Goal: Contribute content: Contribute content

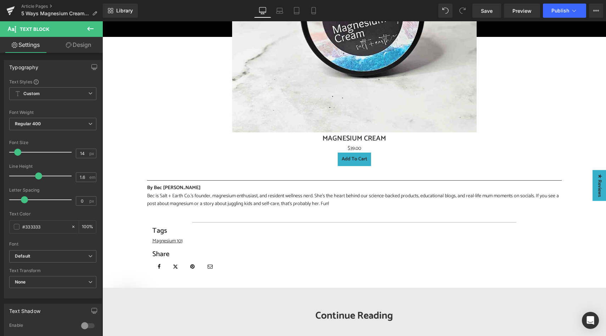
click at [487, 13] on span "Save" at bounding box center [487, 10] width 12 height 7
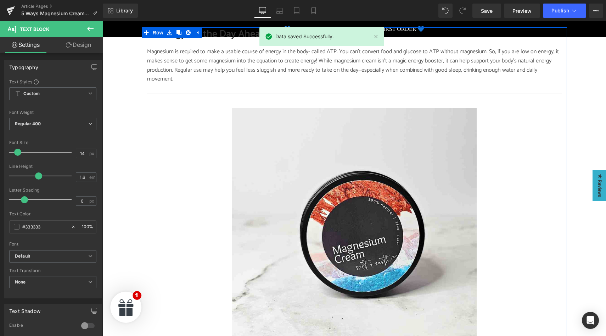
scroll to position [719, 0]
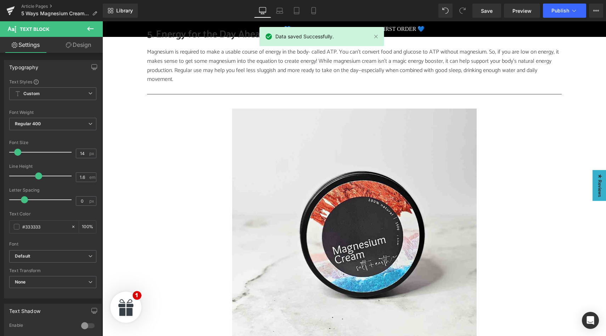
click at [88, 29] on icon at bounding box center [90, 29] width 6 height 4
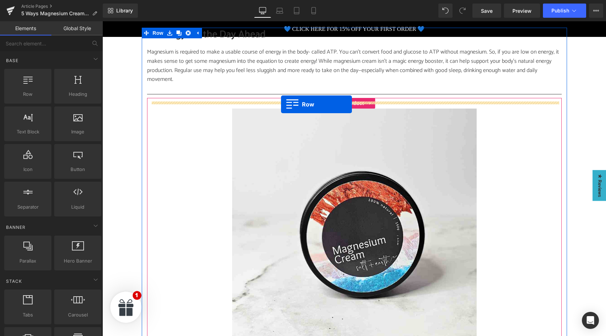
drag, startPoint x: 137, startPoint y: 116, endPoint x: 281, endPoint y: 104, distance: 144.4
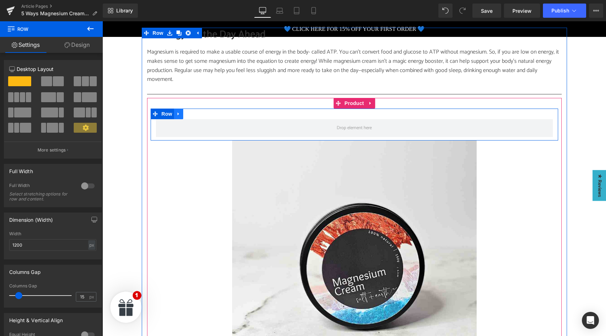
click at [178, 112] on icon at bounding box center [178, 113] width 1 height 3
click at [197, 111] on icon at bounding box center [197, 113] width 5 height 5
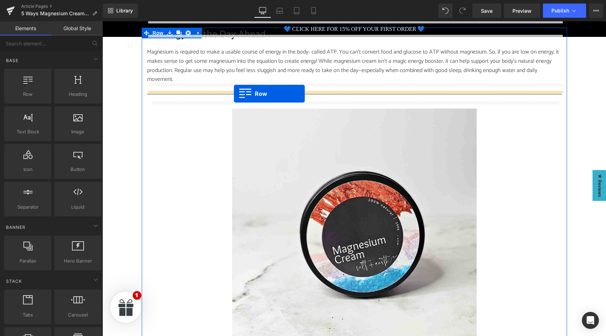
drag, startPoint x: 124, startPoint y: 114, endPoint x: 234, endPoint y: 94, distance: 112.2
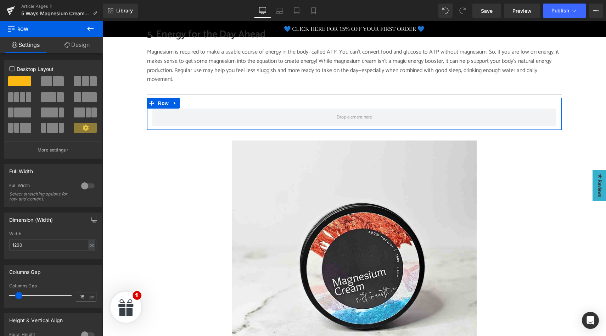
click at [49, 83] on span at bounding box center [46, 81] width 11 height 10
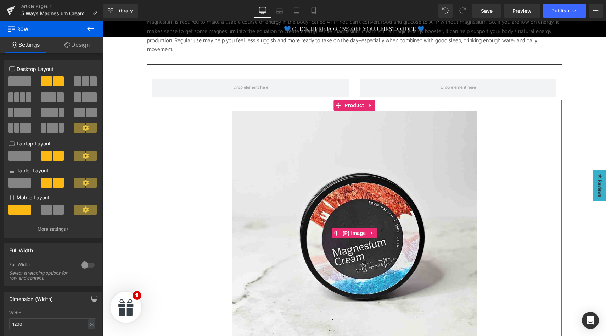
scroll to position [745, 0]
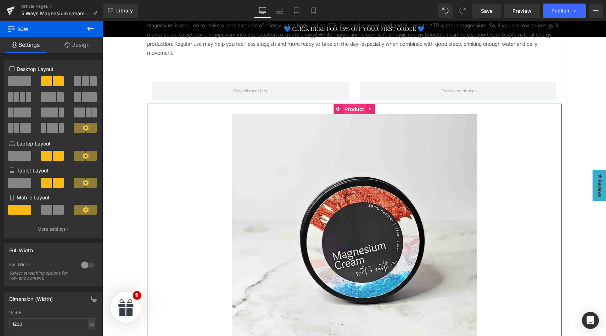
click at [353, 104] on span "Product" at bounding box center [354, 109] width 23 height 11
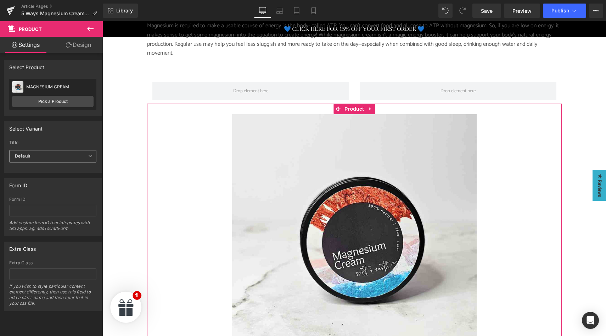
click at [65, 158] on span "Default" at bounding box center [52, 156] width 87 height 12
click at [65, 158] on span "Default" at bounding box center [51, 156] width 84 height 12
click at [78, 46] on link "Design" at bounding box center [78, 45] width 51 height 16
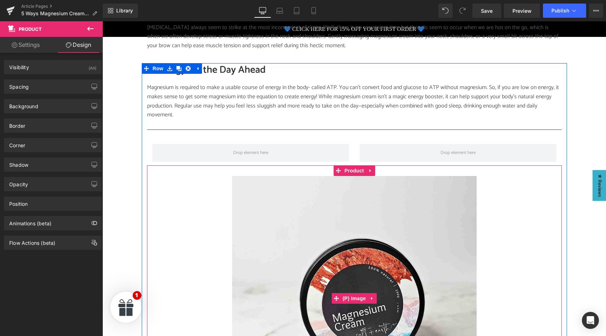
scroll to position [682, 0]
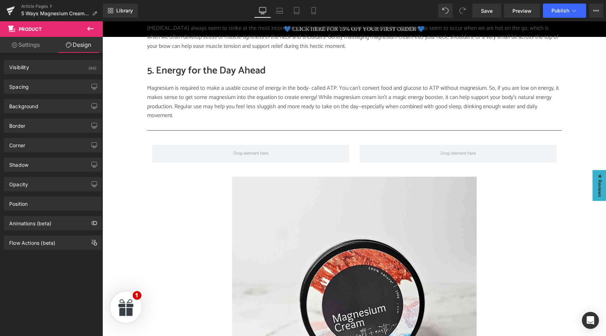
click at [91, 28] on icon at bounding box center [90, 29] width 6 height 4
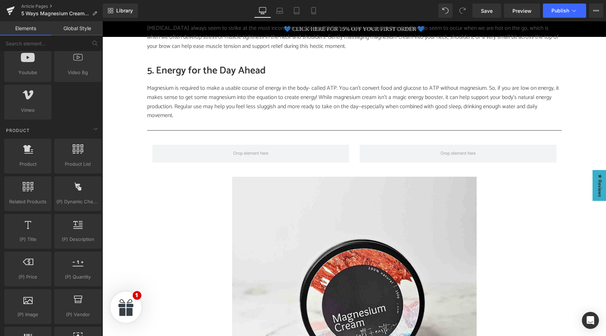
scroll to position [534, 0]
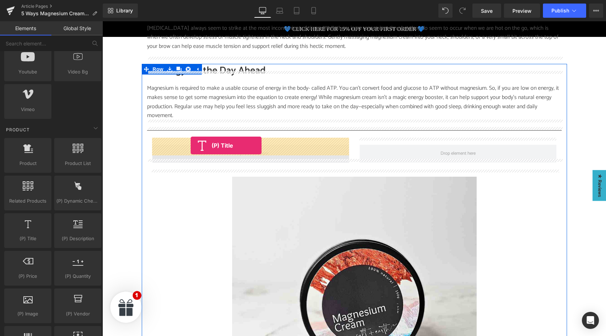
drag, startPoint x: 135, startPoint y: 252, endPoint x: 190, endPoint y: 146, distance: 119.7
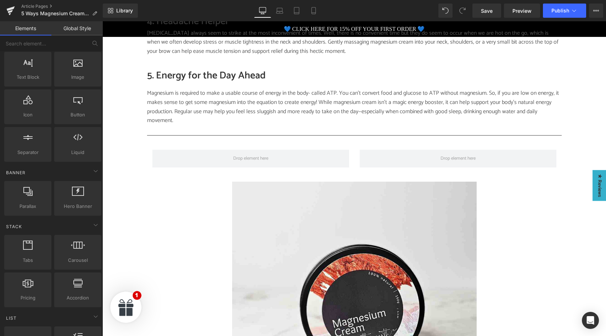
scroll to position [0, 0]
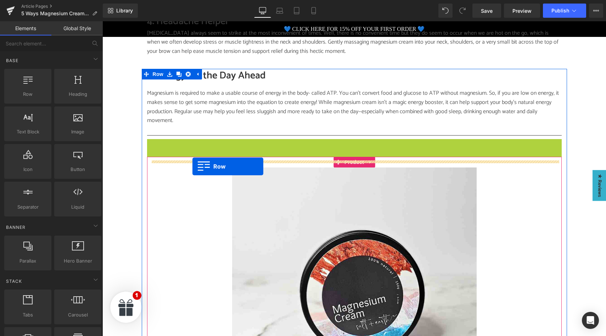
drag, startPoint x: 151, startPoint y: 138, endPoint x: 193, endPoint y: 166, distance: 50.1
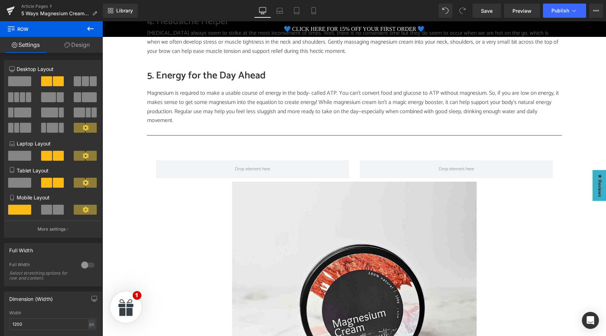
click at [91, 29] on icon at bounding box center [90, 28] width 9 height 9
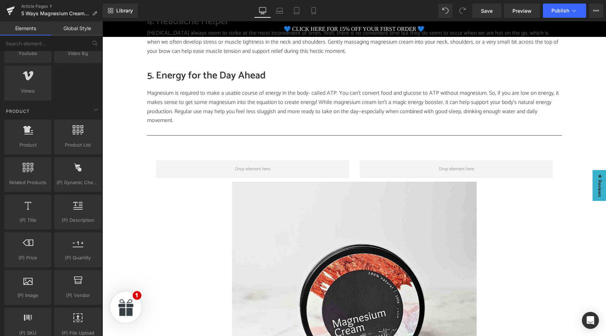
scroll to position [554, 0]
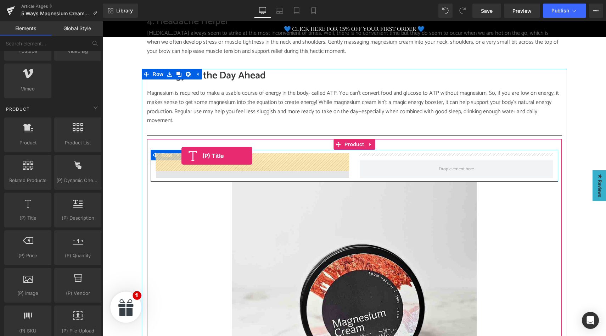
drag, startPoint x: 136, startPoint y: 233, endPoint x: 182, endPoint y: 156, distance: 89.8
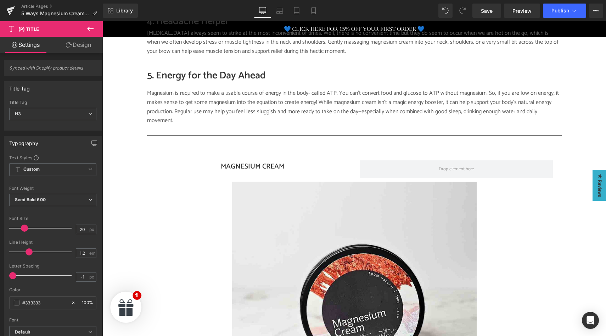
click at [90, 28] on icon at bounding box center [90, 29] width 6 height 4
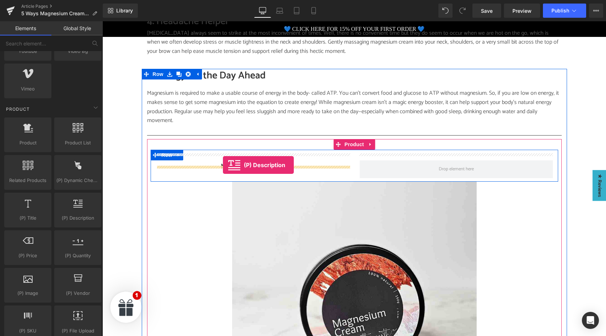
drag, startPoint x: 176, startPoint y: 234, endPoint x: 223, endPoint y: 165, distance: 83.5
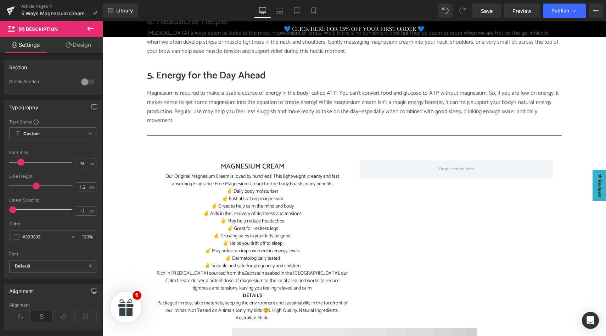
click at [91, 28] on icon at bounding box center [90, 29] width 6 height 4
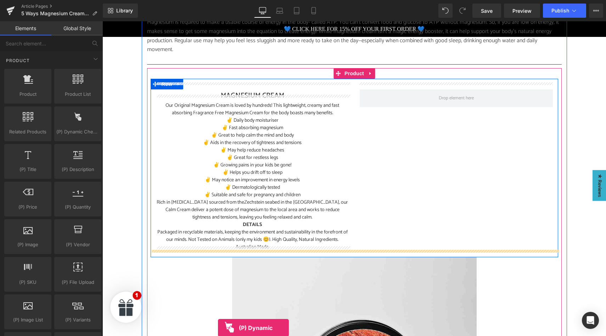
scroll to position [791, 0]
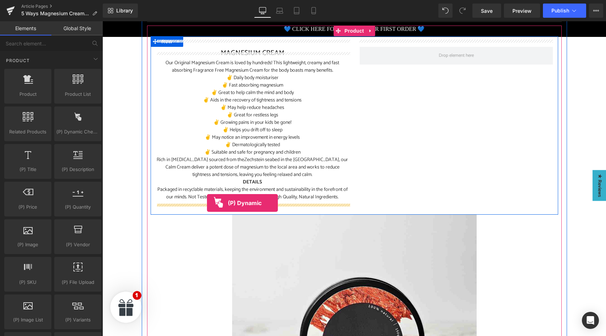
drag, startPoint x: 169, startPoint y: 151, endPoint x: 207, endPoint y: 203, distance: 64.3
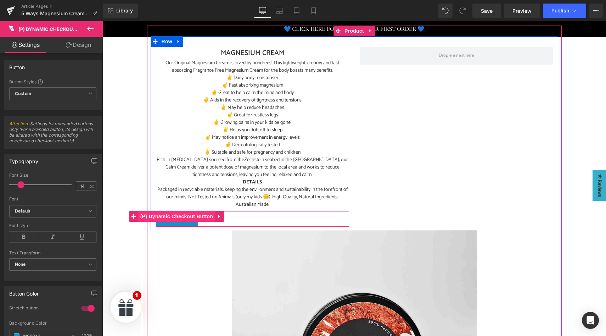
click at [180, 211] on span "(P) Dynamic Checkout Button" at bounding box center [177, 216] width 77 height 11
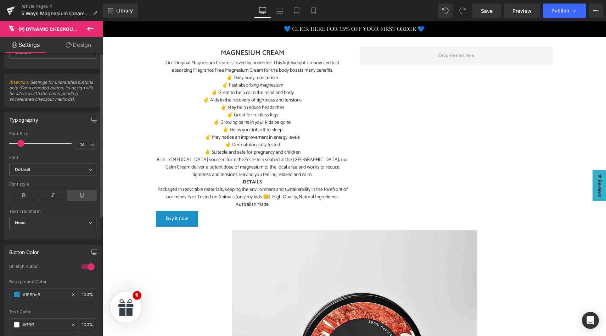
scroll to position [0, 0]
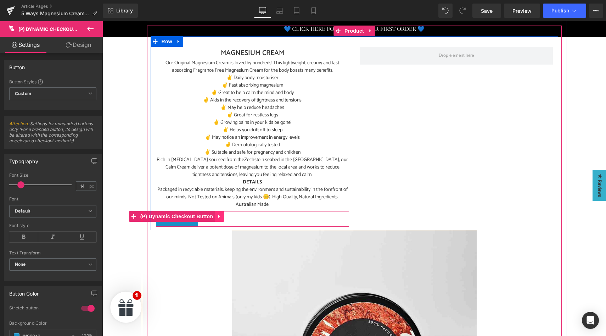
click at [219, 214] on icon at bounding box center [219, 216] width 5 height 5
click at [172, 211] on span "(P) Dynamic Checkout Button" at bounding box center [163, 216] width 77 height 11
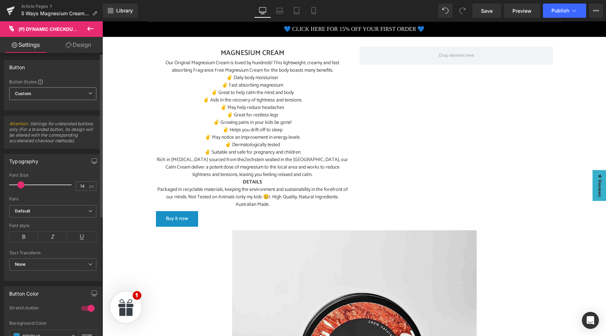
click at [85, 95] on span "Custom Setup Global Style" at bounding box center [52, 93] width 87 height 13
click at [57, 111] on li "Custom" at bounding box center [51, 107] width 84 height 13
click at [56, 212] on b "Default" at bounding box center [51, 211] width 73 height 6
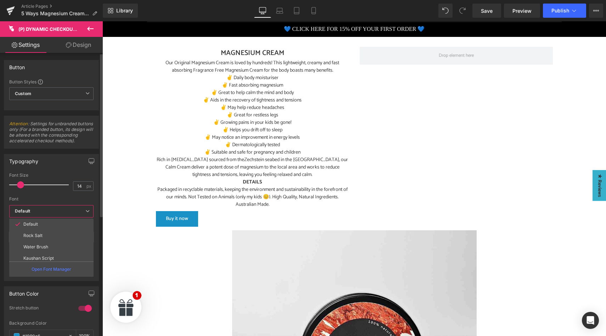
click at [56, 212] on b "Default" at bounding box center [50, 211] width 71 height 6
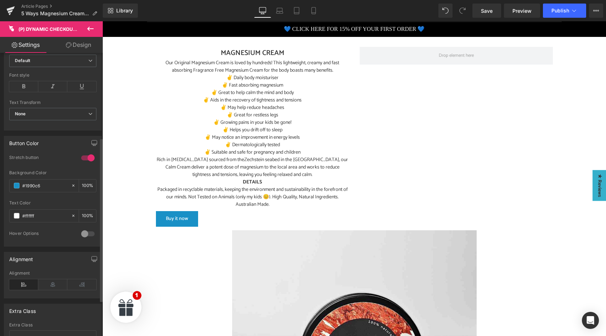
scroll to position [156, 0]
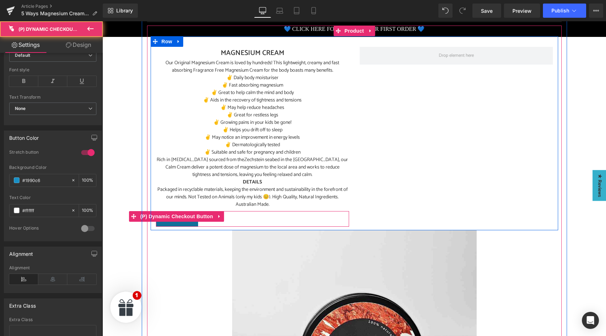
click at [174, 215] on button "Buy it now" at bounding box center [177, 219] width 42 height 16
click at [174, 216] on button "Buy it now" at bounding box center [177, 219] width 42 height 16
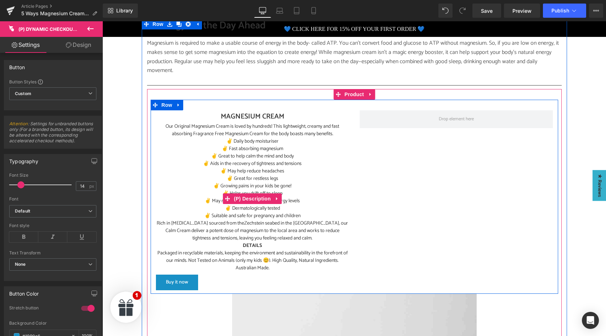
scroll to position [727, 0]
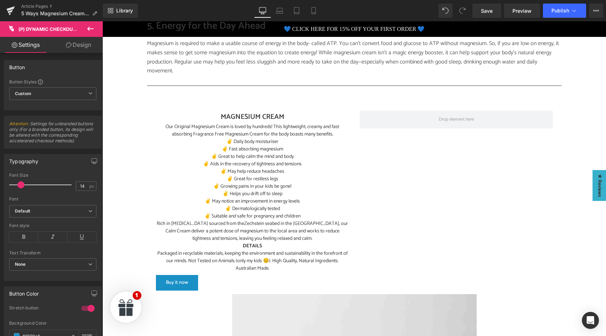
click at [90, 27] on icon at bounding box center [90, 28] width 9 height 9
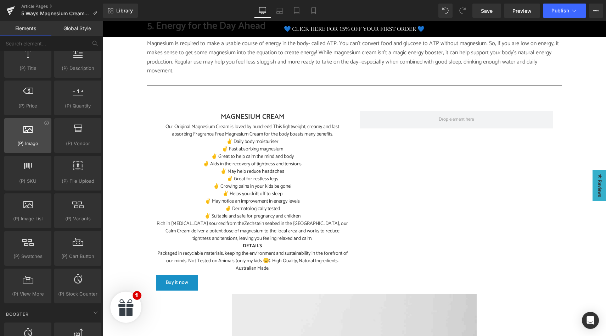
scroll to position [698, 0]
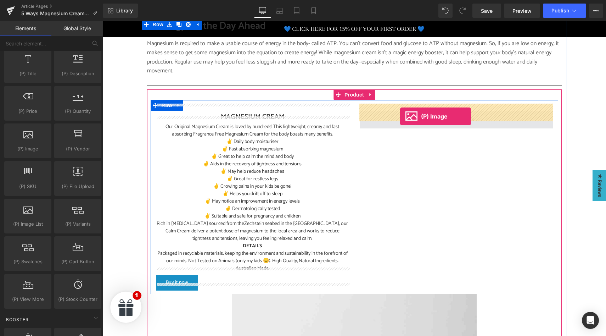
drag, startPoint x: 133, startPoint y: 173, endPoint x: 400, endPoint y: 116, distance: 273.5
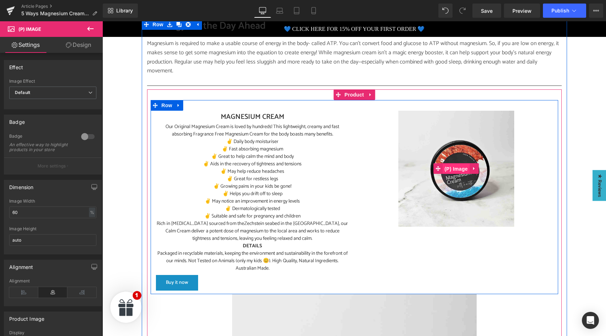
click at [457, 163] on span "(P) Image" at bounding box center [456, 168] width 27 height 11
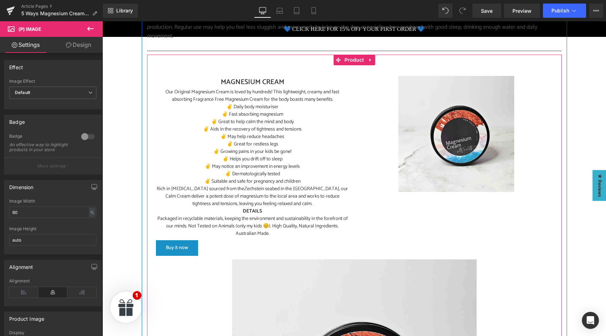
scroll to position [762, 0]
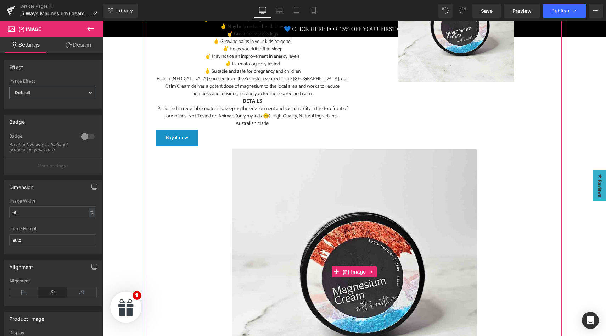
scroll to position [899, 0]
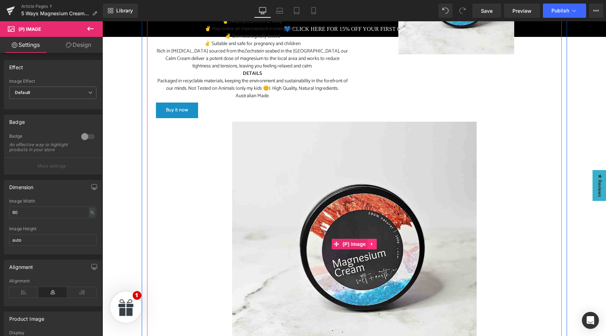
click at [372, 241] on icon at bounding box center [372, 243] width 5 height 5
click at [378, 241] on icon at bounding box center [376, 243] width 5 height 5
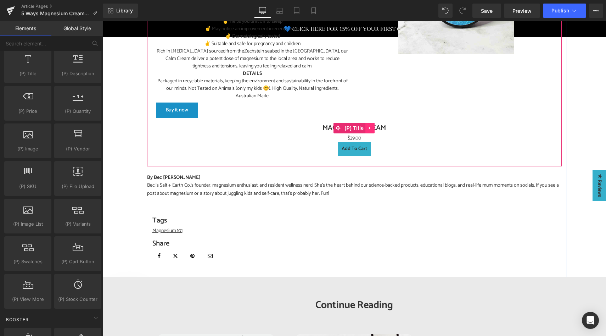
click at [368, 125] on icon at bounding box center [370, 127] width 5 height 5
click at [374, 126] on icon at bounding box center [374, 128] width 5 height 5
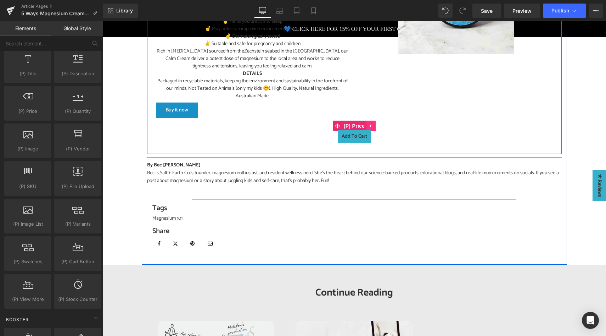
click at [371, 124] on icon at bounding box center [370, 125] width 1 height 3
click at [374, 123] on icon at bounding box center [375, 125] width 5 height 5
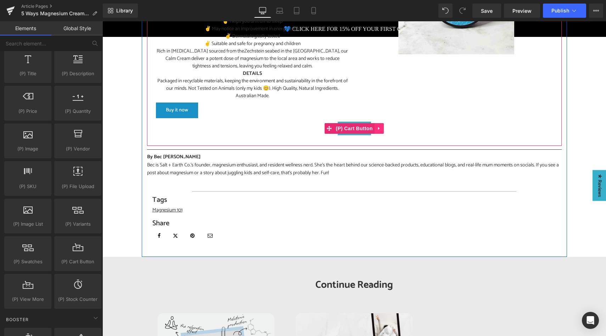
click at [378, 127] on icon at bounding box center [378, 128] width 1 height 3
click at [382, 126] on icon at bounding box center [383, 128] width 5 height 5
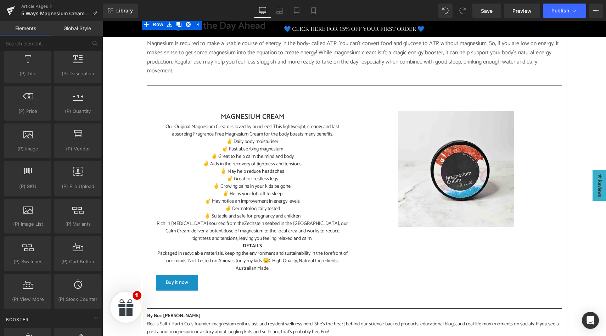
scroll to position [727, 0]
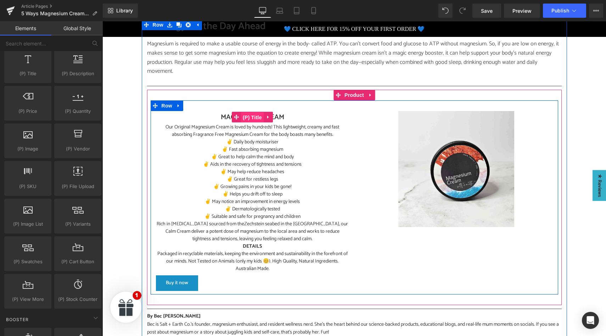
click at [255, 112] on span "(P) Title" at bounding box center [252, 117] width 23 height 11
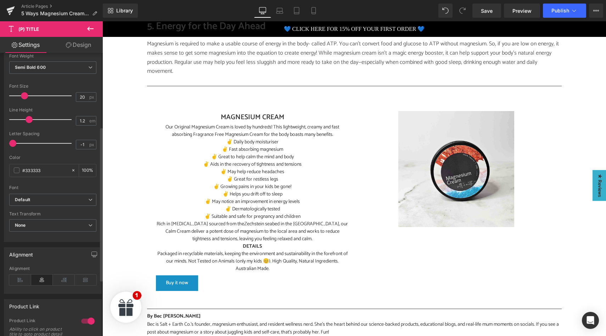
scroll to position [136, 0]
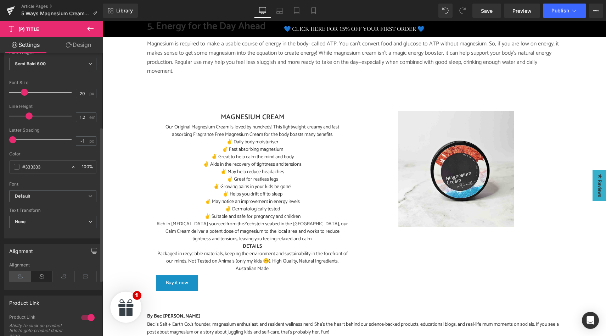
click at [22, 278] on icon at bounding box center [20, 276] width 22 height 11
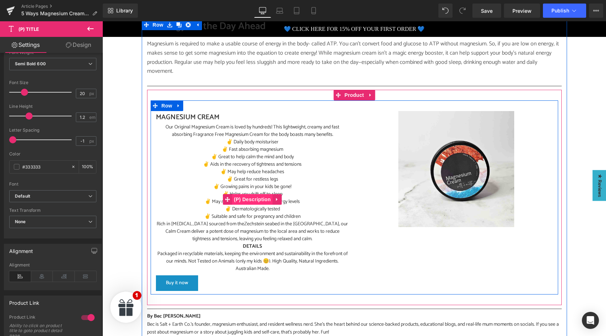
click at [251, 194] on span "(P) Description" at bounding box center [252, 199] width 40 height 11
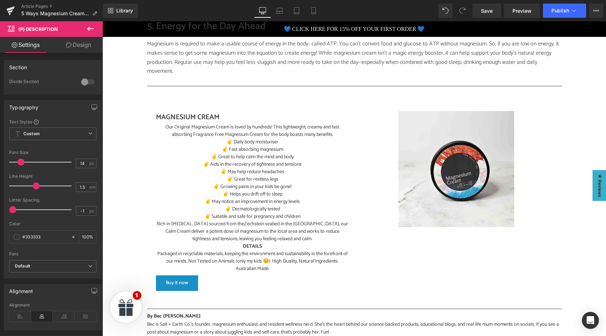
click at [88, 30] on icon at bounding box center [90, 28] width 9 height 9
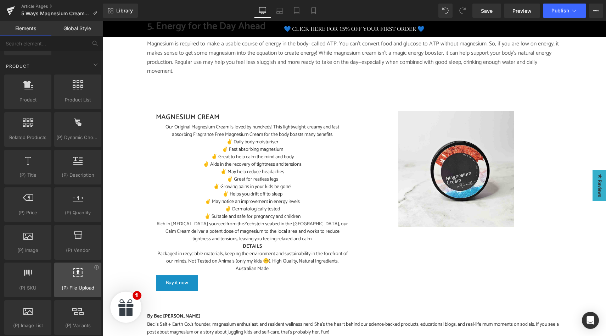
scroll to position [631, 0]
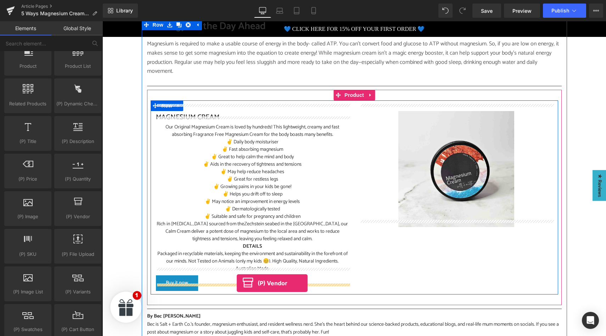
drag, startPoint x: 179, startPoint y: 227, endPoint x: 237, endPoint y: 283, distance: 80.0
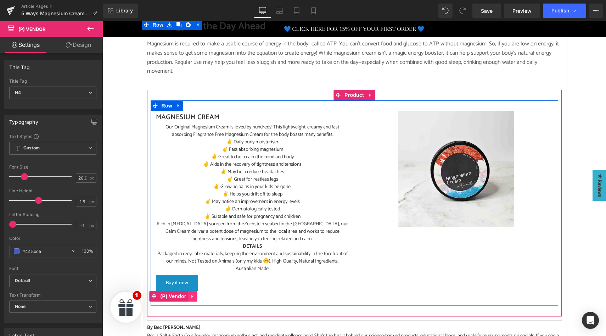
click at [192, 294] on icon at bounding box center [192, 296] width 5 height 5
click at [199, 294] on icon at bounding box center [197, 296] width 5 height 5
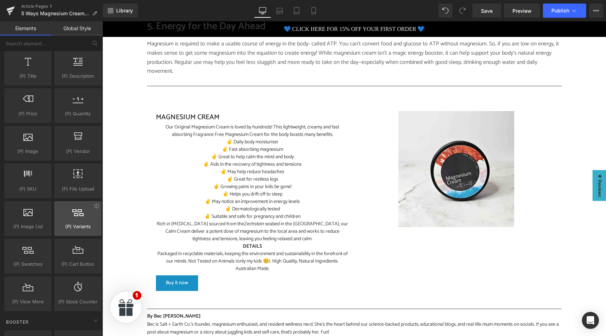
scroll to position [697, 0]
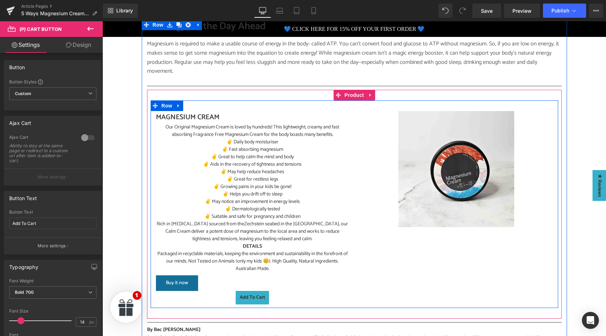
click at [193, 275] on div "Buy it now (P) Dynamic Checkout Button" at bounding box center [252, 283] width 193 height 16
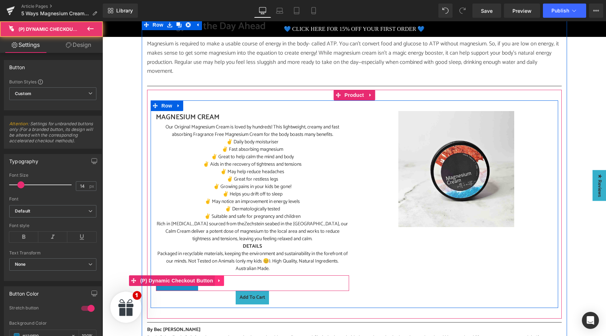
click at [220, 278] on icon at bounding box center [219, 280] width 5 height 5
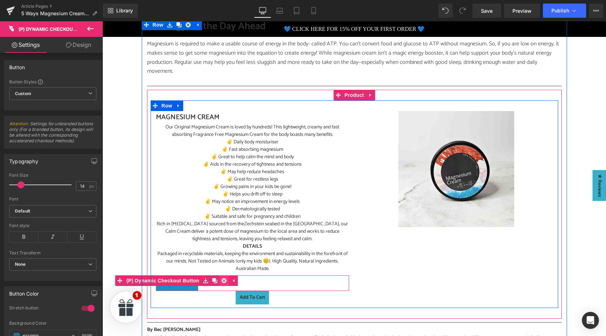
click at [224, 278] on icon at bounding box center [224, 280] width 5 height 5
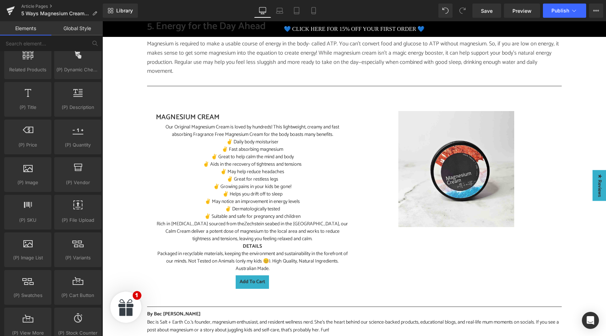
scroll to position [658, 0]
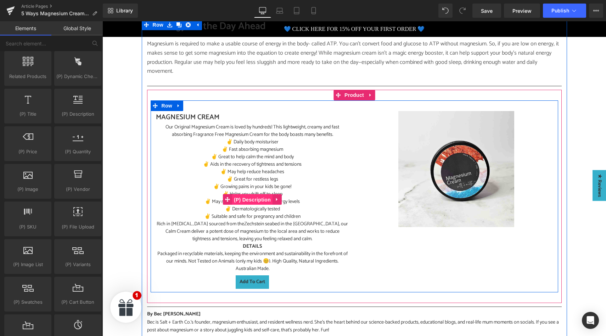
click at [256, 194] on span "(P) Description" at bounding box center [252, 199] width 40 height 11
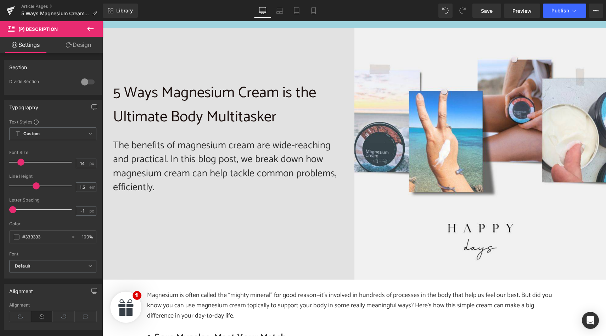
scroll to position [202, 0]
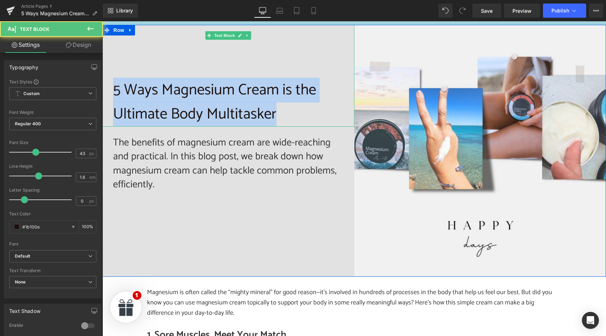
drag, startPoint x: 113, startPoint y: 83, endPoint x: 289, endPoint y: 112, distance: 177.8
click at [289, 112] on p "5 Ways Magnesium Cream is the Ultimate Body Multitasker" at bounding box center [228, 102] width 231 height 49
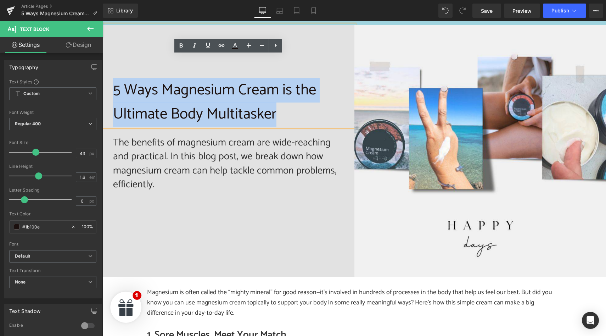
copy p "5 Ways Magnesium Cream is the Ultimate Body Multitasker"
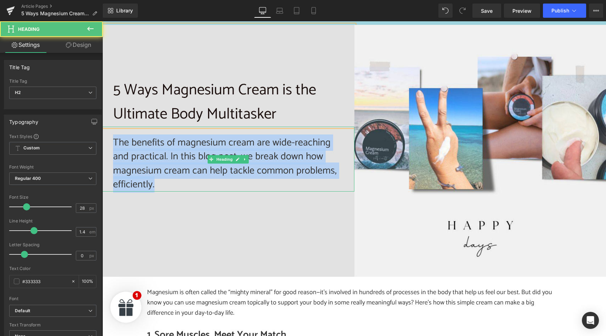
drag, startPoint x: 112, startPoint y: 135, endPoint x: 159, endPoint y: 176, distance: 62.0
click at [159, 176] on div "The benefits of magnesium cream are wide-reaching and practical. In this blog p…" at bounding box center [228, 159] width 252 height 65
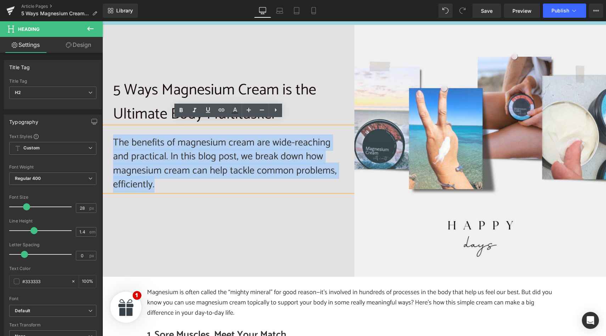
copy h2 "The benefits of magnesium cream are wide-reaching and practical. In this blog p…"
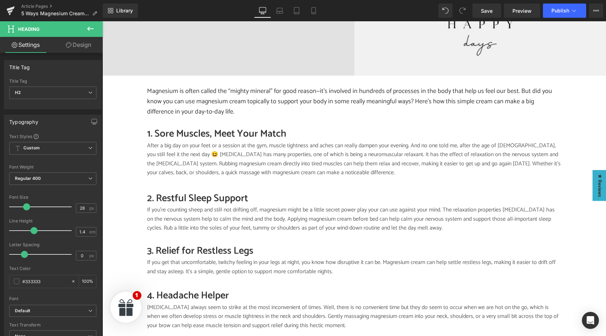
scroll to position [409, 0]
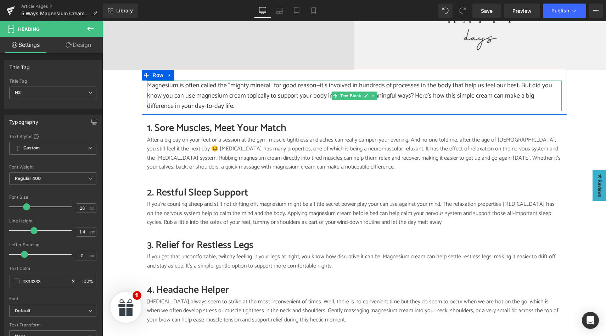
click at [177, 84] on p "Magnesium is often called the “mighty mineral” for good reason—it’s involved in…" at bounding box center [354, 95] width 415 height 30
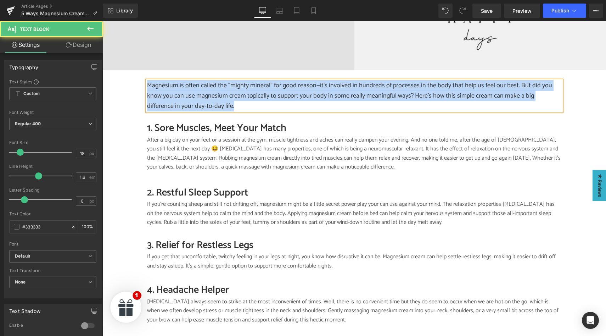
copy p "Magnesium is often called the “mighty mineral” for good reason—it’s involved in…"
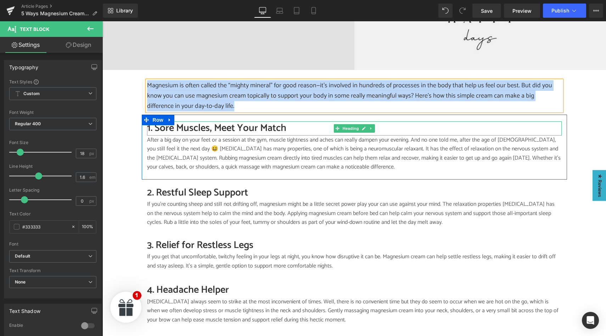
click at [196, 122] on h2 "1. Sore Muscles, Meet Your Match" at bounding box center [354, 128] width 415 height 14
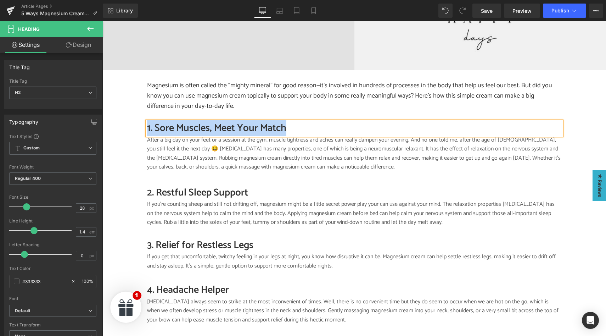
copy h2 "1. Sore Muscles, Meet Your Match"
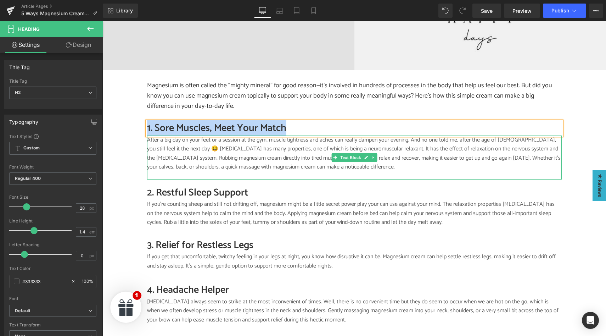
click at [185, 153] on p "After a big day on your feet or a session at the gym, muscle tightness and ache…" at bounding box center [354, 153] width 415 height 36
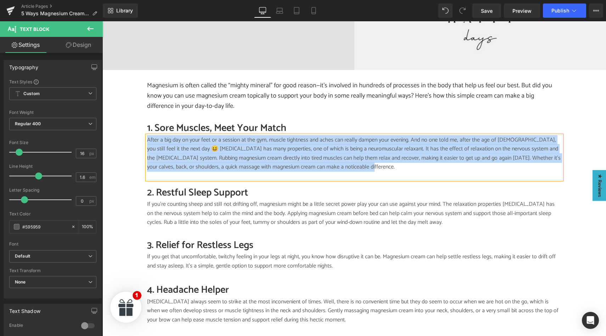
copy p "After a big day on your feet or a session at the gym, muscle tightness and ache…"
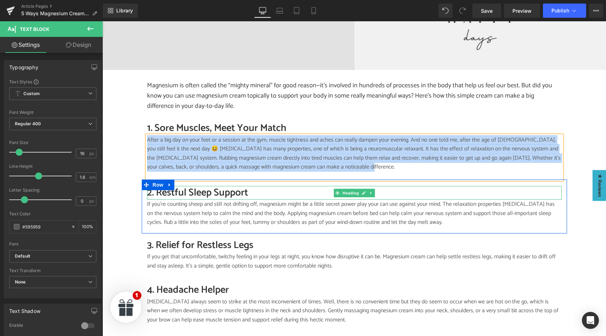
click at [183, 187] on h2 "2. Restful Sleep Support" at bounding box center [354, 193] width 415 height 14
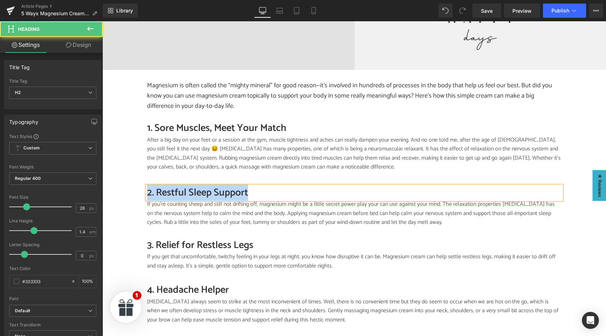
copy h2 "2. Restful Sleep Support"
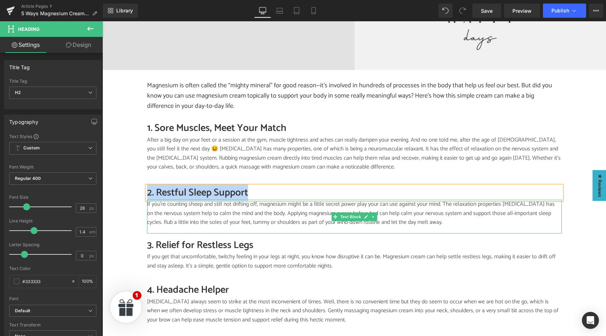
click at [202, 210] on p "If you’re counting sheep and still not drifting off, magnesium might be a littl…" at bounding box center [354, 213] width 415 height 27
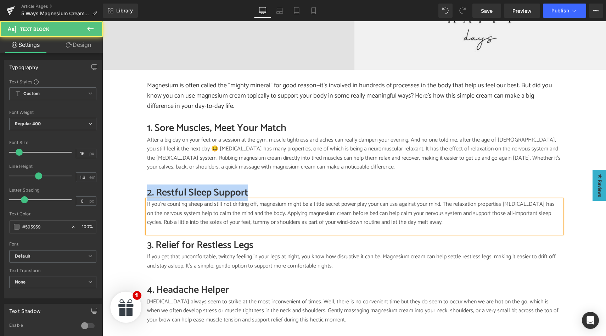
copy p "If you’re counting sheep and still not drifting off, magnesium might be a littl…"
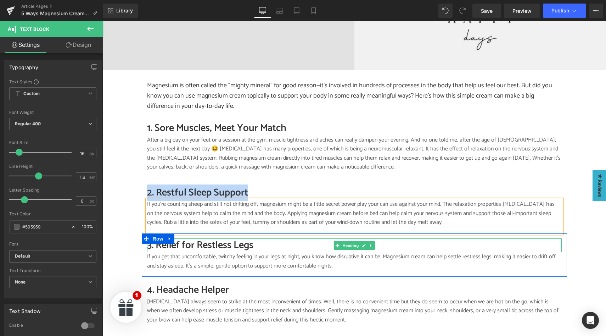
click at [200, 239] on h2 "3. Relief for Restless Legs" at bounding box center [354, 245] width 415 height 14
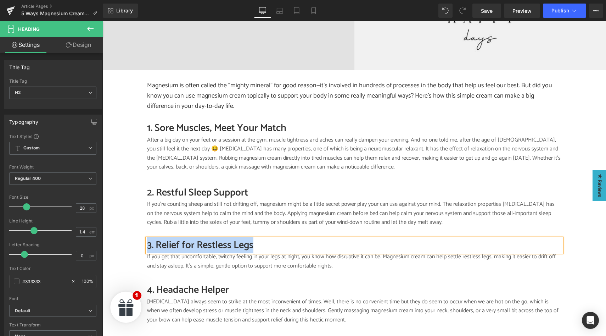
copy h2 "3. Relief for Restless Legs"
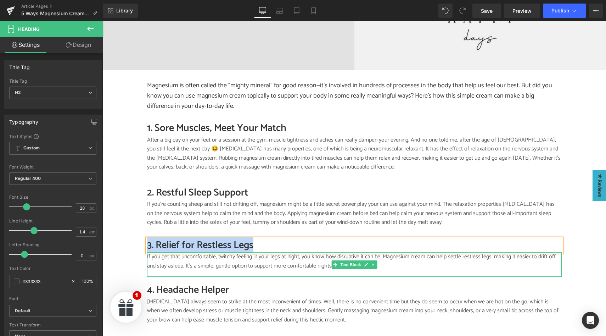
click at [199, 259] on p "If you get that uncomfortable, twitchy feeling in your legs at night, you know …" at bounding box center [354, 261] width 415 height 18
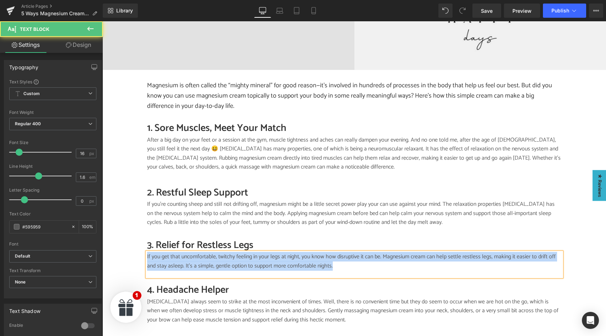
copy p "If you get that uncomfortable, twitchy feeling in your legs at night, you know …"
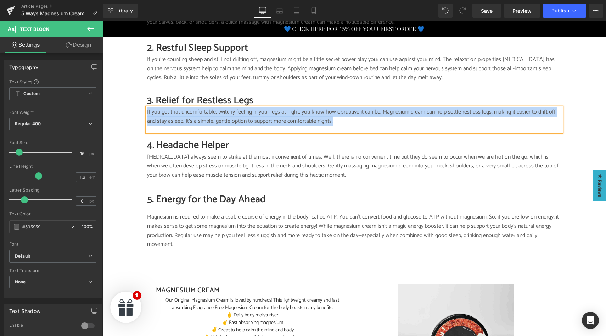
scroll to position [557, 0]
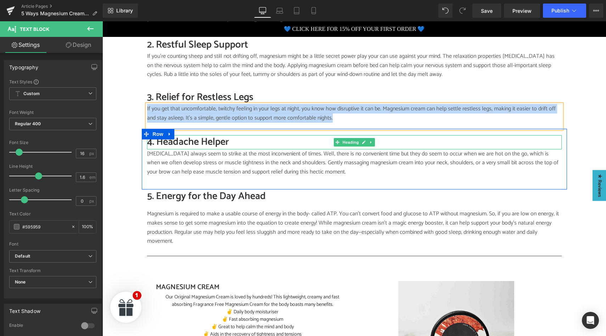
click at [202, 136] on h2 "4. Headache Helper" at bounding box center [354, 142] width 415 height 14
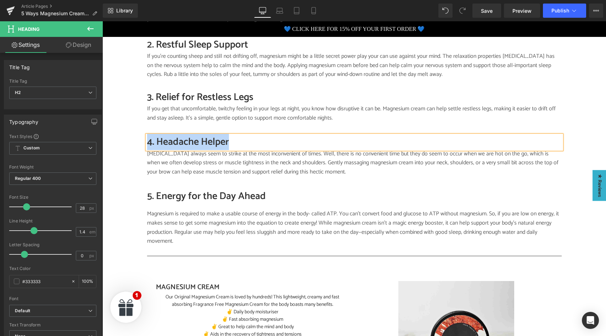
copy h2 "4. Headache Helper"
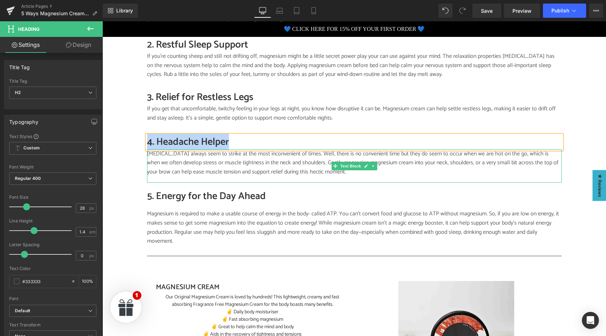
click at [196, 160] on p "Tension headaches always seem to strike at the most inconvenient of times. Well…" at bounding box center [354, 162] width 415 height 27
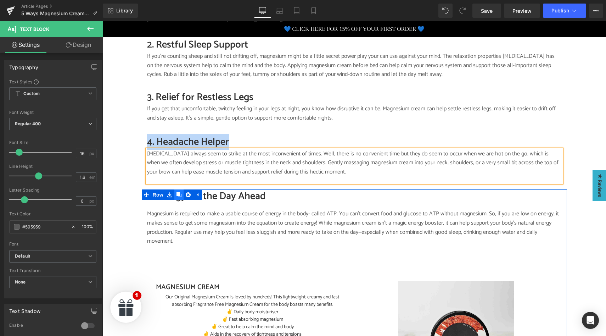
click at [177, 192] on link at bounding box center [178, 194] width 9 height 11
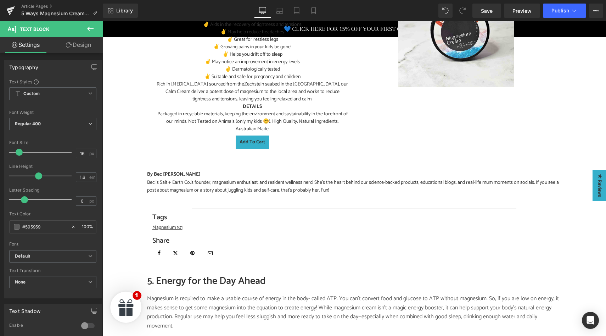
scroll to position [897, 0]
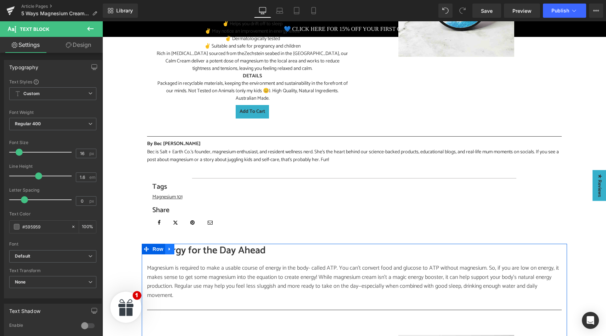
click at [168, 246] on icon at bounding box center [169, 248] width 5 height 5
click at [188, 246] on icon at bounding box center [188, 248] width 5 height 5
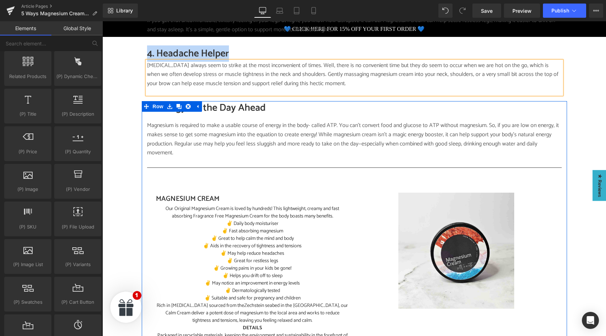
scroll to position [640, 0]
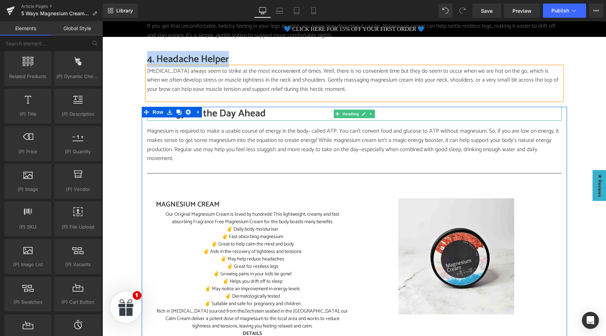
click at [238, 107] on h2 "5. Energy for the Day Ahead" at bounding box center [354, 114] width 415 height 14
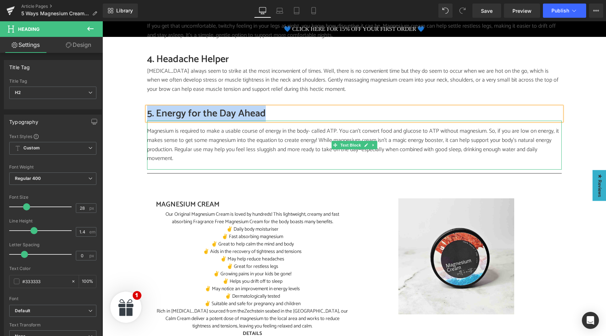
click at [172, 128] on p "Magnesium is required to make a usable course of energy in the body- called ATP…" at bounding box center [354, 145] width 415 height 36
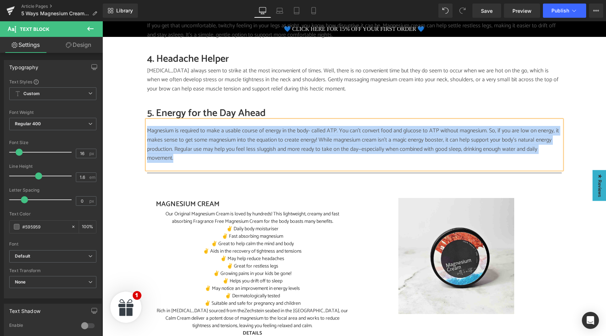
scroll to position [639, 0]
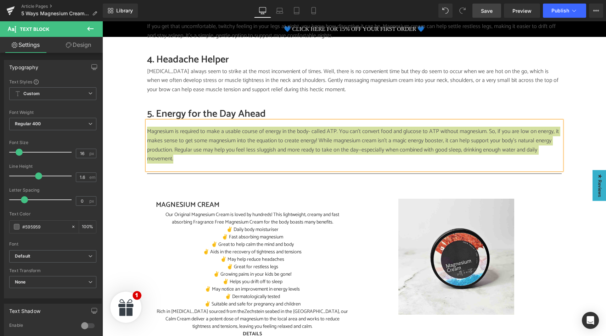
click at [487, 12] on span "Save" at bounding box center [487, 10] width 12 height 7
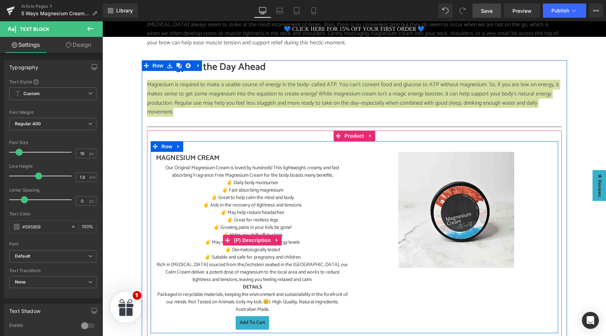
scroll to position [690, 0]
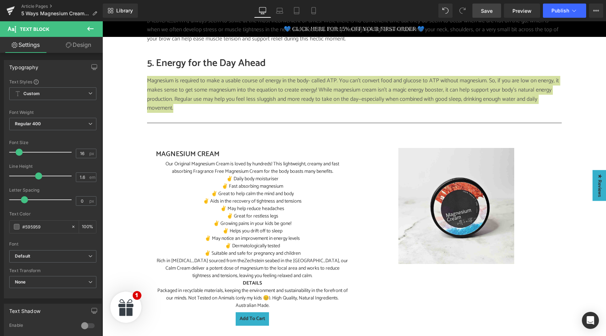
click at [480, 10] on link "Save" at bounding box center [487, 11] width 29 height 14
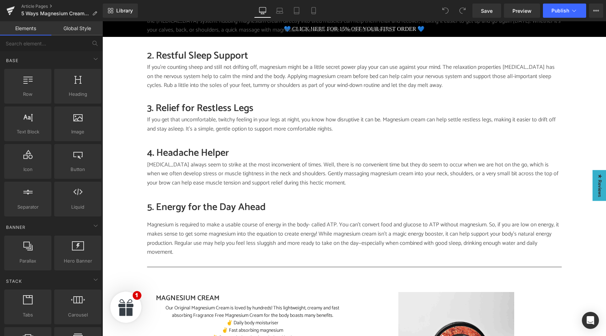
scroll to position [551, 0]
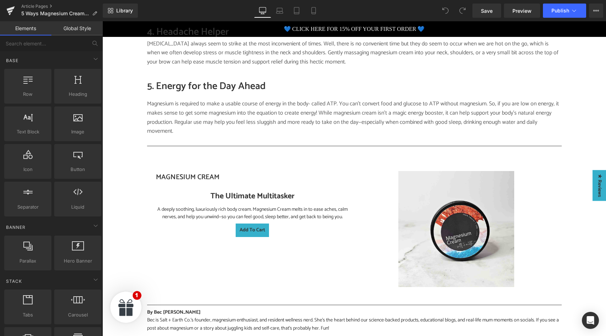
scroll to position [667, 0]
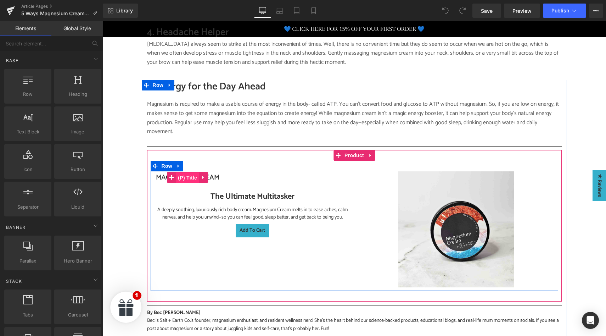
click at [189, 172] on span "(P) Title" at bounding box center [187, 177] width 23 height 11
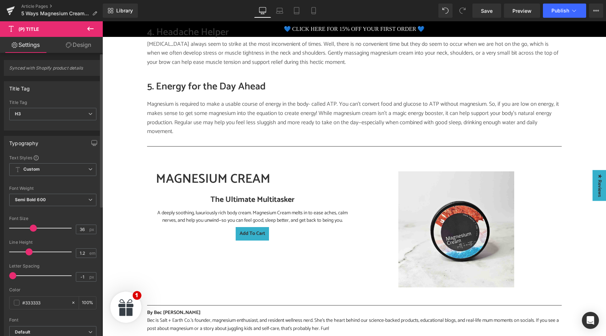
type input "37"
drag, startPoint x: 25, startPoint y: 228, endPoint x: 34, endPoint y: 229, distance: 9.6
click at [34, 229] on span at bounding box center [34, 227] width 7 height 7
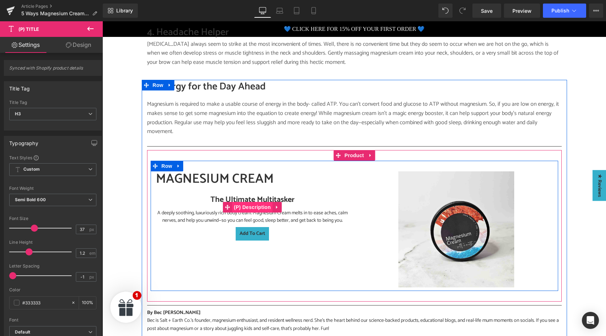
click at [253, 204] on span "(P) Description" at bounding box center [252, 207] width 40 height 11
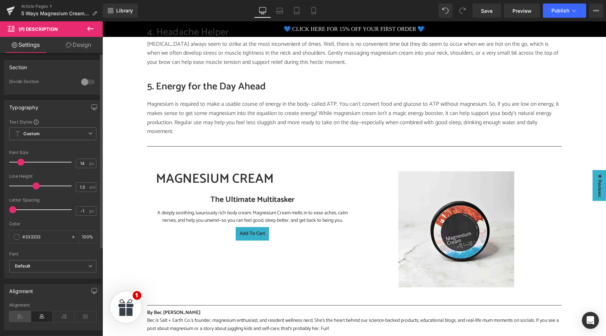
click at [18, 318] on icon at bounding box center [20, 316] width 22 height 11
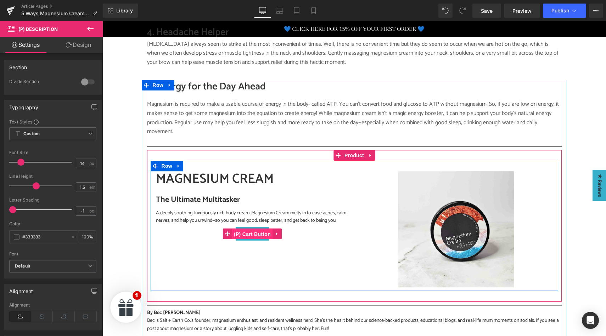
click at [254, 234] on span "(P) Cart Button" at bounding box center [252, 234] width 40 height 11
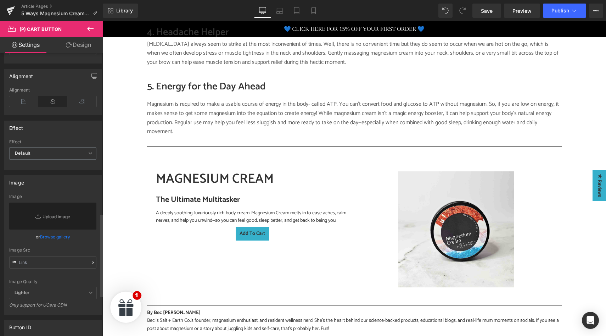
scroll to position [547, 0]
click at [26, 104] on icon at bounding box center [23, 103] width 29 height 11
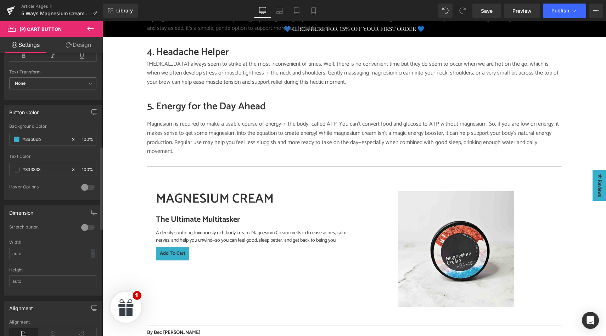
scroll to position [313, 0]
click at [71, 142] on icon at bounding box center [73, 142] width 5 height 5
type input "none"
type input "0"
click at [42, 142] on input "none" at bounding box center [44, 143] width 45 height 8
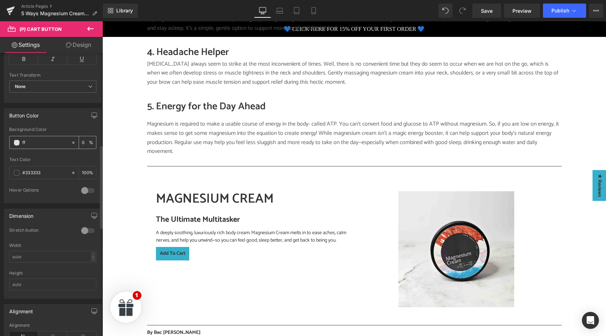
type input "fff"
type input "100"
click at [85, 190] on div at bounding box center [87, 190] width 17 height 11
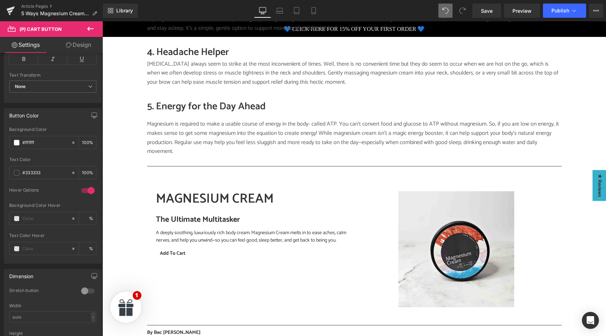
type input "#36b0cb"
type input "100"
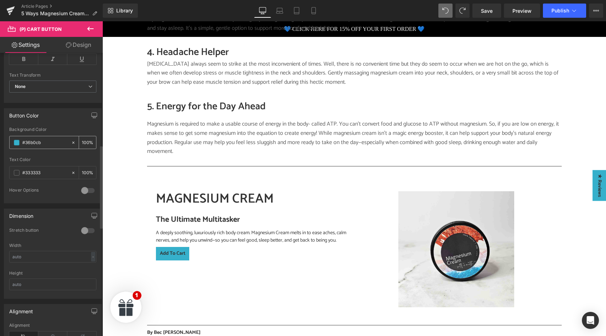
drag, startPoint x: 49, startPoint y: 143, endPoint x: 21, endPoint y: 141, distance: 27.3
click at [21, 141] on div "#36b0cb" at bounding box center [40, 142] width 61 height 12
type input "f"
type input "0"
type input "fff"
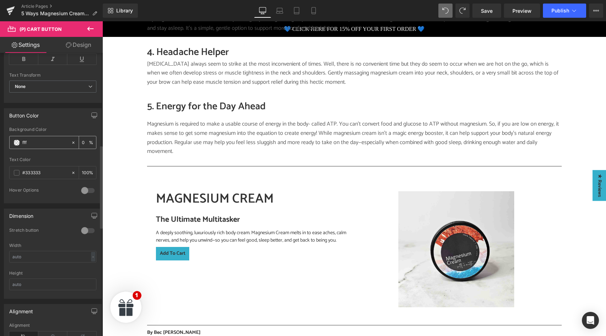
type input "100"
type input "ffff"
click at [84, 191] on div at bounding box center [87, 190] width 17 height 11
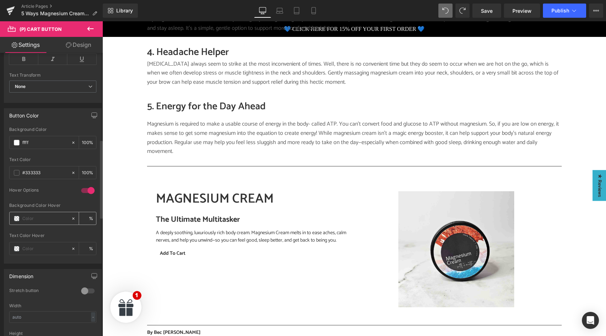
click at [41, 215] on input "text" at bounding box center [44, 218] width 45 height 8
type input "0"
click at [36, 248] on input "text" at bounding box center [44, 249] width 45 height 8
paste input "#36b0cb"
type input "#36b0cb"
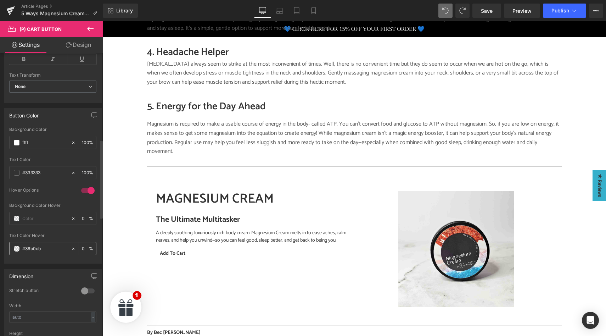
type input "100"
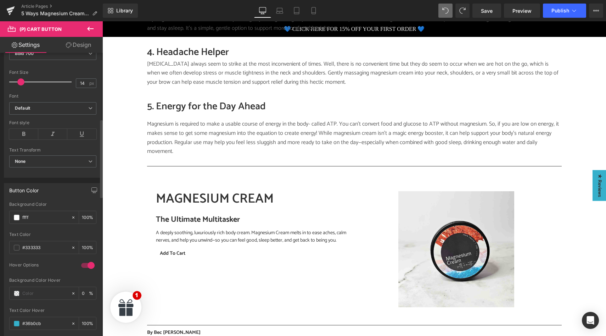
scroll to position [226, 0]
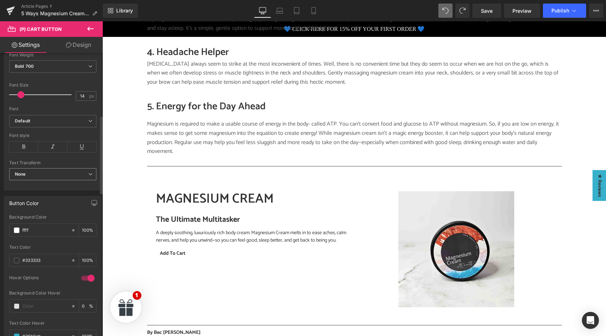
type input "#36b0cb"
click at [63, 171] on span "None" at bounding box center [52, 174] width 87 height 12
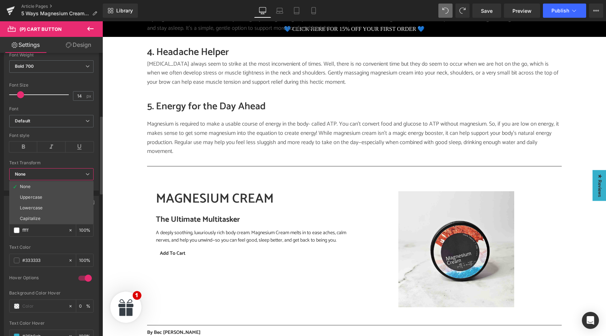
click at [63, 171] on span "None" at bounding box center [51, 174] width 84 height 12
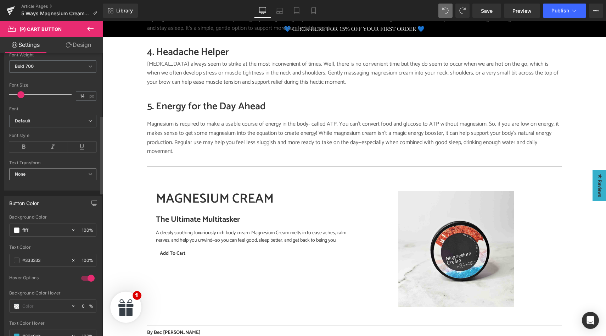
click at [39, 175] on span "None" at bounding box center [52, 174] width 87 height 12
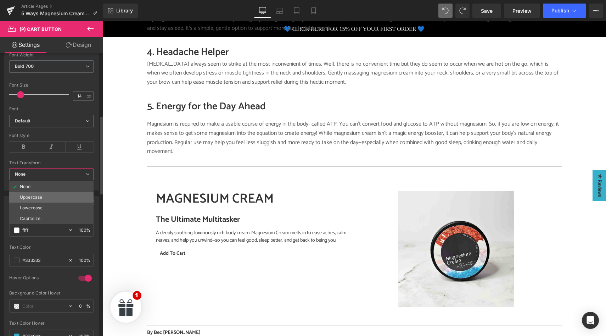
click at [38, 196] on div "Uppercase" at bounding box center [31, 197] width 22 height 5
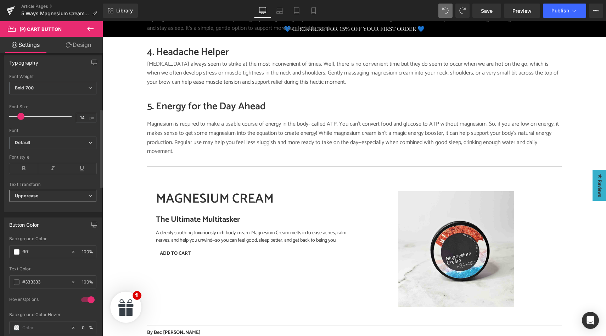
scroll to position [202, 0]
click at [79, 168] on icon at bounding box center [81, 170] width 29 height 11
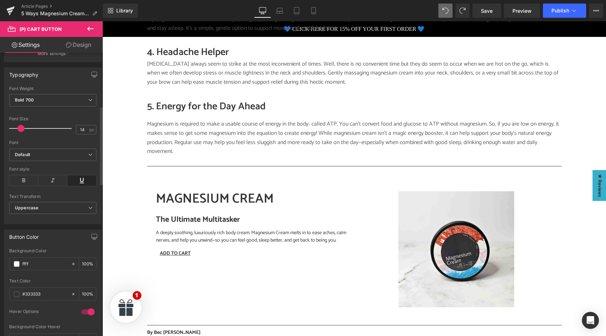
scroll to position [187, 0]
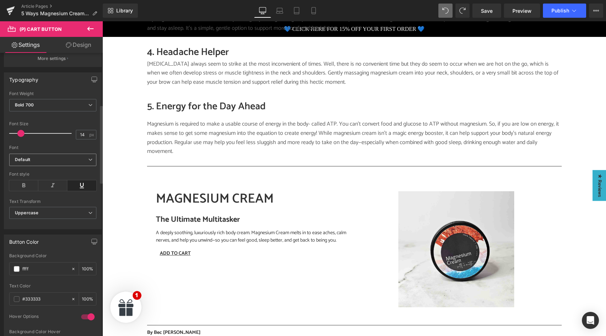
click at [80, 157] on b "Default" at bounding box center [51, 160] width 73 height 6
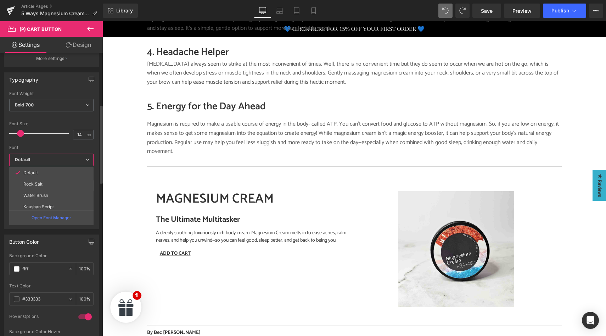
click at [80, 157] on b "Default" at bounding box center [50, 160] width 71 height 6
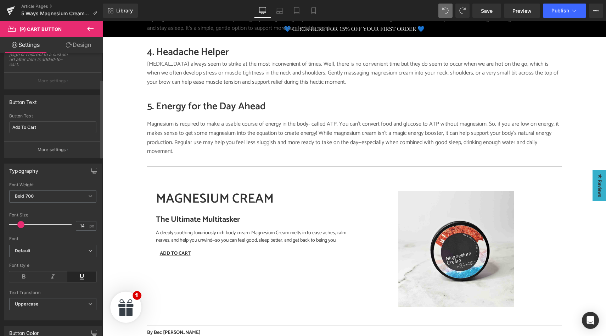
scroll to position [96, 0]
click at [13, 127] on input "Add To Cart" at bounding box center [52, 127] width 87 height 12
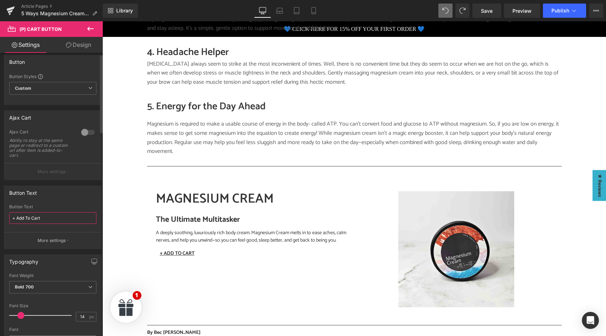
scroll to position [0, 0]
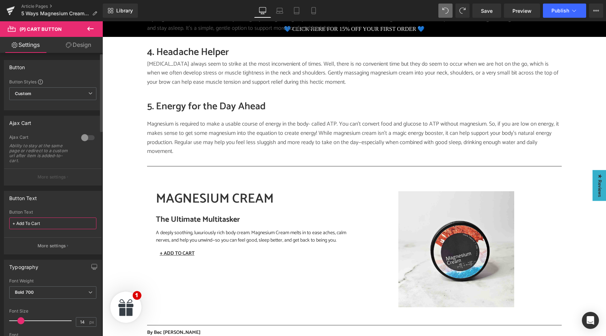
type input "+ Add To Cart"
click at [84, 135] on div at bounding box center [87, 137] width 17 height 11
click at [61, 176] on p "More settings" at bounding box center [52, 177] width 28 height 6
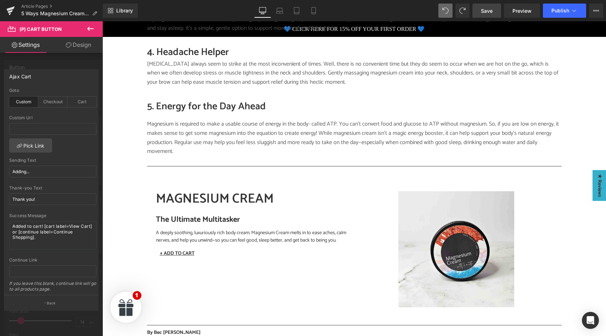
click at [488, 11] on span "Save" at bounding box center [487, 10] width 12 height 7
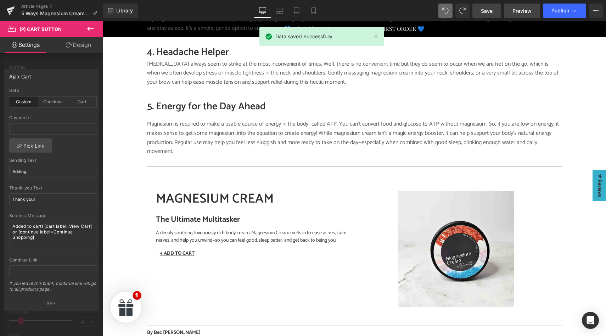
click at [524, 12] on span "Preview" at bounding box center [522, 10] width 19 height 7
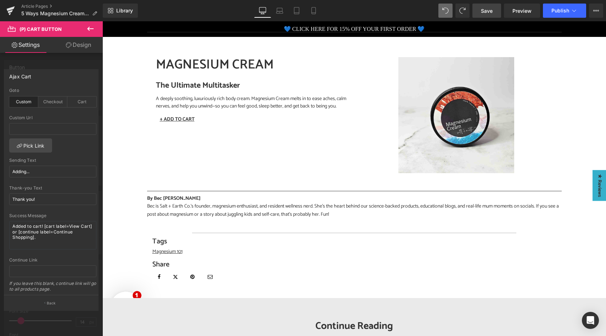
scroll to position [784, 0]
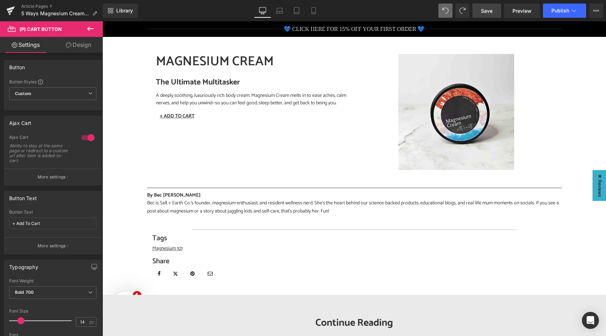
click at [192, 184] on body "💙 CLICK HERE FOR 15% OFF YOUR FIRST ORDER 💙 HOME SHOP See more "Close Cart" By …" at bounding box center [354, 22] width 504 height 1571
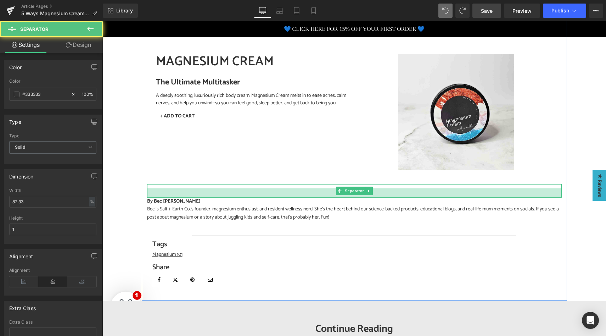
drag, startPoint x: 193, startPoint y: 183, endPoint x: 192, endPoint y: 189, distance: 6.1
click at [192, 189] on div at bounding box center [354, 193] width 415 height 10
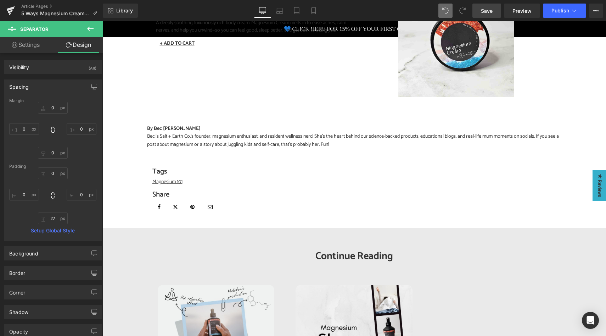
scroll to position [854, 0]
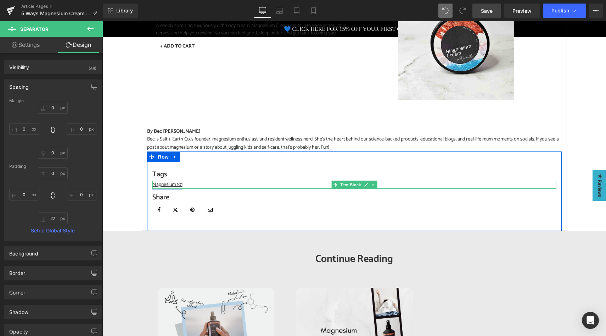
click at [173, 180] on link "Magnesium 101" at bounding box center [167, 184] width 30 height 8
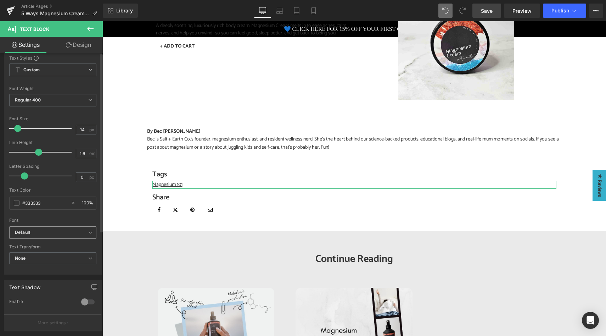
scroll to position [0, 0]
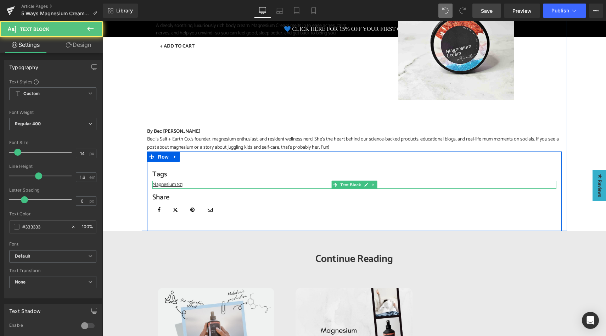
click at [186, 181] on p "Magnesium 101" at bounding box center [354, 185] width 404 height 8
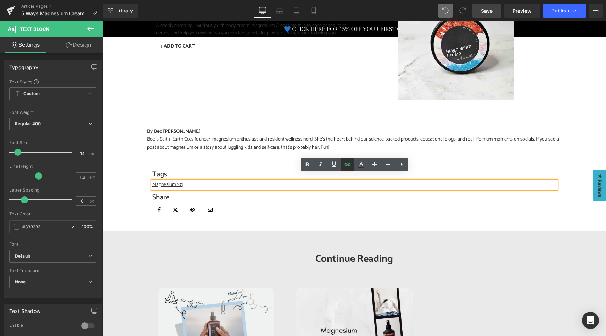
click at [353, 161] on link at bounding box center [347, 164] width 13 height 13
click at [266, 198] on button "button" at bounding box center [266, 193] width 15 height 15
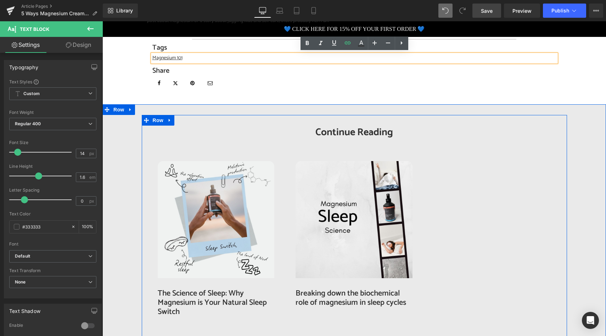
scroll to position [985, 0]
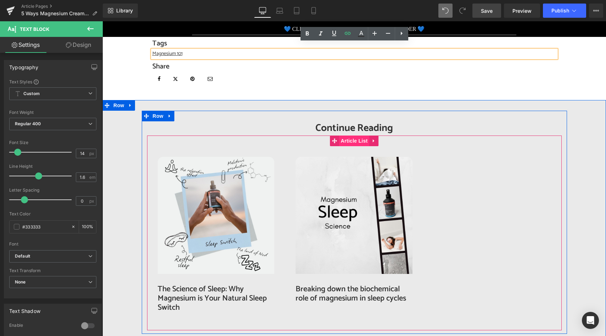
click at [348, 135] on span "Article List" at bounding box center [354, 140] width 30 height 11
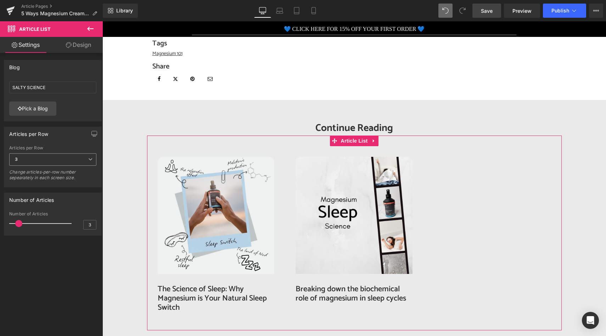
click at [88, 159] on icon at bounding box center [90, 159] width 4 height 4
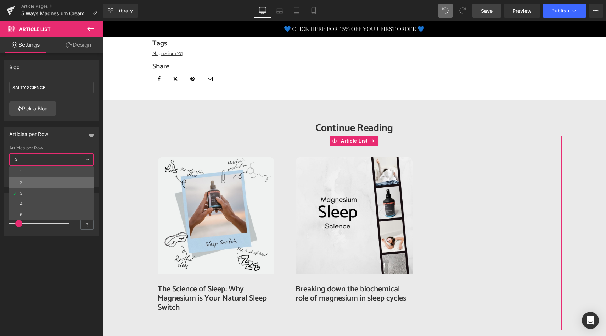
click at [47, 182] on li "2" at bounding box center [51, 182] width 84 height 11
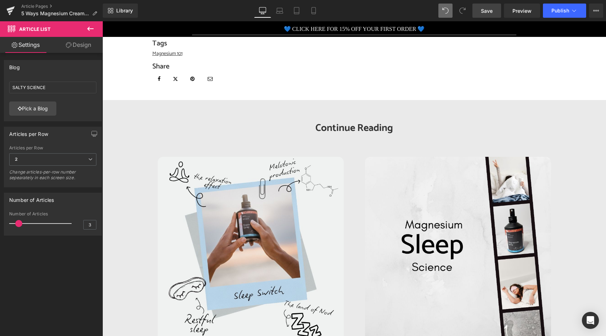
type input "2"
click at [16, 224] on span at bounding box center [15, 223] width 7 height 7
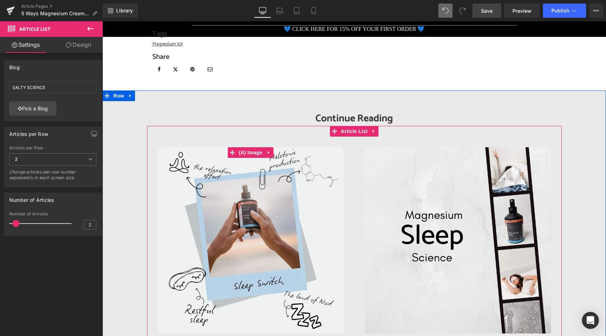
scroll to position [993, 0]
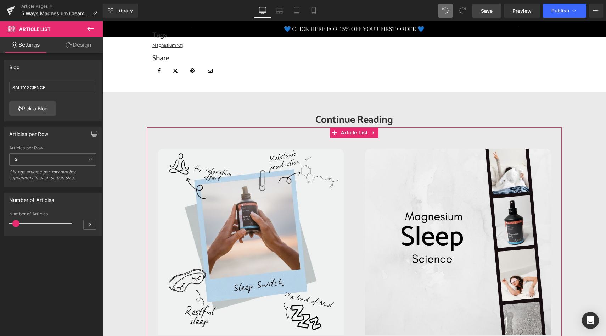
click at [79, 43] on link "Design" at bounding box center [78, 45] width 51 height 16
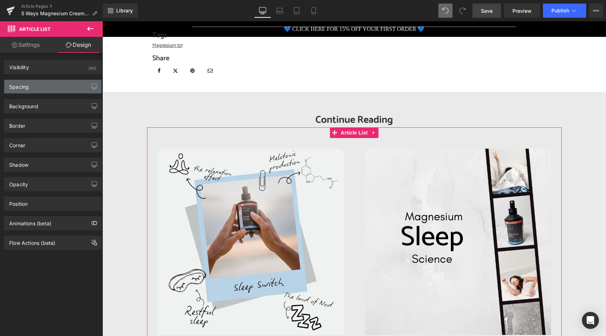
click at [35, 87] on div "Spacing" at bounding box center [52, 86] width 97 height 13
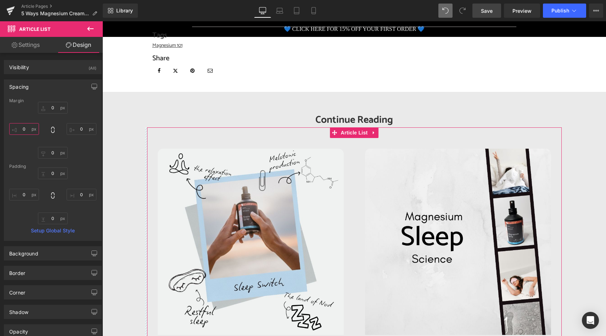
click at [25, 130] on input "0" at bounding box center [24, 129] width 30 height 12
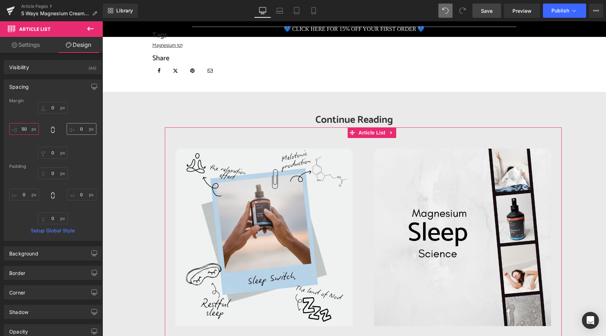
type input "50"
click at [82, 129] on input "0" at bounding box center [82, 129] width 30 height 12
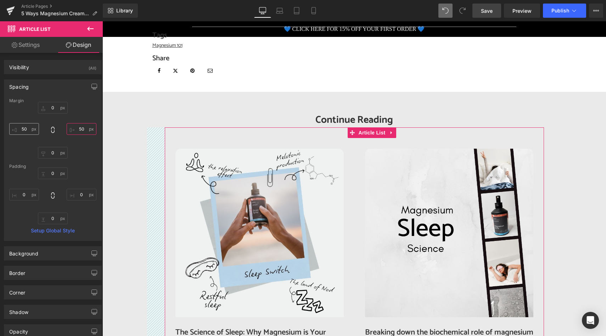
type input "50"
click at [27, 128] on input "50" at bounding box center [24, 129] width 30 height 12
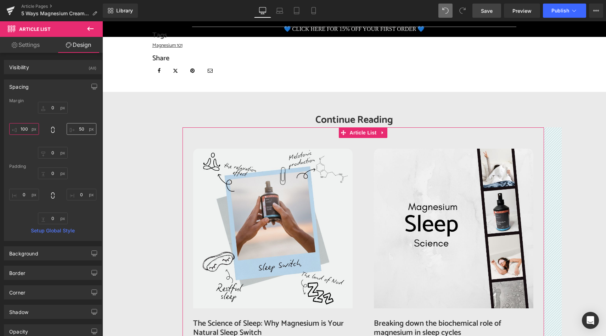
type input "100"
click at [80, 129] on input "50" at bounding box center [82, 129] width 30 height 12
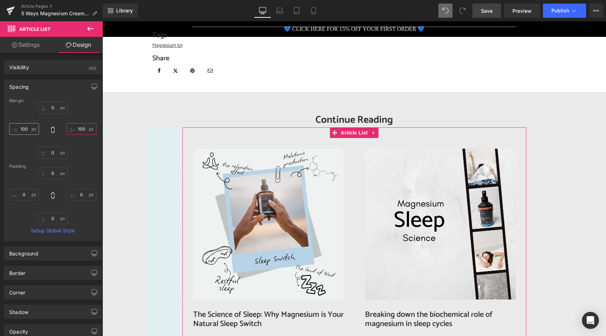
type input "100"
click at [28, 129] on input "100" at bounding box center [24, 129] width 30 height 12
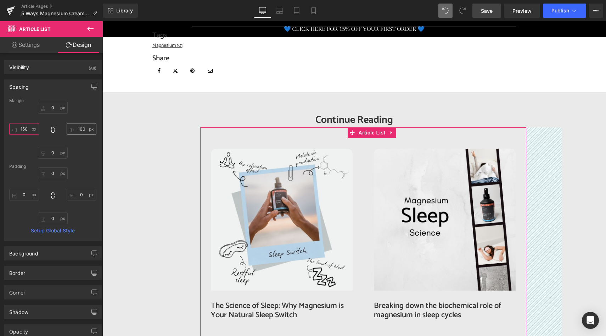
type input "150"
click at [83, 128] on input "100" at bounding box center [82, 129] width 30 height 12
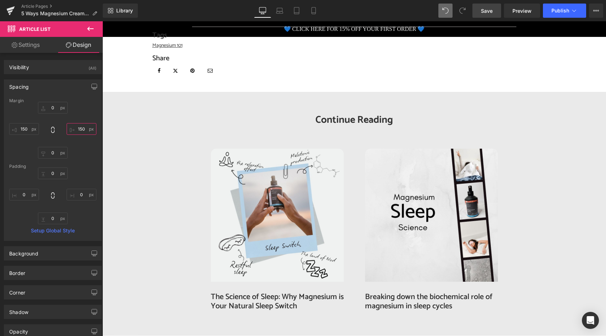
type input "150"
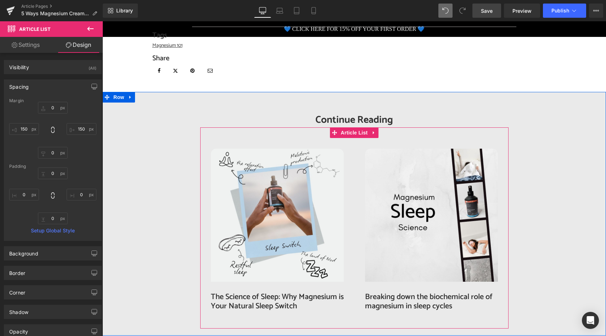
click at [314, 138] on div "(A) Image The Science of Sleep: Why Magnesium is Your Natural Sleep Switch (A) …" at bounding box center [277, 231] width 154 height 187
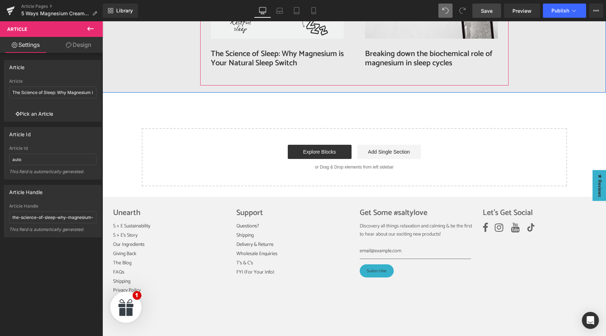
scroll to position [1236, 0]
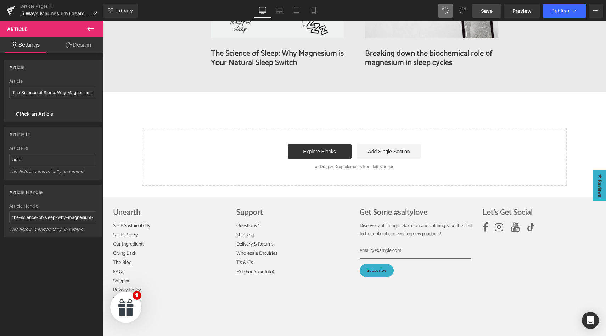
click at [87, 29] on icon at bounding box center [90, 28] width 9 height 9
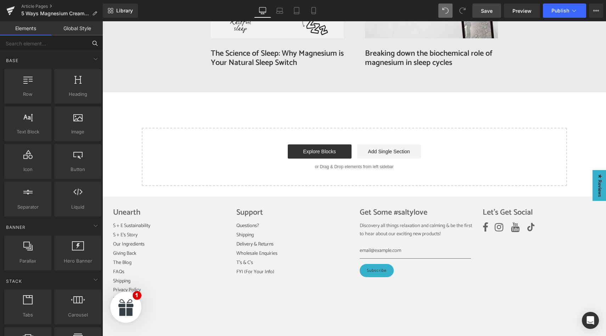
click at [28, 45] on input "text" at bounding box center [43, 43] width 87 height 16
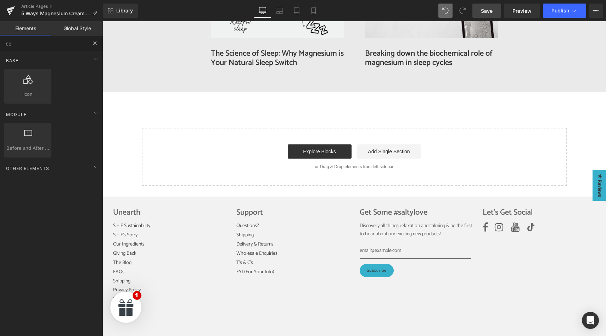
type input "c"
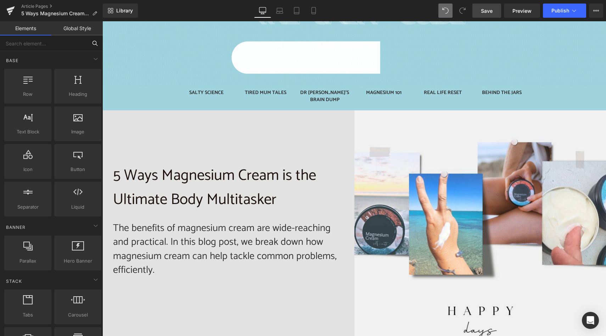
scroll to position [119, 0]
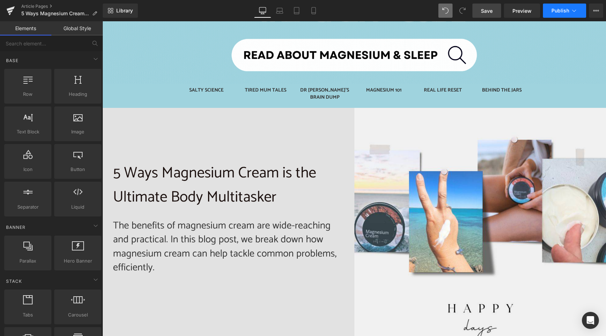
click at [573, 10] on icon at bounding box center [574, 10] width 7 height 7
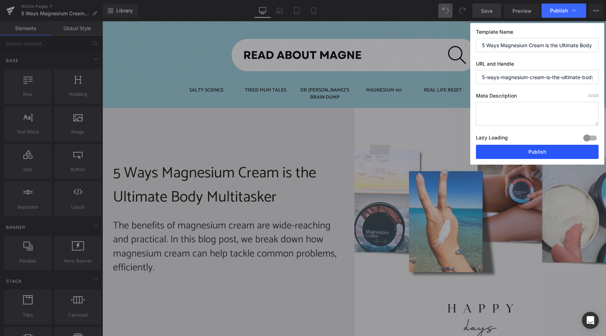
click at [536, 152] on button "Publish" at bounding box center [537, 152] width 123 height 14
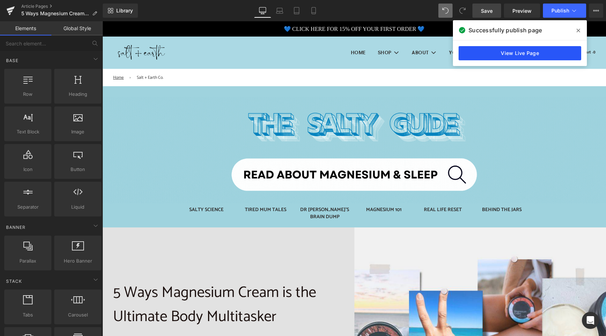
click at [537, 53] on link "View Live Page" at bounding box center [520, 53] width 123 height 14
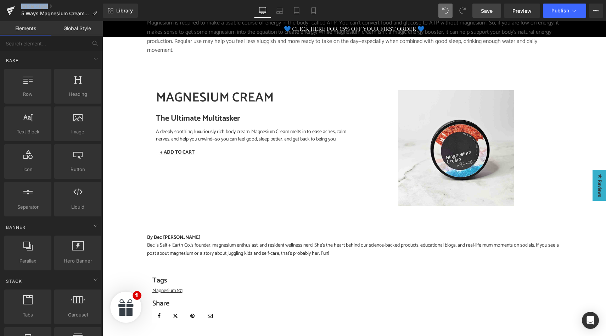
scroll to position [750, 0]
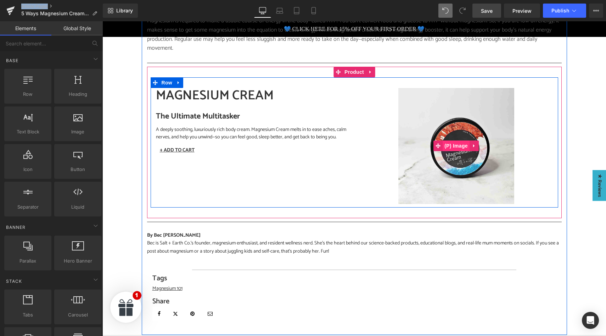
click at [457, 140] on span "(P) Image" at bounding box center [456, 145] width 27 height 11
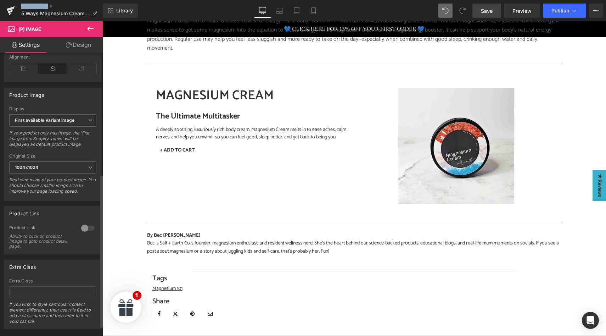
scroll to position [242, 0]
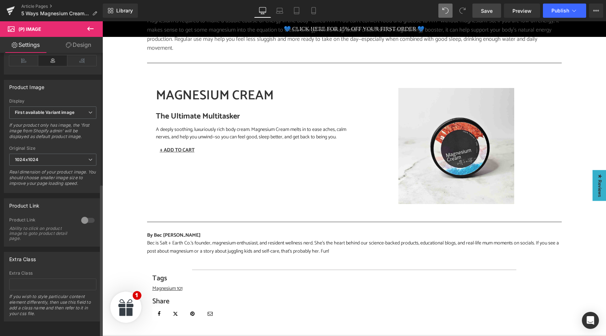
click at [85, 215] on div at bounding box center [87, 219] width 17 height 11
click at [82, 215] on div at bounding box center [87, 219] width 17 height 11
click at [75, 45] on link "Design" at bounding box center [78, 45] width 51 height 16
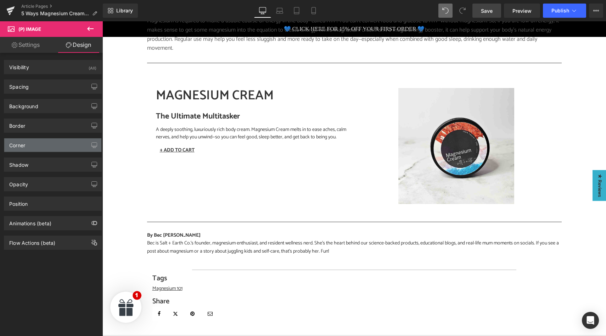
click at [35, 143] on div "Corner" at bounding box center [52, 144] width 97 height 13
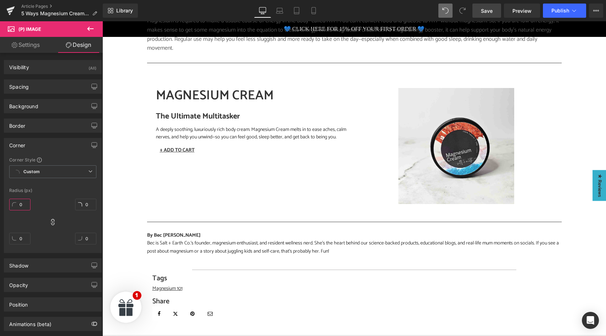
click at [23, 206] on input "0" at bounding box center [19, 205] width 21 height 12
type input "15"
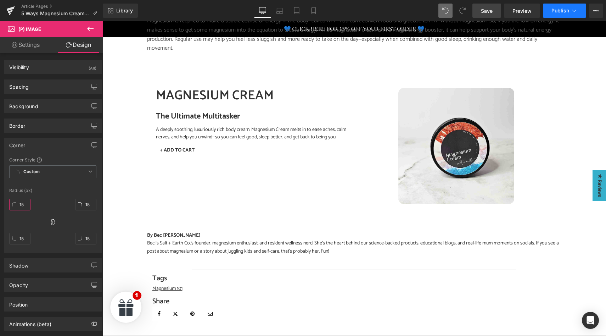
type input "15"
click at [559, 13] on span "Publish" at bounding box center [561, 11] width 18 height 6
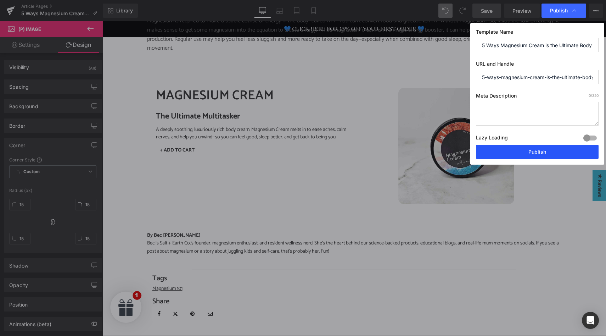
click at [525, 153] on button "Publish" at bounding box center [537, 152] width 123 height 14
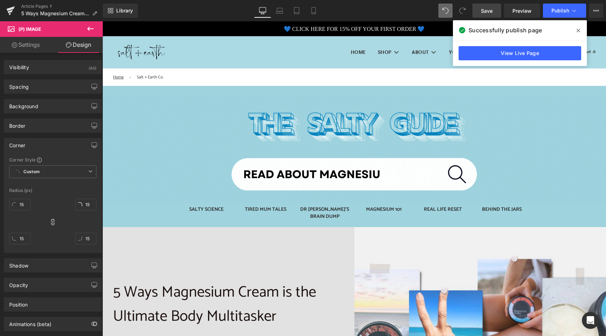
scroll to position [0, 0]
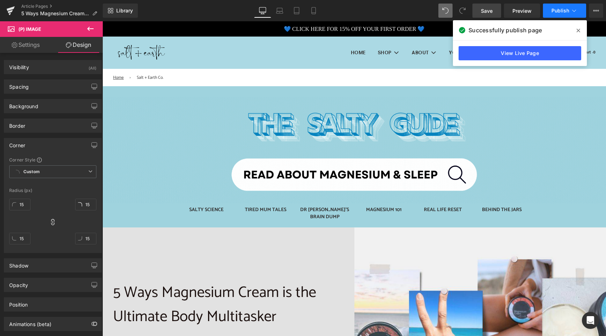
click at [575, 11] on icon at bounding box center [575, 11] width 4 height 2
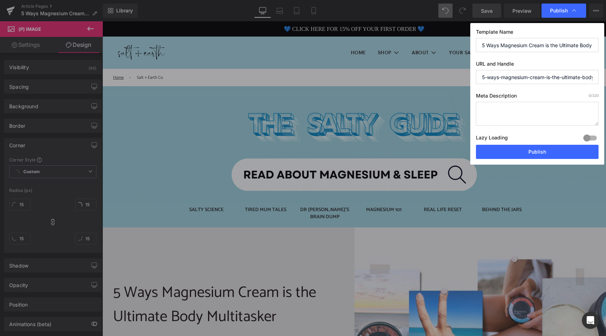
click at [508, 77] on input "5-ways-magnesium-cream-is-the-ultimate-body-multitasker" at bounding box center [537, 77] width 123 height 14
click at [576, 11] on icon at bounding box center [574, 10] width 7 height 7
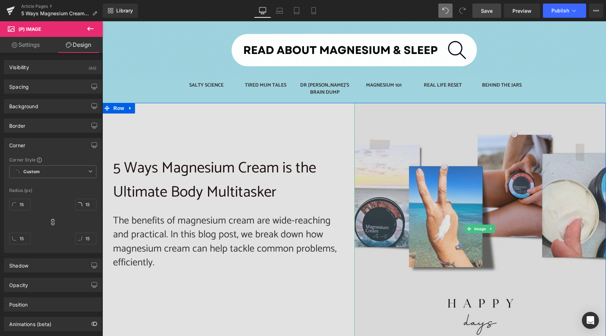
scroll to position [26, 0]
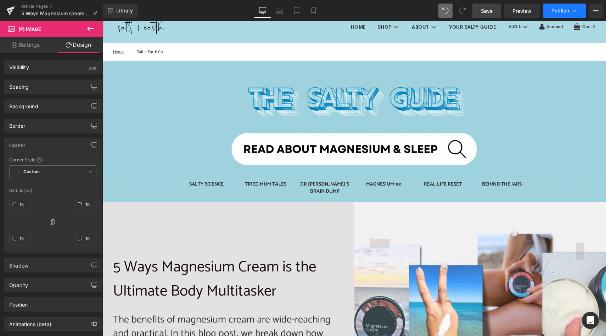
click at [572, 10] on icon at bounding box center [574, 10] width 7 height 7
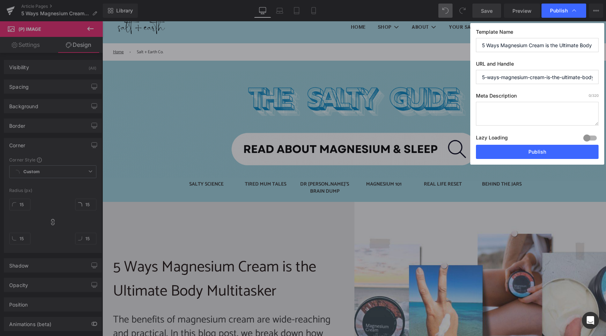
click at [512, 77] on input "5-ways-magnesium-cream-is-the-ultimate-body-multitasker" at bounding box center [537, 77] width 123 height 14
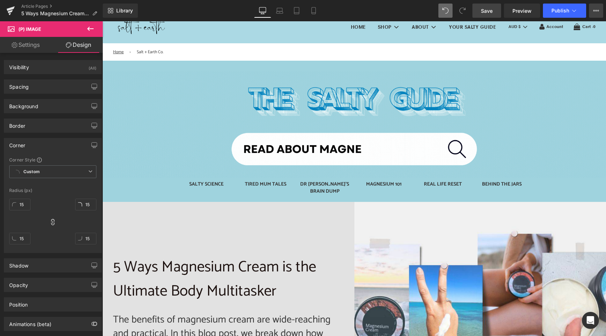
click at [596, 12] on icon at bounding box center [596, 11] width 6 height 6
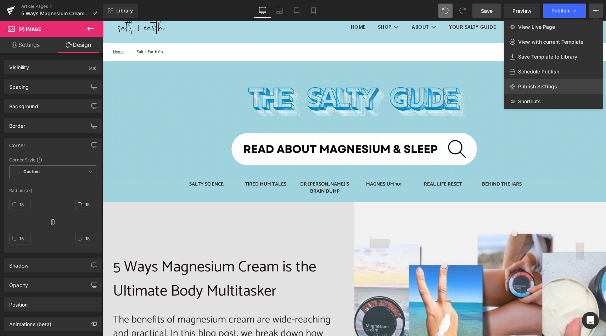
click at [537, 87] on span "Publish Settings" at bounding box center [537, 86] width 39 height 6
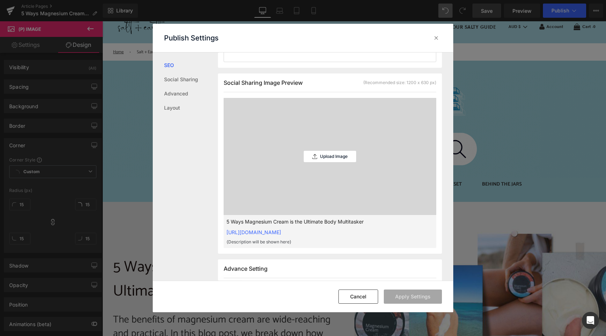
scroll to position [164, 0]
click at [319, 160] on div "Upload Image" at bounding box center [330, 156] width 52 height 11
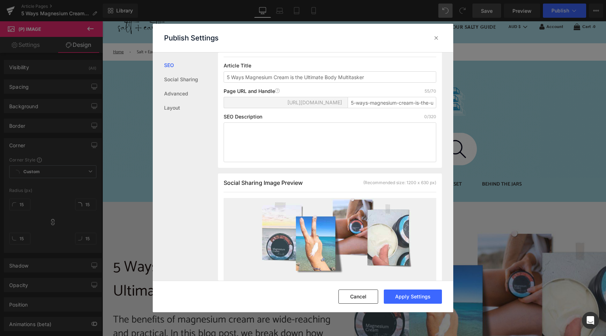
scroll to position [0, 0]
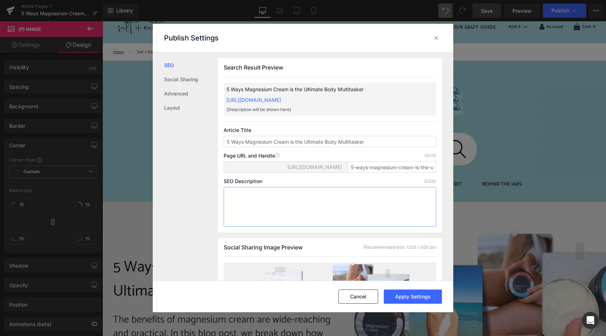
click at [262, 201] on textarea at bounding box center [330, 207] width 213 height 40
paste textarea "Discover 5 practical ways magnesium cream can support your everyday wellbeing. …"
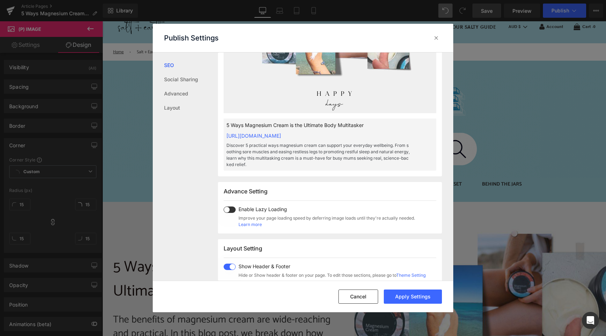
scroll to position [296, 0]
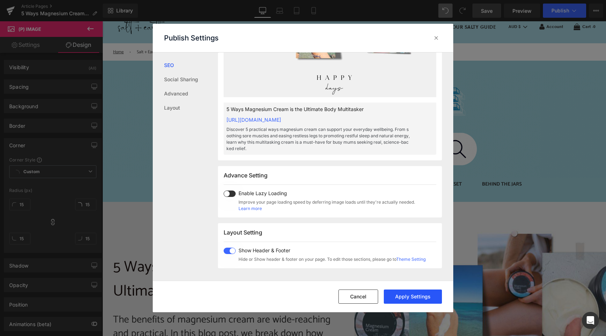
type textarea "Discover 5 practical ways magnesium cream can support your everyday wellbeing. …"
click at [406, 296] on button "Apply Settings" at bounding box center [413, 296] width 58 height 14
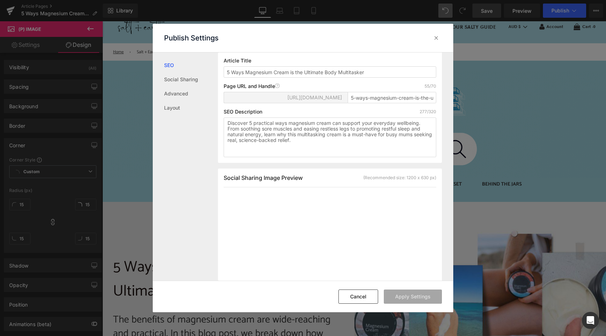
scroll to position [0, 0]
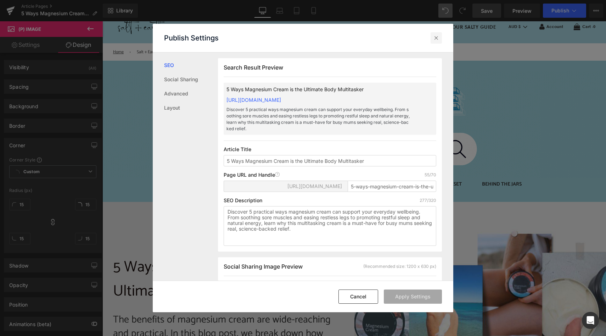
click at [435, 38] on icon at bounding box center [436, 37] width 7 height 7
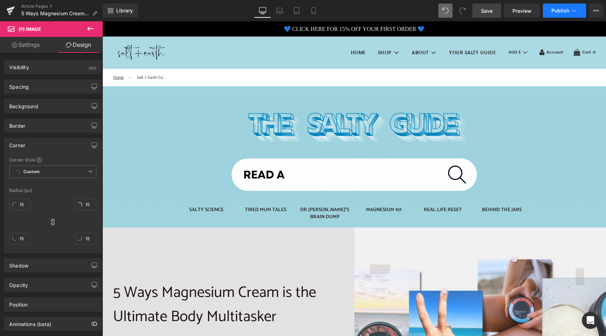
click at [558, 13] on span "Publish" at bounding box center [561, 11] width 18 height 6
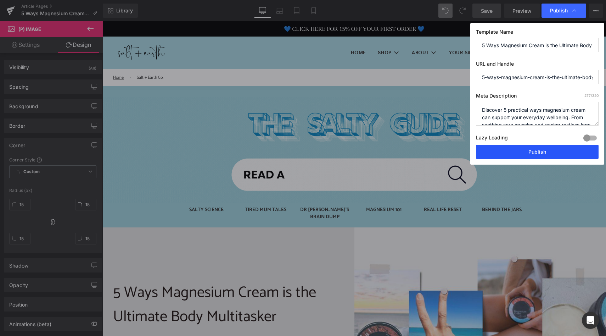
click at [526, 151] on button "Publish" at bounding box center [537, 152] width 123 height 14
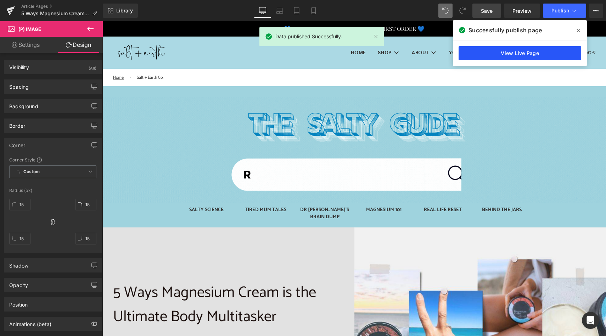
click at [529, 52] on link "View Live Page" at bounding box center [520, 53] width 123 height 14
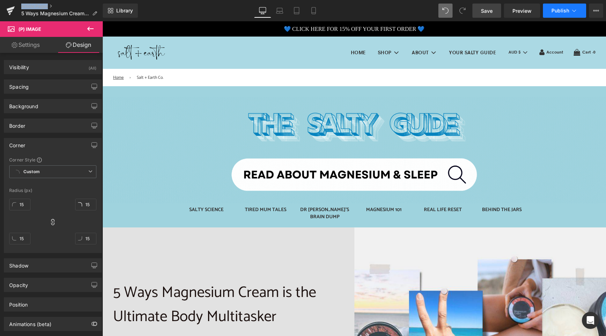
click at [575, 9] on icon at bounding box center [574, 10] width 7 height 7
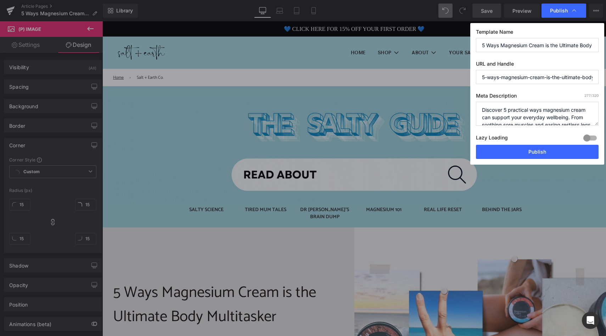
click at [519, 78] on input "5-ways-magnesium-cream-is-the-ultimate-body-multitasker" at bounding box center [537, 77] width 123 height 14
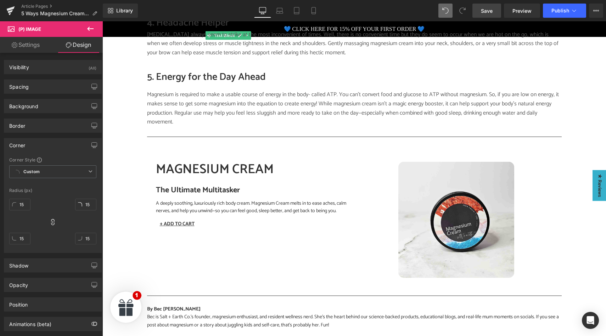
scroll to position [675, 0]
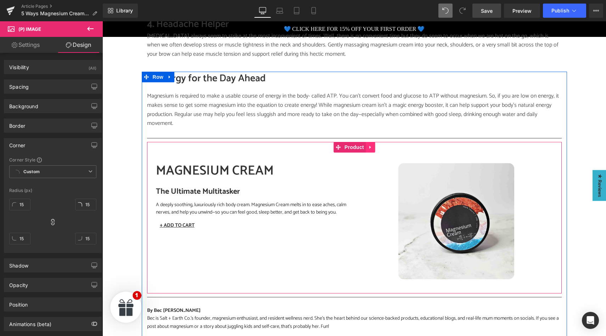
click at [371, 144] on icon at bounding box center [370, 146] width 5 height 5
click at [355, 144] on icon at bounding box center [356, 146] width 5 height 5
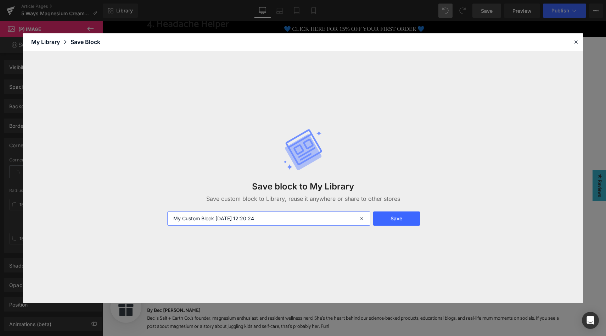
click at [280, 217] on input "My Custom Block 2025-08-25 12:20:24" at bounding box center [268, 218] width 203 height 14
type input "Blog Product Block"
click at [401, 218] on button "Save" at bounding box center [396, 218] width 47 height 14
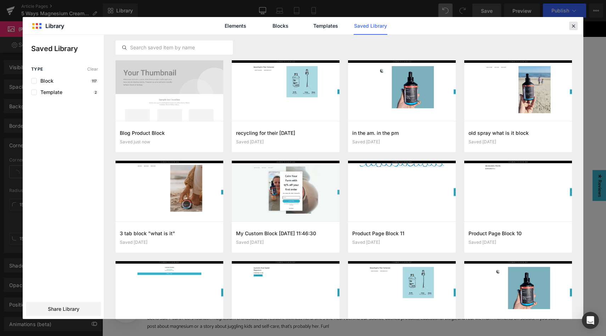
click at [574, 27] on icon at bounding box center [573, 26] width 6 height 6
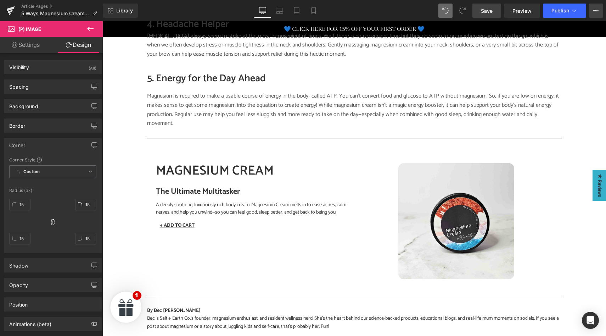
click at [597, 11] on icon at bounding box center [596, 11] width 6 height 6
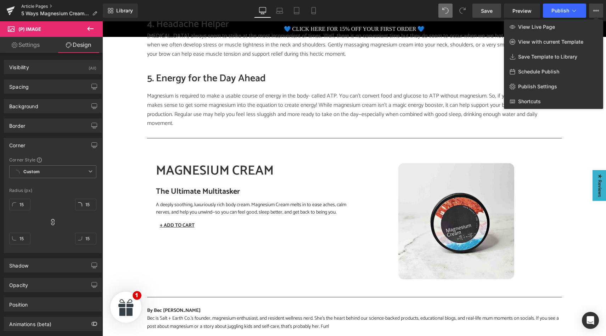
click at [32, 6] on link "Article Pages" at bounding box center [62, 7] width 82 height 6
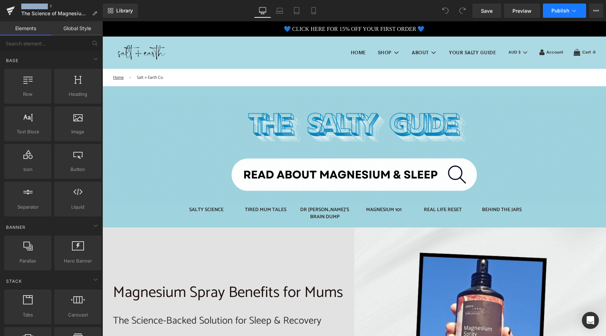
click at [575, 12] on icon at bounding box center [574, 10] width 7 height 7
click at [596, 10] on icon at bounding box center [596, 11] width 6 height 6
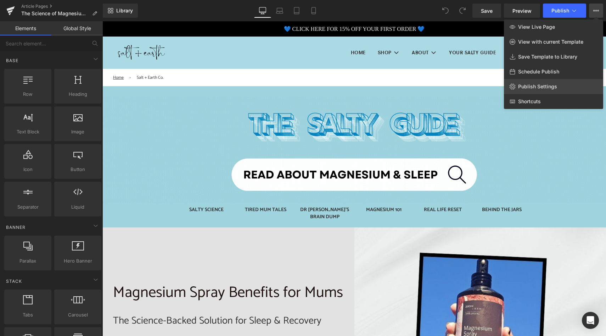
click at [540, 87] on span "Publish Settings" at bounding box center [537, 86] width 39 height 6
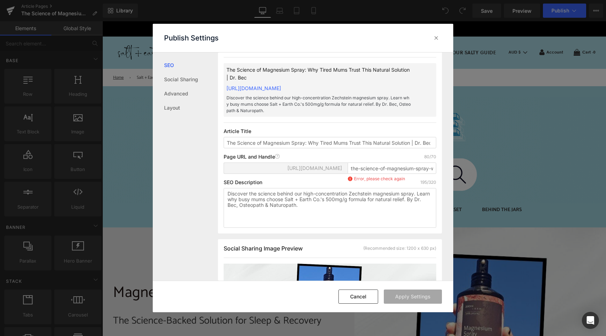
scroll to position [20, 0]
click at [357, 173] on input "the-science-of-magnesium-spray-why-tired-mums-trust-this-natural-solution-dr-bec" at bounding box center [392, 167] width 89 height 11
click at [394, 173] on input "the-science-of-magnesium-spray-why-tired-mums-trust-this-natural-solution-dr-bec" at bounding box center [392, 167] width 89 height 11
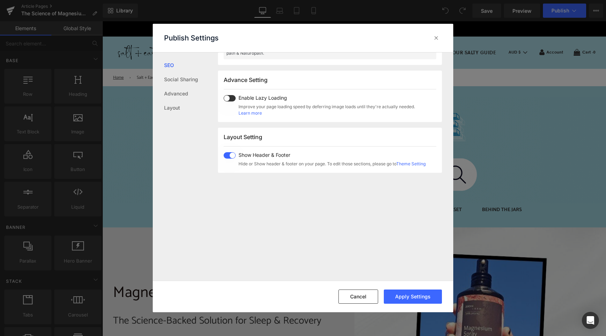
scroll to position [398, 0]
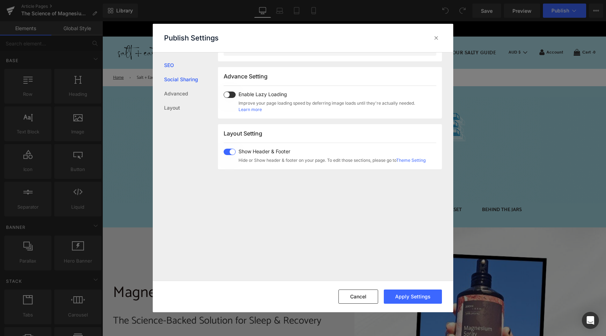
type input "the-science-of-magnesium-spray"
click at [194, 79] on link "Social Sharing" at bounding box center [191, 79] width 54 height 14
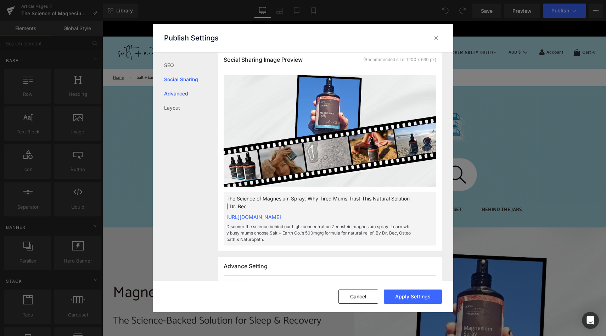
click at [328, 35] on link "Advanced" at bounding box center [331, 31] width 7 height 7
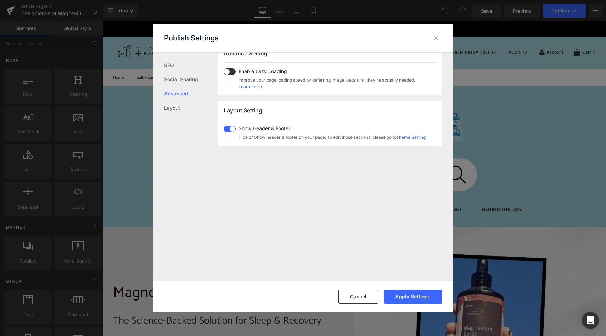
scroll to position [422, 0]
click at [0, 0] on button "Apply Settings" at bounding box center [0, 0] width 0 height 0
click at [437, 40] on icon at bounding box center [436, 37] width 7 height 7
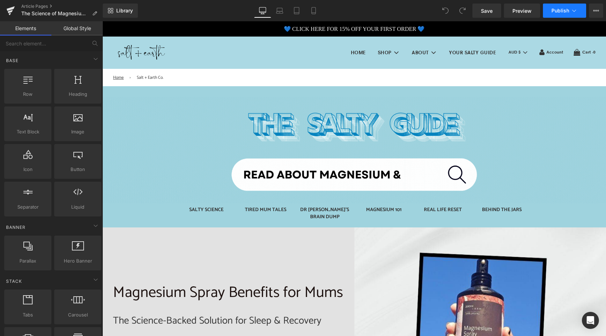
click at [553, 14] on button "Publish" at bounding box center [564, 11] width 43 height 14
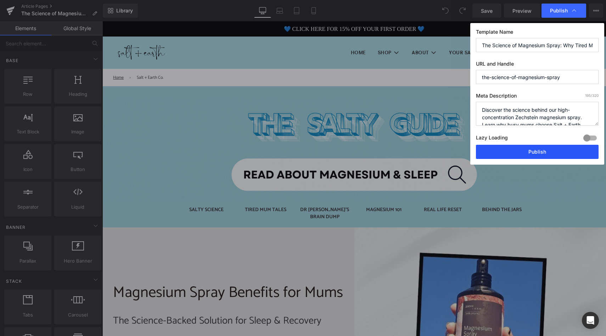
click at [0, 0] on button "Publish" at bounding box center [0, 0] width 0 height 0
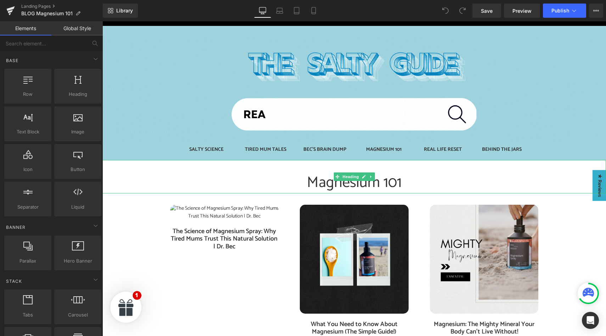
scroll to position [76, 0]
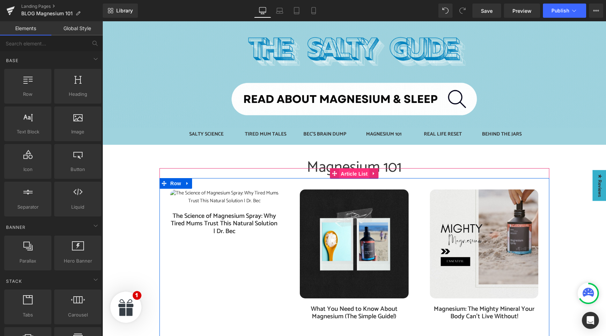
click at [355, 174] on span "Article List" at bounding box center [354, 173] width 30 height 11
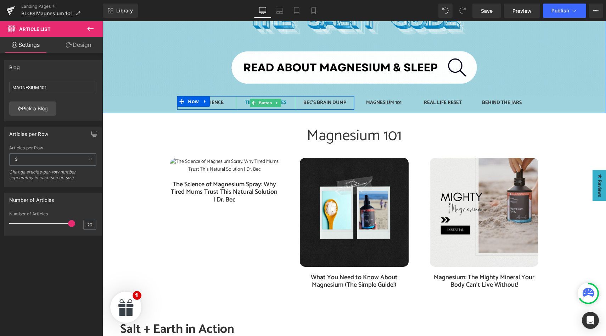
scroll to position [108, 0]
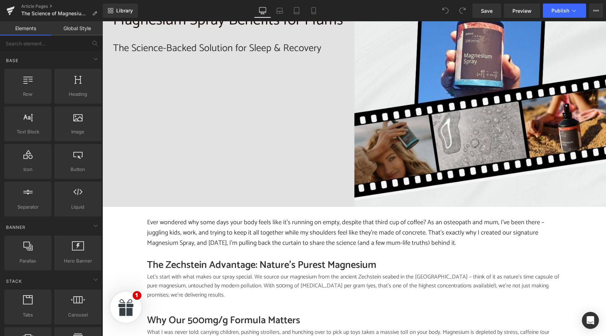
scroll to position [273, 0]
click at [39, 4] on link "Article Pages" at bounding box center [62, 7] width 82 height 6
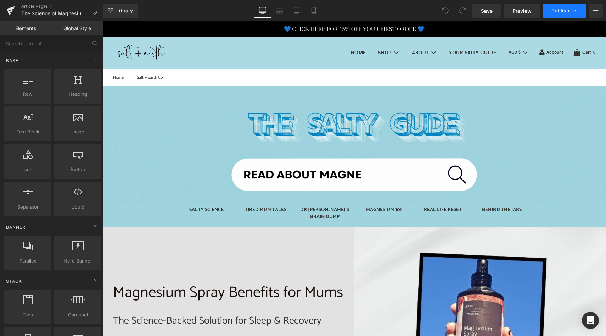
click at [574, 13] on icon at bounding box center [574, 10] width 7 height 7
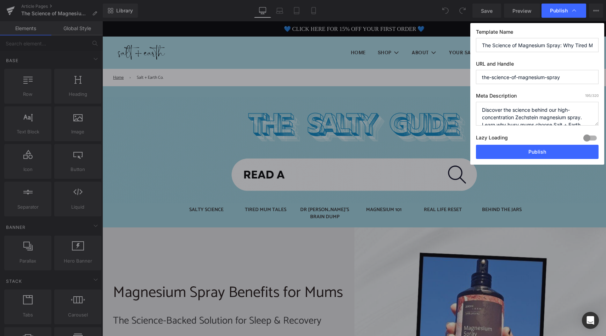
click at [296, 30] on icon at bounding box center [294, 31] width 4 height 2
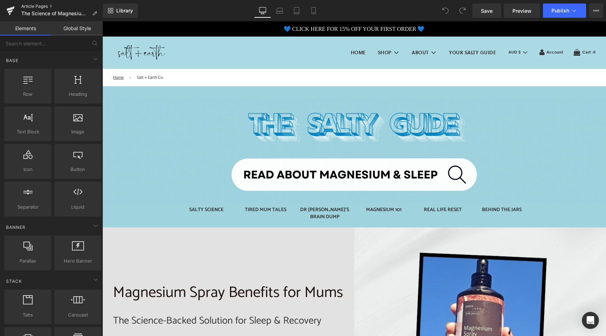
click at [40, 7] on link "Article Pages" at bounding box center [62, 7] width 82 height 6
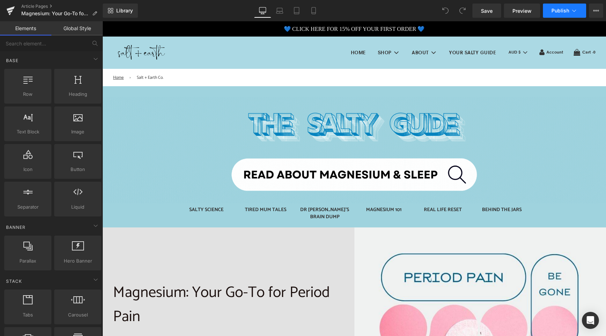
click at [573, 13] on icon at bounding box center [574, 10] width 7 height 7
click at [597, 12] on icon at bounding box center [596, 11] width 6 height 6
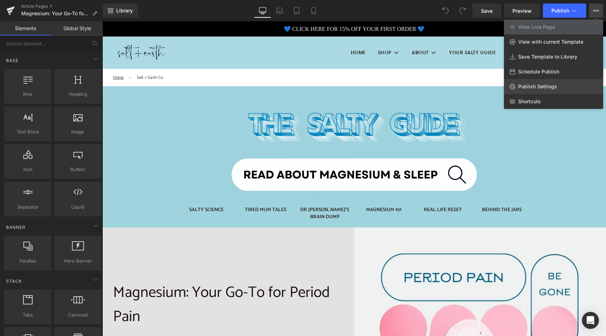
click at [553, 85] on span "Publish Settings" at bounding box center [537, 86] width 39 height 6
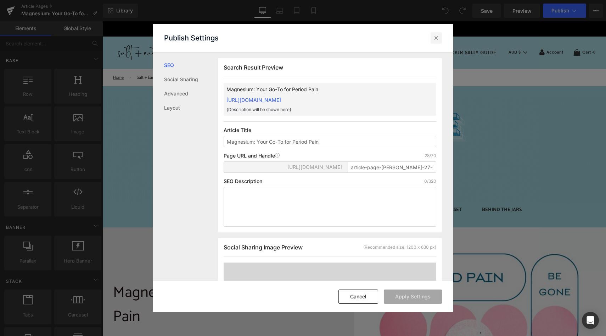
scroll to position [0, 0]
click at [438, 41] on icon at bounding box center [436, 37] width 7 height 7
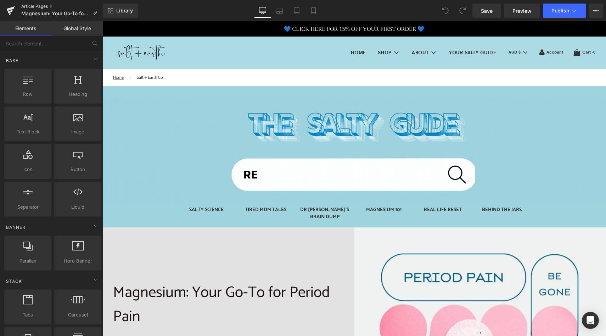
click at [35, 6] on link "Article Pages" at bounding box center [62, 7] width 82 height 6
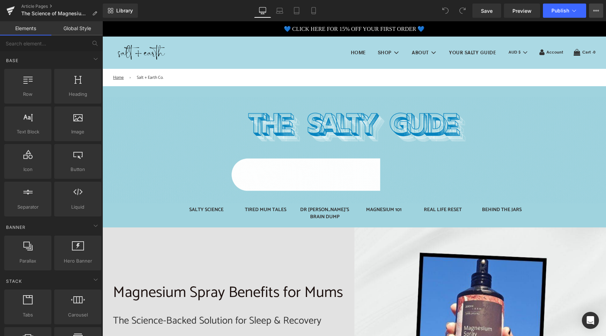
click at [595, 13] on icon at bounding box center [596, 11] width 6 height 6
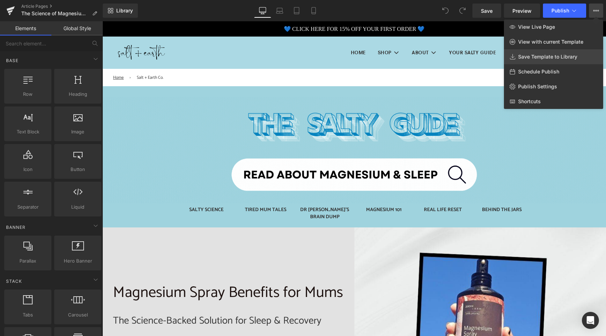
click at [565, 57] on span "Save Template to Library" at bounding box center [547, 57] width 59 height 6
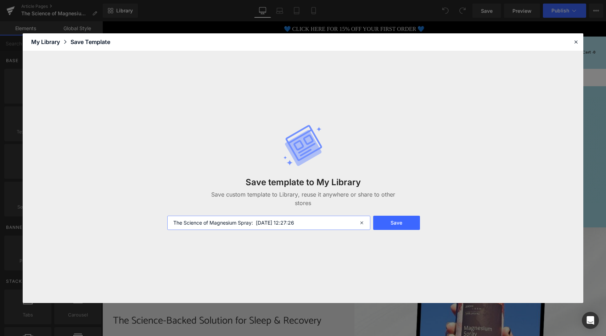
click at [320, 217] on input "The Science of Magnesium Spray: [DATE] 12:27:26" at bounding box center [268, 223] width 203 height 14
type input "Blog Post Template"
click at [312, 121] on button "Save" at bounding box center [302, 116] width 20 height 7
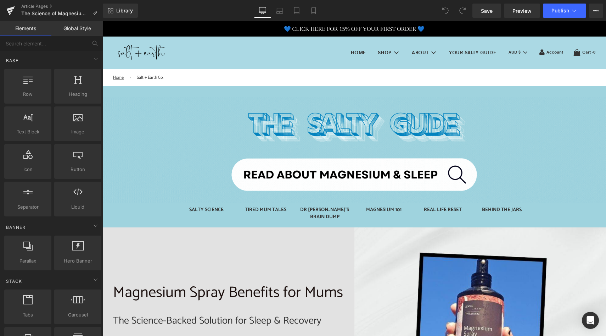
click at [37, 7] on link "Article Pages" at bounding box center [62, 7] width 82 height 6
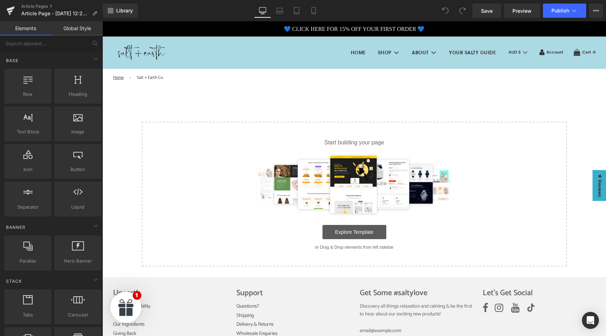
click at [340, 230] on link "Explore Template" at bounding box center [355, 232] width 64 height 14
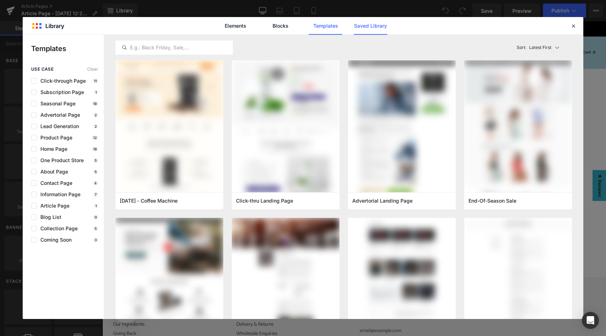
click at [362, 25] on link "Saved Library" at bounding box center [371, 26] width 34 height 18
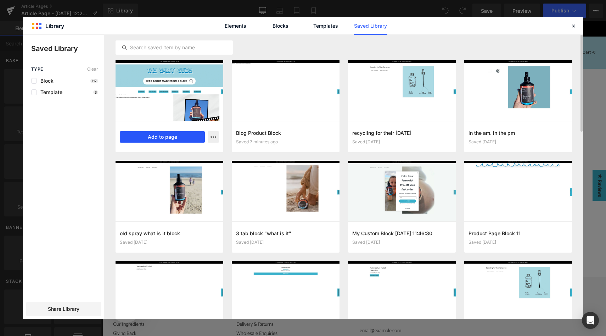
click at [182, 139] on button "Add to page" at bounding box center [162, 136] width 85 height 11
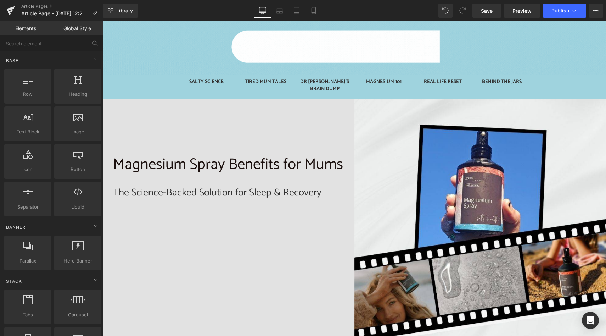
scroll to position [125, 0]
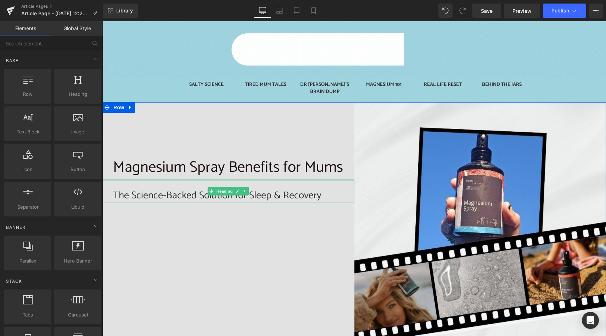
click at [180, 167] on p "Magnesium Spray Benefits for Mums" at bounding box center [228, 167] width 231 height 24
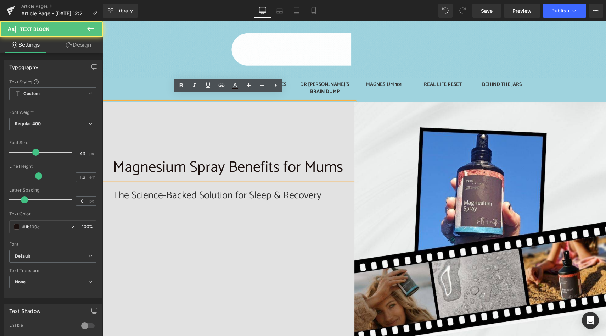
click at [168, 163] on p "Magnesium Spray Benefits for Mums" at bounding box center [228, 167] width 231 height 24
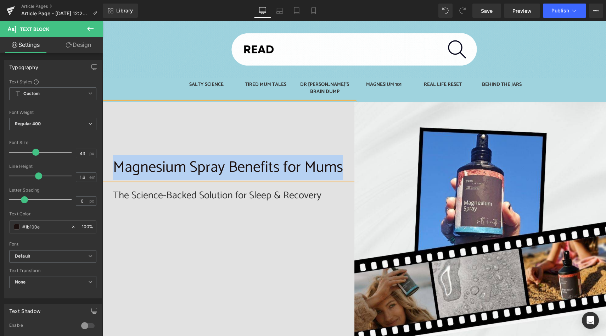
copy p "Magnesium Spray Benefits for Mums"
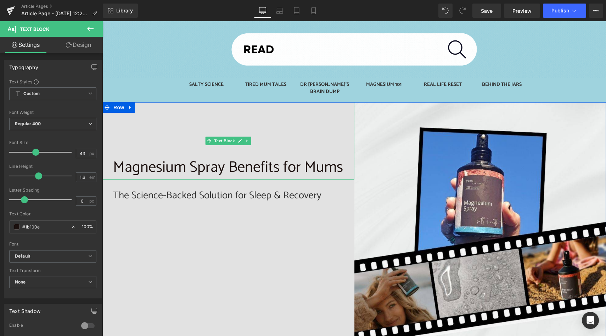
click at [152, 160] on p "Magnesium Spray Benefits for Mums" at bounding box center [228, 167] width 231 height 24
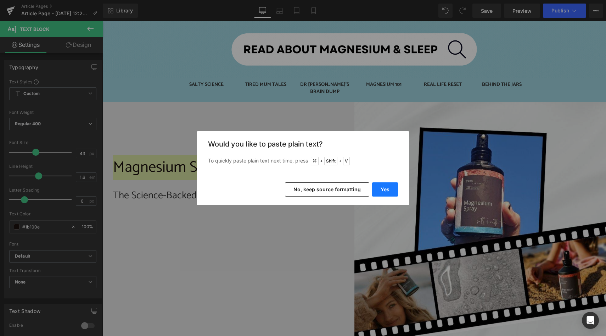
click at [0, 0] on button "Yes" at bounding box center [0, 0] width 0 height 0
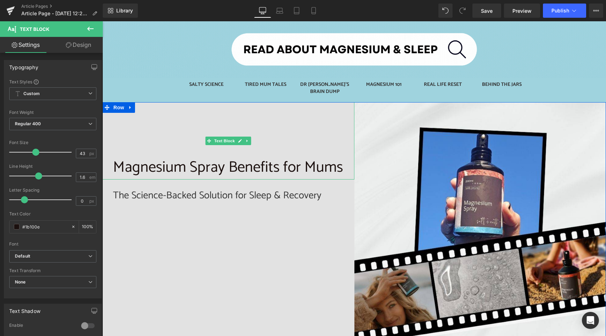
click at [178, 160] on p "Magnesium Spray Benefits for Mums" at bounding box center [228, 167] width 231 height 24
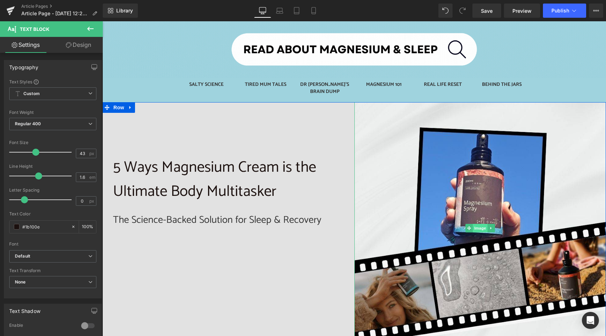
click at [477, 224] on span "Image" at bounding box center [480, 228] width 15 height 9
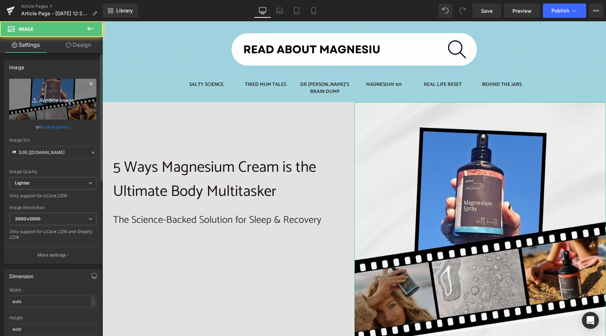
click at [57, 101] on icon "Replace Image" at bounding box center [52, 99] width 57 height 9
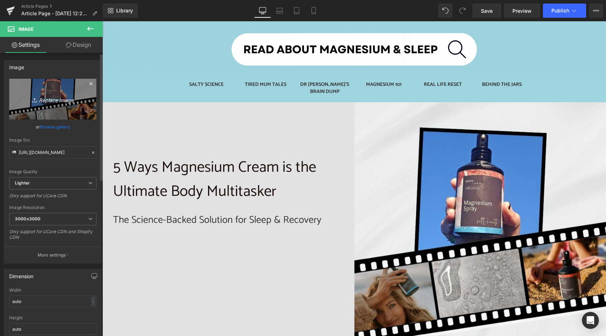
type input "C:\fakepath\S+E Blog Images (26).jpg"
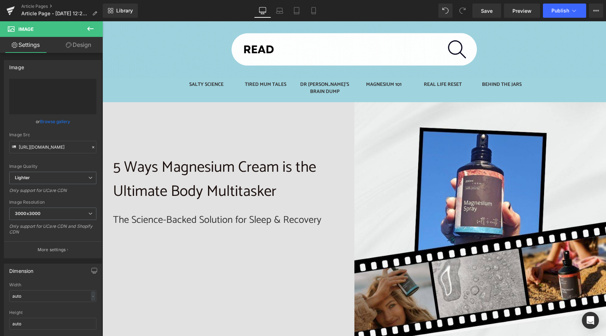
type input "https://ucarecdn.com/b08d3692-e081-4a48-99b9-c4f93537fa96/-/format/auto/-/previ…"
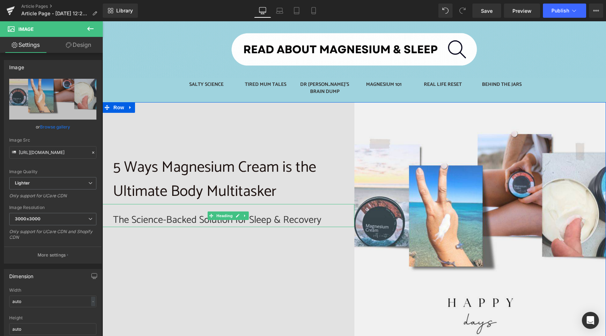
click at [149, 215] on h2 "The Science-Backed Solution for Sleep & Recovery" at bounding box center [228, 220] width 231 height 14
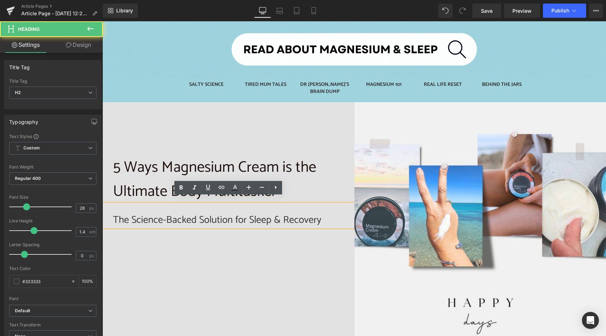
click at [140, 213] on h2 "The Science-Backed Solution for Sleep & Recovery" at bounding box center [228, 220] width 231 height 14
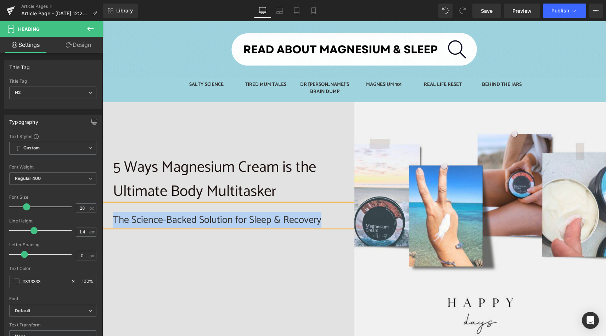
paste div
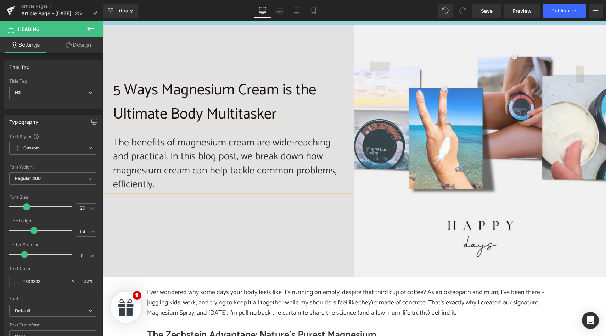
scroll to position [205, 0]
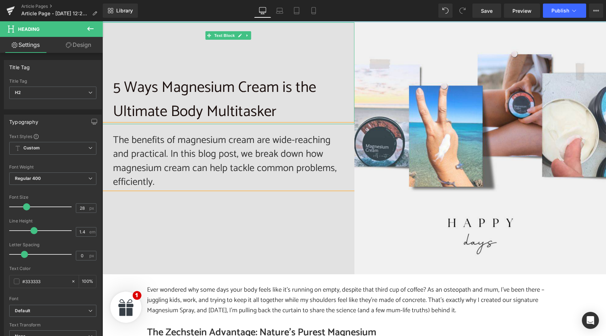
click at [152, 102] on p "5 Ways Magnesium Cream is the Ultimate Body Multitasker" at bounding box center [228, 100] width 231 height 49
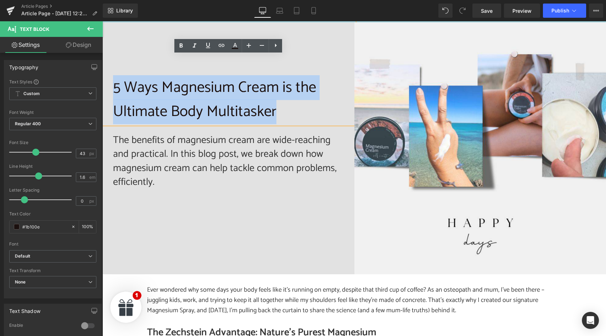
drag, startPoint x: 114, startPoint y: 82, endPoint x: 281, endPoint y: 103, distance: 168.3
click at [281, 103] on p "5 Ways Magnesium Cream is the Ultimate Body Multitasker" at bounding box center [228, 100] width 231 height 49
copy p "5 Ways Magnesium Cream is the Ultimate Body Multitasker"
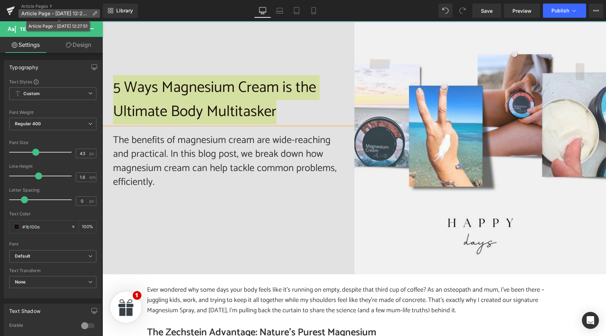
click at [96, 13] on icon at bounding box center [94, 13] width 5 height 5
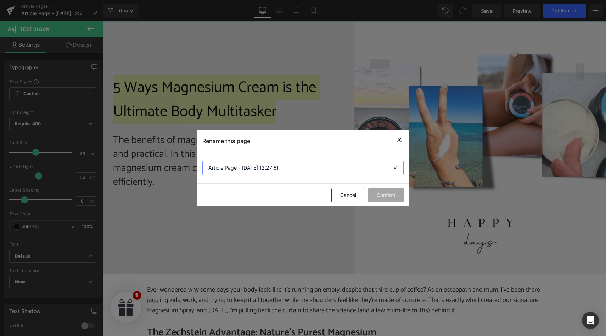
drag, startPoint x: 284, startPoint y: 164, endPoint x: 231, endPoint y: 166, distance: 52.5
click at [231, 166] on input "Article Page - Aug 25, 12:27:51" at bounding box center [302, 168] width 201 height 14
paste input "5 Ways Magnesium Cream is the Ultimate Body Multitasker"
type input "5 Ways Magnesium Cream is the Ultimate Body Multitasker"
click at [390, 193] on button "Confirm" at bounding box center [385, 195] width 35 height 14
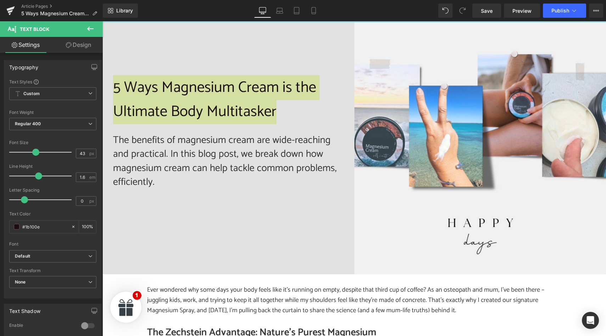
click at [574, 13] on icon at bounding box center [574, 10] width 7 height 7
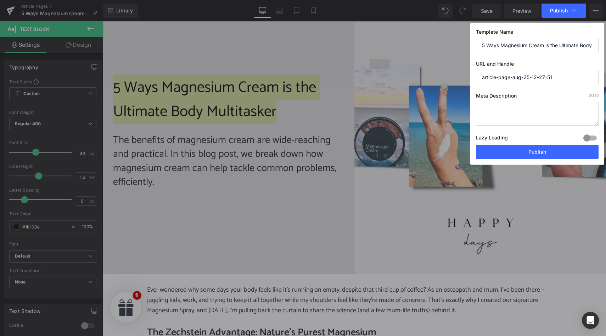
drag, startPoint x: 561, startPoint y: 78, endPoint x: 478, endPoint y: 73, distance: 83.1
click at [478, 73] on input "article-page-aug-25-12-27-51" at bounding box center [537, 77] width 123 height 14
paste input "5 Ways Magnesium Cream is the Ultimate Body Multitasker"
type input "5-ways-magnesium-cream-is-the-ultimate-body-multitasker"
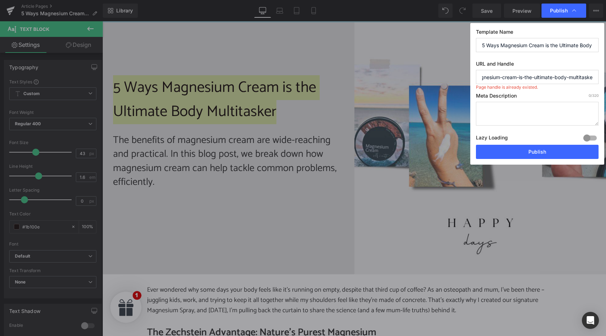
scroll to position [0, 0]
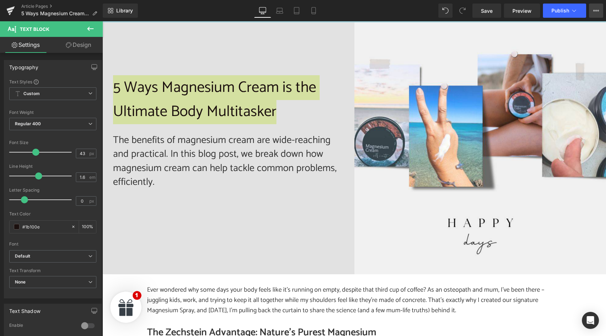
click at [597, 13] on icon at bounding box center [596, 11] width 6 height 6
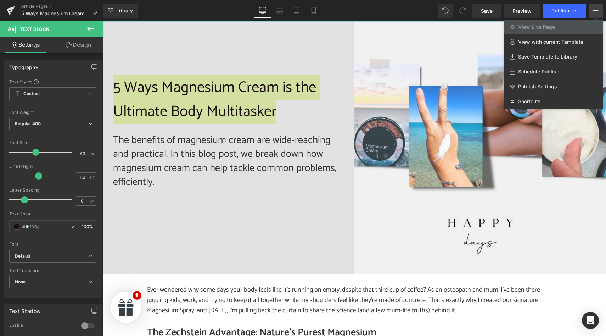
click at [597, 13] on icon at bounding box center [596, 11] width 6 height 6
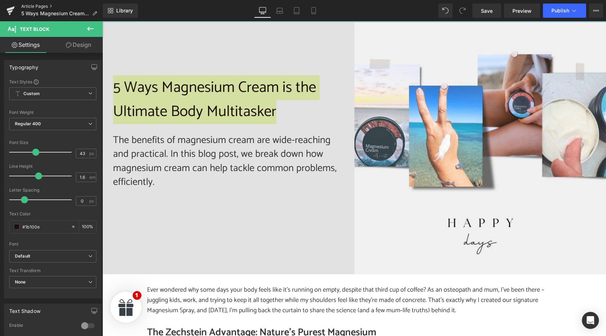
click at [34, 5] on link "Article Pages" at bounding box center [62, 7] width 82 height 6
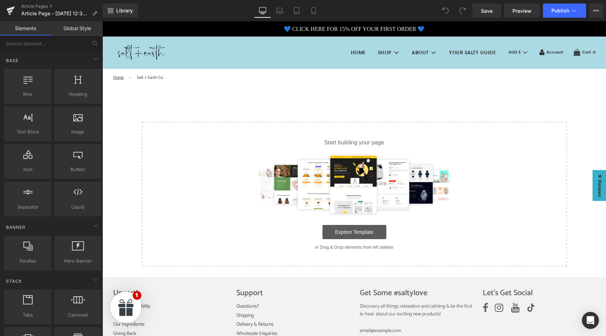
click at [354, 235] on link "Explore Template" at bounding box center [355, 232] width 64 height 14
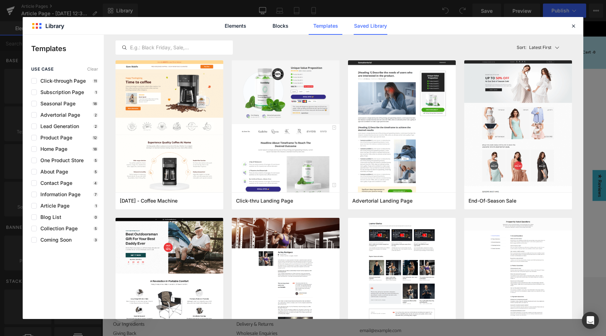
click at [366, 27] on link "Saved Library" at bounding box center [371, 26] width 34 height 18
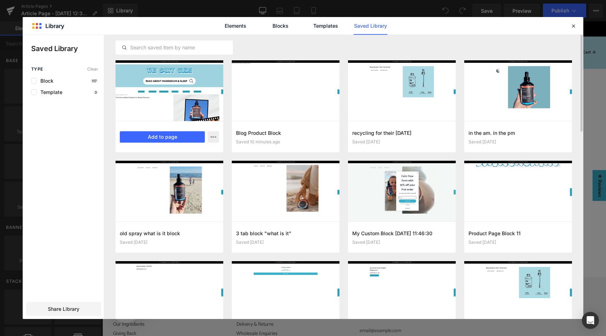
click at [145, 117] on div at bounding box center [170, 90] width 108 height 61
click at [172, 135] on button "Add to page" at bounding box center [162, 136] width 85 height 11
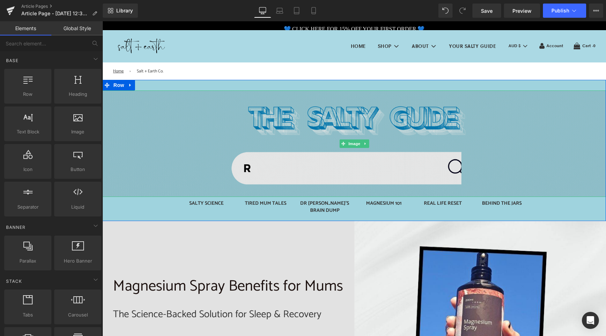
scroll to position [7, 0]
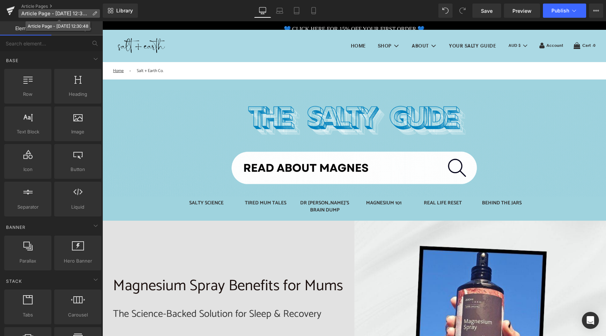
click at [95, 13] on icon at bounding box center [94, 13] width 5 height 5
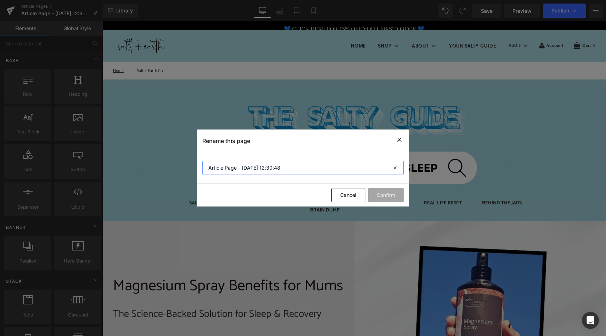
drag, startPoint x: 289, startPoint y: 169, endPoint x: 211, endPoint y: 160, distance: 78.2
click at [0, 0] on section "Article Page - [DATE] 12:30:48" at bounding box center [0, 0] width 0 height 0
paste input "5 Ways Magnesium Cream is the Ultimate Body Multitasker"
type input "5 Ways Magnesium Cream is the Ultimate Body Multitasker"
click at [0, 0] on button "Confirm" at bounding box center [0, 0] width 0 height 0
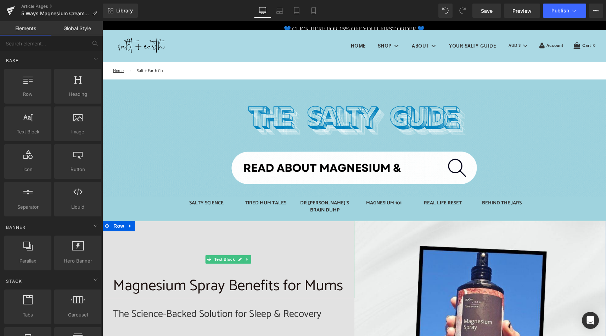
click at [142, 281] on p "Magnesium Spray Benefits for Mums" at bounding box center [228, 286] width 231 height 24
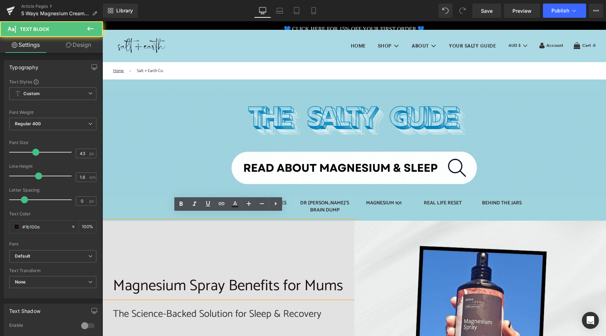
click at [151, 280] on p "Magnesium Spray Benefits for Mums" at bounding box center [228, 286] width 231 height 24
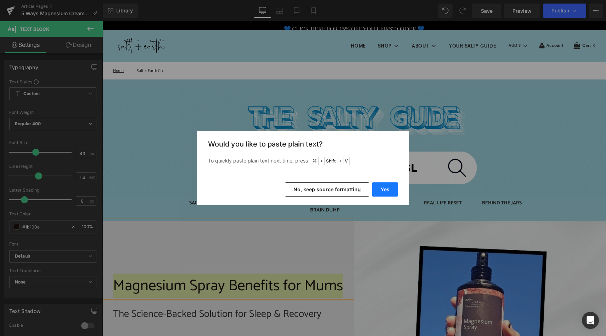
click at [0, 0] on button "Yes" at bounding box center [0, 0] width 0 height 0
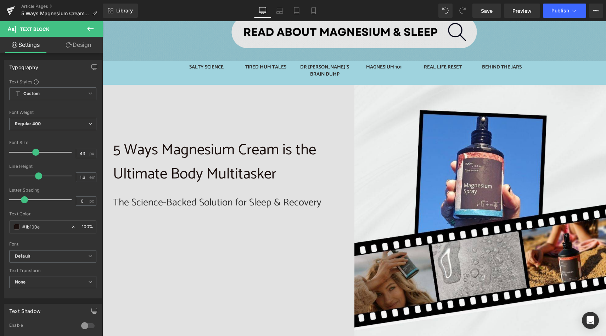
scroll to position [151, 0]
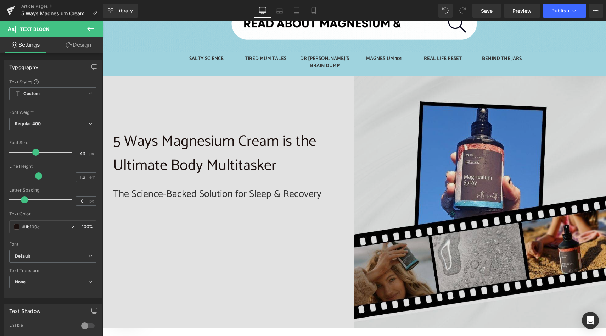
click at [480, 190] on img at bounding box center [481, 202] width 252 height 252
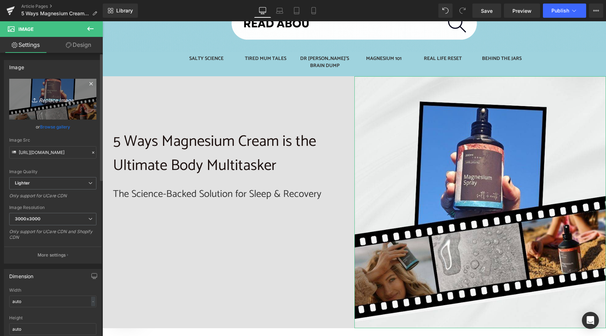
click at [55, 101] on icon "Replace Image" at bounding box center [52, 99] width 57 height 9
type input "C:\fakepath\S+E Blog Images (26).jpg"
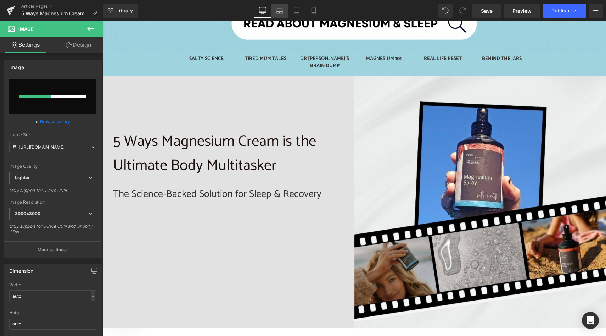
type input "[URL][DOMAIN_NAME]"
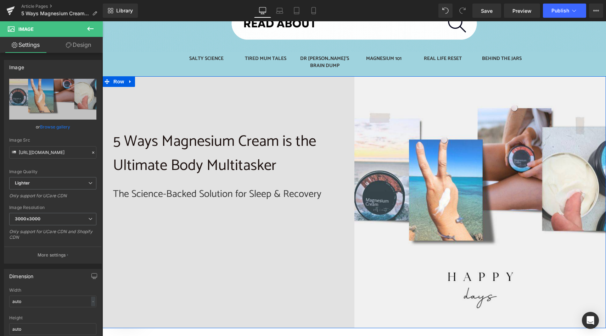
click at [138, 190] on h2 "The Science-Backed Solution for Sleep & Recovery" at bounding box center [228, 194] width 231 height 14
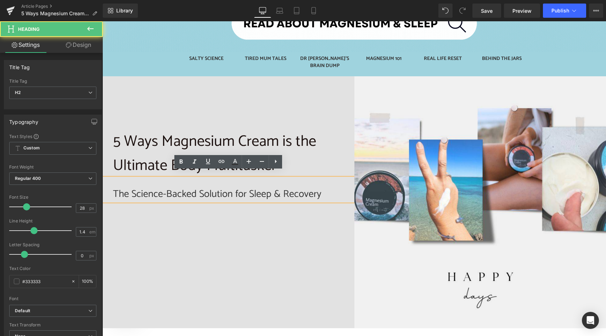
click at [154, 189] on h2 "The Science-Backed Solution for Sleep & Recovery" at bounding box center [228, 194] width 231 height 14
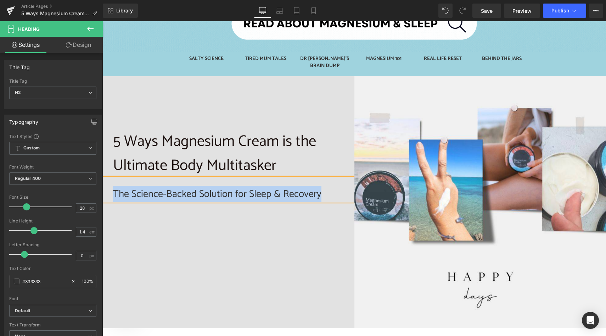
paste div
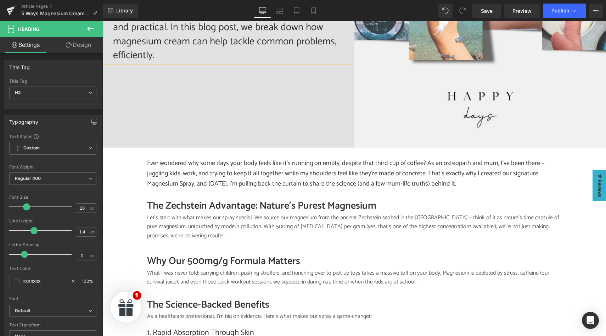
scroll to position [334, 0]
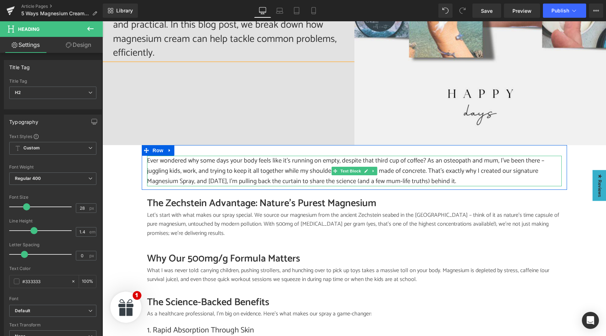
click at [175, 162] on p "Ever wondered why some days your body feels like it's running on empty, despite…" at bounding box center [354, 171] width 415 height 30
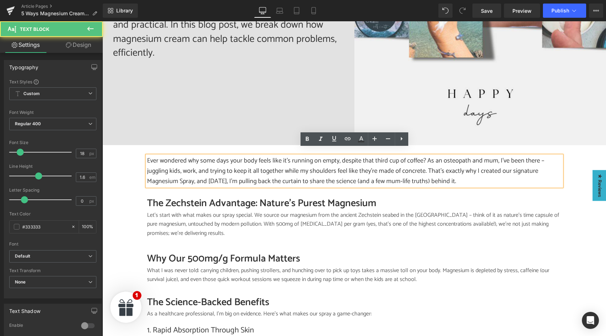
click at [175, 162] on p "Ever wondered why some days your body feels like it's running on empty, despite…" at bounding box center [354, 171] width 415 height 30
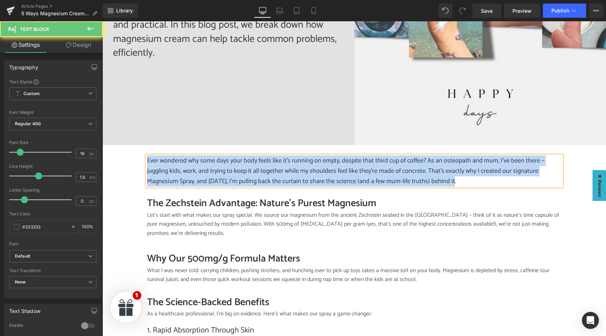
paste div
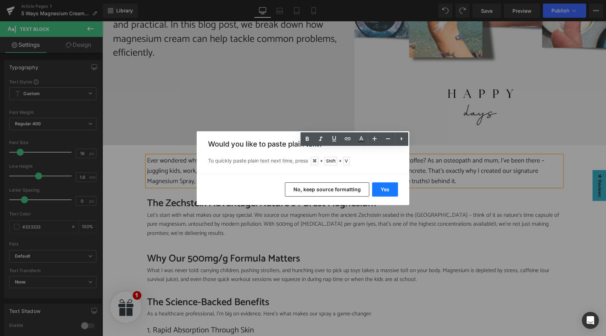
click at [383, 185] on button "Yes" at bounding box center [385, 189] width 26 height 14
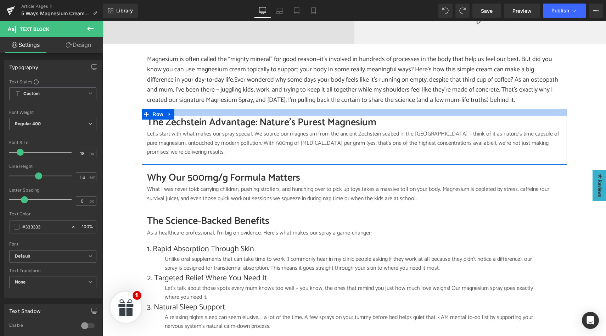
scroll to position [444, 0]
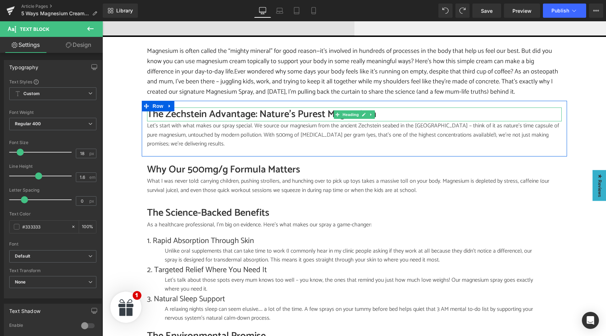
click at [178, 108] on h2 "The Zechstein Advantage: Nature's Purest Magnesium" at bounding box center [354, 114] width 415 height 14
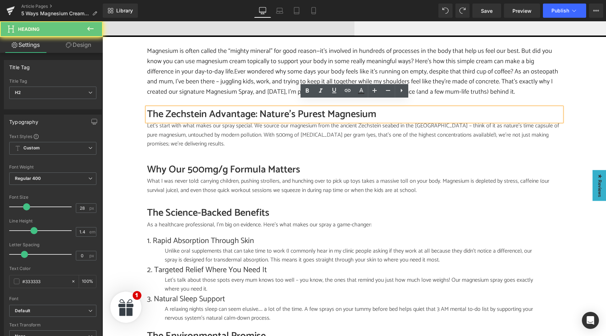
click at [178, 108] on h2 "The Zechstein Advantage: Nature's Purest Magnesium" at bounding box center [354, 114] width 415 height 14
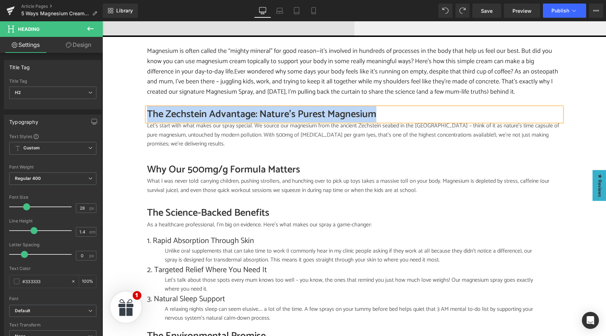
paste div
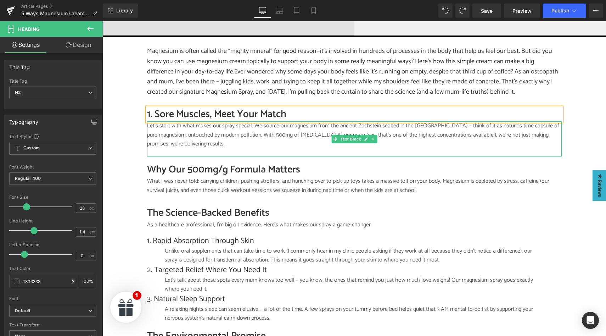
click at [186, 121] on p "Let's start with what makes our spray special. We source our magnesium from the…" at bounding box center [354, 134] width 415 height 27
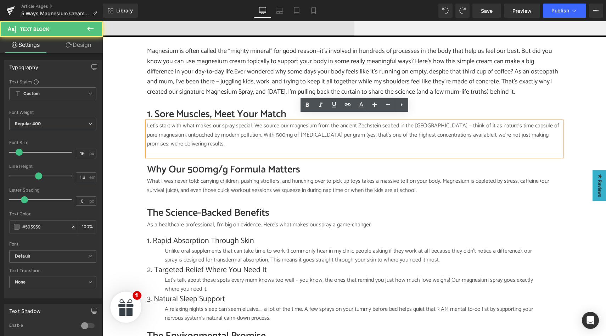
click at [186, 121] on p "Let's start with what makes our spray special. We source our magnesium from the…" at bounding box center [354, 134] width 415 height 27
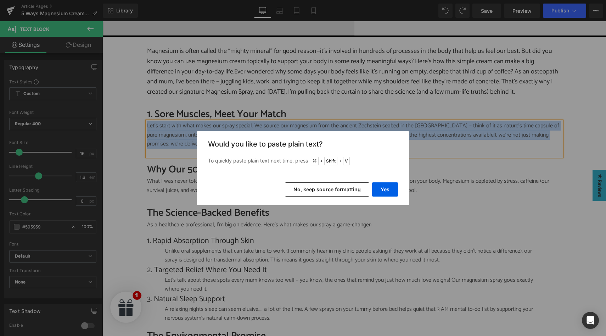
paste div
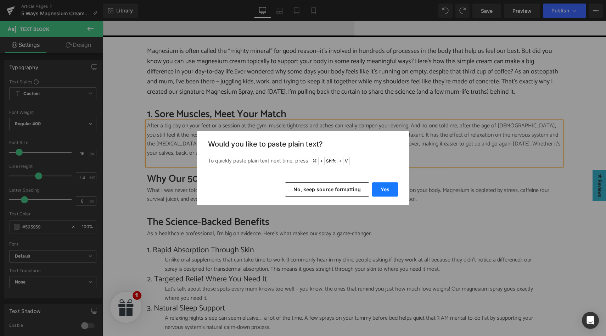
click at [380, 191] on button "Yes" at bounding box center [385, 189] width 26 height 14
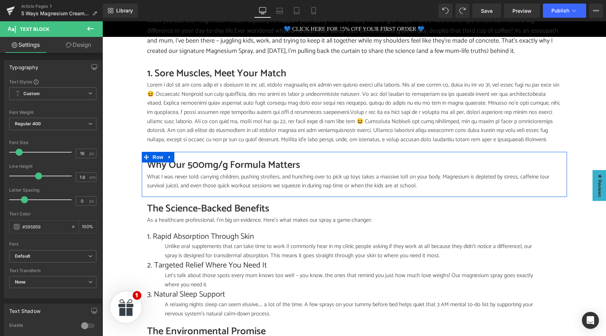
scroll to position [513, 0]
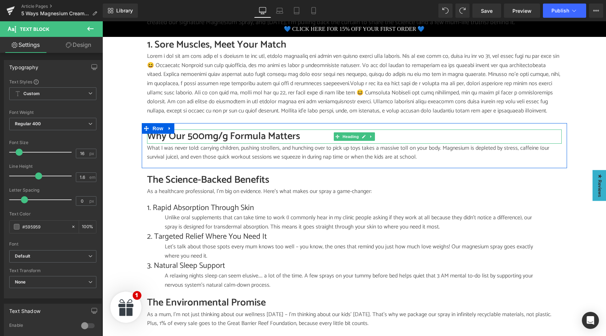
click at [186, 129] on h2 "Why Our 500mg/g Formula Matters" at bounding box center [354, 136] width 415 height 14
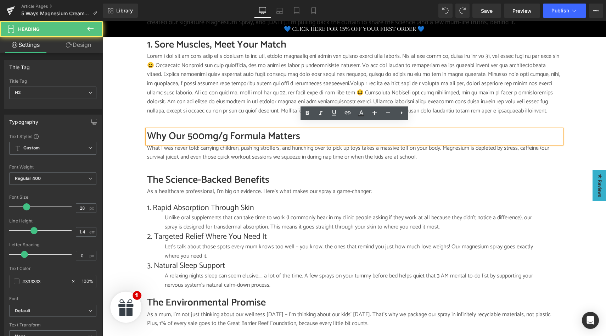
click at [188, 129] on h2 "Why Our 500mg/g Formula Matters" at bounding box center [354, 136] width 415 height 14
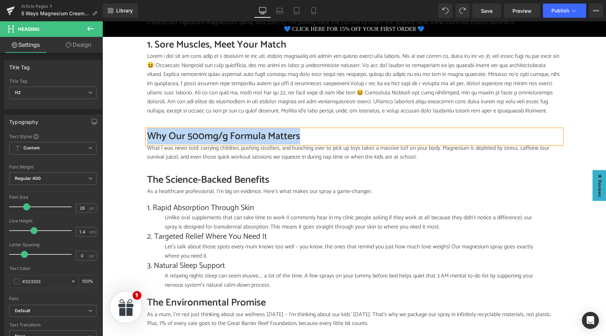
paste div
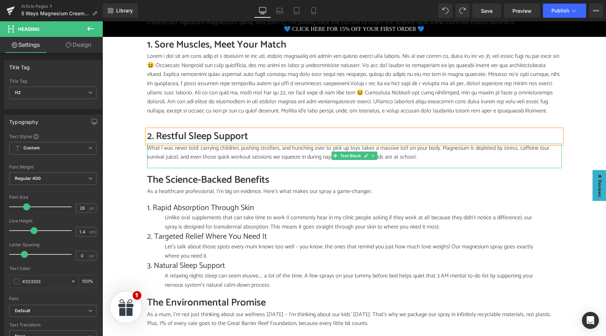
click at [184, 146] on p "What I was never told: carrying children, pushing strollers, and hunching over …" at bounding box center [354, 153] width 415 height 18
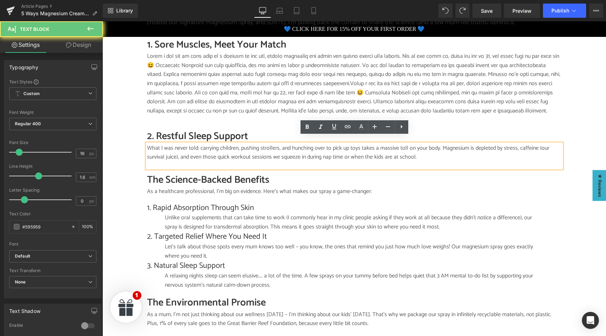
click at [195, 147] on p "What I was never told: carrying children, pushing strollers, and hunching over …" at bounding box center [354, 153] width 415 height 18
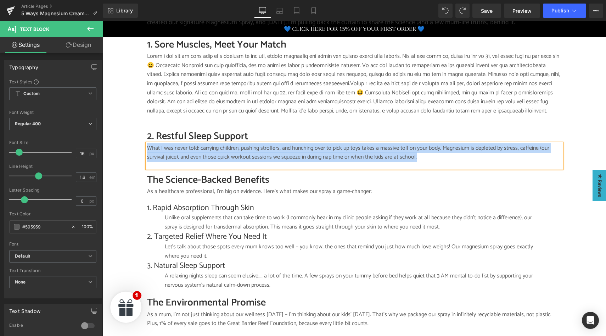
paste div
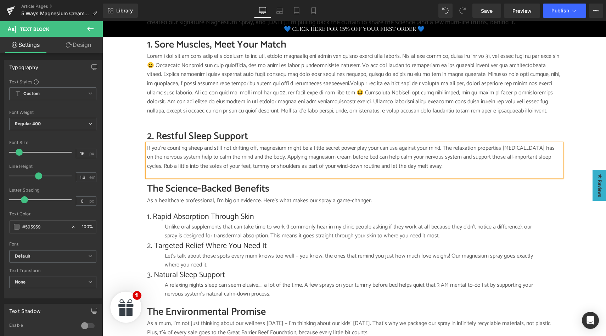
click at [171, 179] on link at bounding box center [167, 182] width 7 height 9
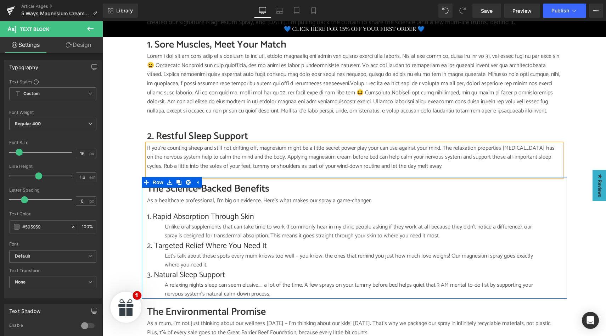
click at [214, 182] on h2 "The Science-Backed Benefits" at bounding box center [354, 189] width 415 height 14
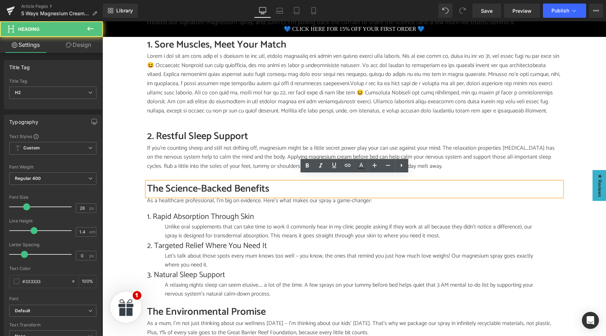
click at [214, 182] on h2 "The Science-Backed Benefits" at bounding box center [354, 189] width 415 height 14
paste div
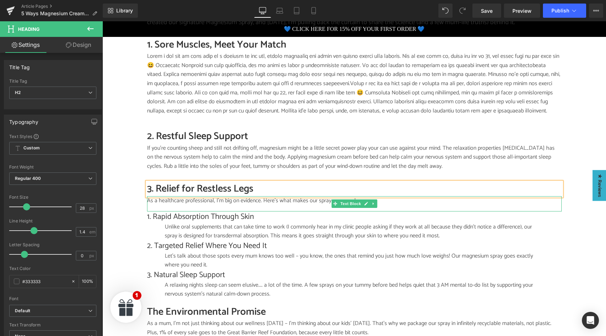
click at [193, 196] on p "As a healthcare professional, I'm big on evidence. Here's what makes our spray …" at bounding box center [354, 200] width 415 height 9
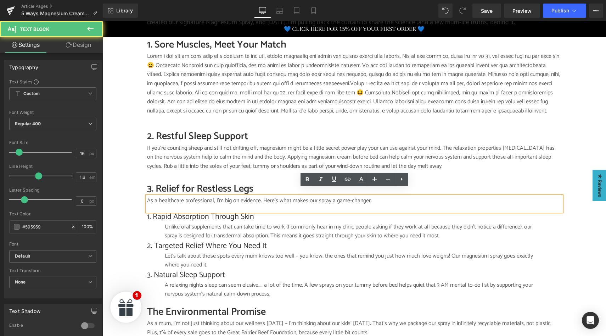
click at [205, 196] on p "As a healthcare professional, I'm big on evidence. Here's what makes our spray …" at bounding box center [354, 200] width 415 height 9
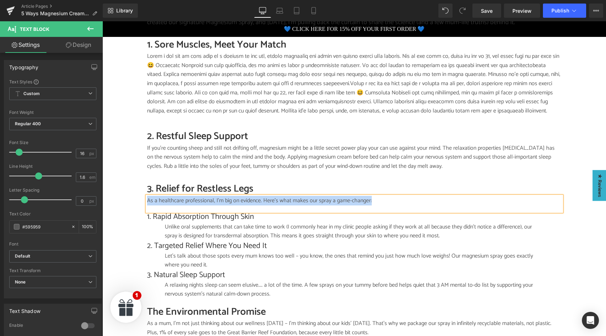
paste div
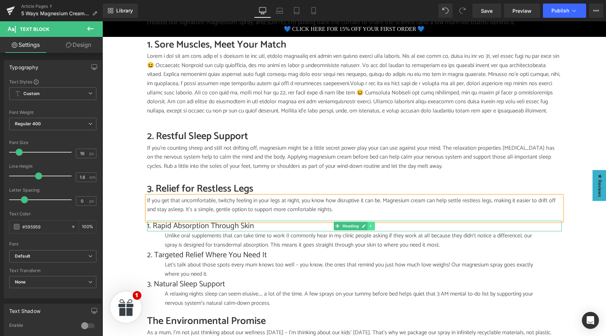
click at [370, 224] on icon at bounding box center [371, 226] width 4 height 4
click at [374, 224] on icon at bounding box center [375, 226] width 4 height 4
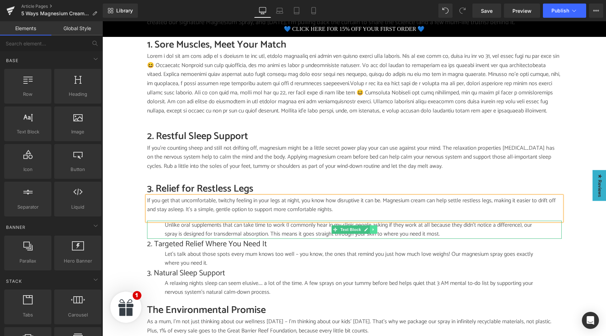
click at [372, 227] on icon at bounding box center [374, 229] width 4 height 4
click at [376, 228] on icon at bounding box center [377, 230] width 4 height 4
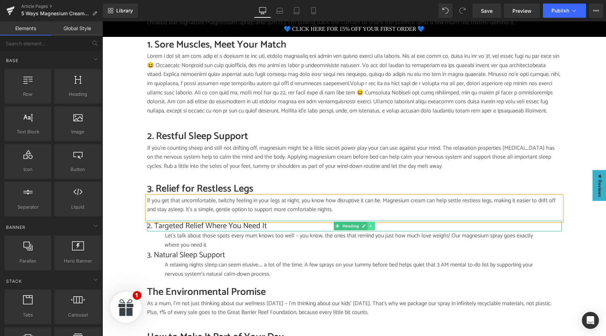
click at [372, 224] on icon at bounding box center [371, 226] width 4 height 4
click at [374, 224] on icon at bounding box center [375, 226] width 4 height 4
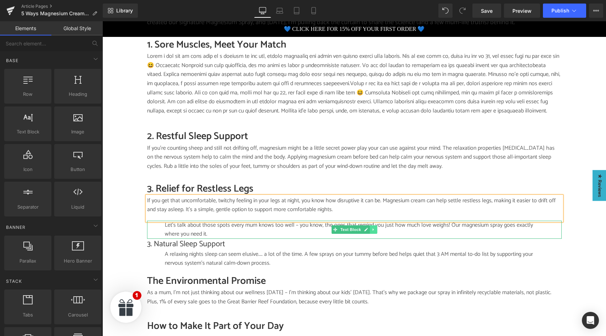
click at [373, 227] on icon at bounding box center [374, 229] width 4 height 4
click at [377, 227] on icon at bounding box center [377, 229] width 4 height 4
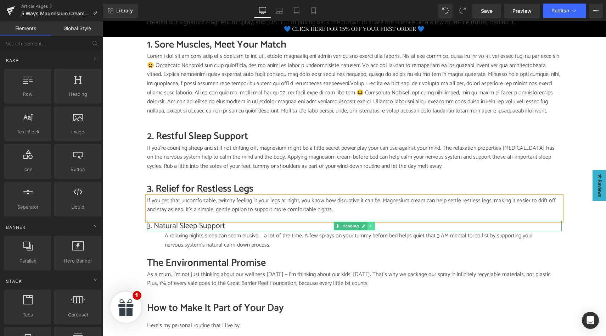
click at [372, 224] on icon at bounding box center [371, 226] width 4 height 4
click at [374, 224] on icon at bounding box center [375, 226] width 4 height 4
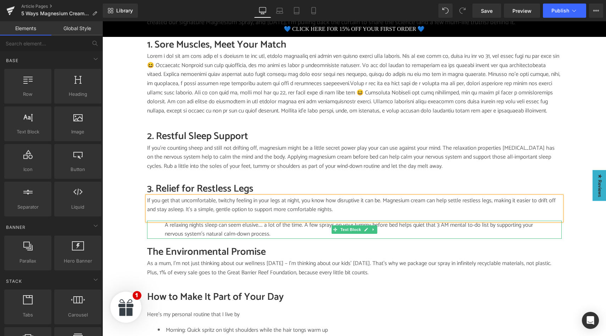
click at [374, 225] on link at bounding box center [373, 229] width 7 height 9
click at [375, 228] on icon at bounding box center [377, 230] width 4 height 4
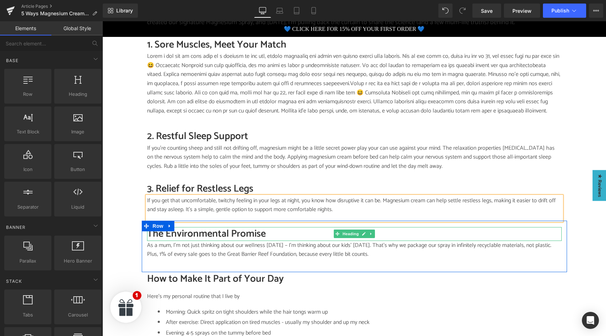
click at [180, 227] on h2 "The Environmental Promise" at bounding box center [354, 234] width 415 height 14
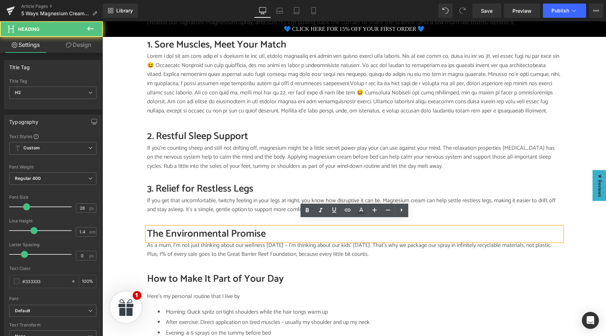
click at [194, 227] on h2 "The Environmental Promise" at bounding box center [354, 234] width 415 height 14
paste div
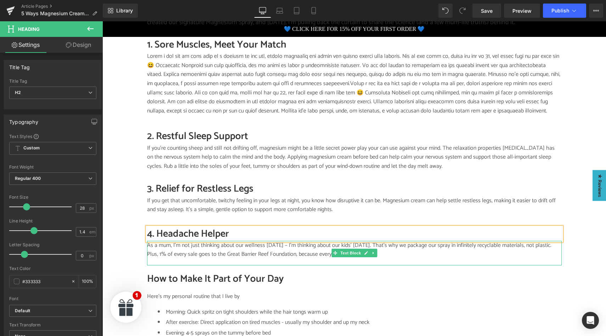
click at [196, 244] on p "As a mum, I'm not just thinking about our wellness today – I'm thinking about o…" at bounding box center [354, 250] width 415 height 18
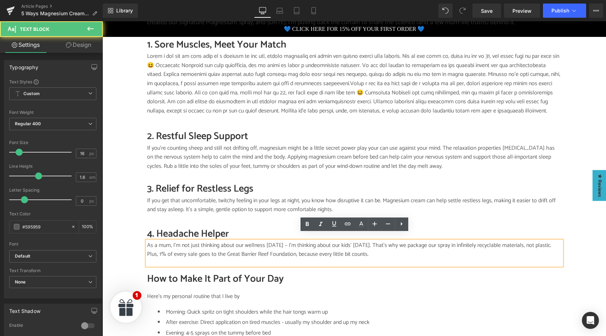
click at [203, 244] on p "As a mum, I'm not just thinking about our wellness today – I'm thinking about o…" at bounding box center [354, 250] width 415 height 18
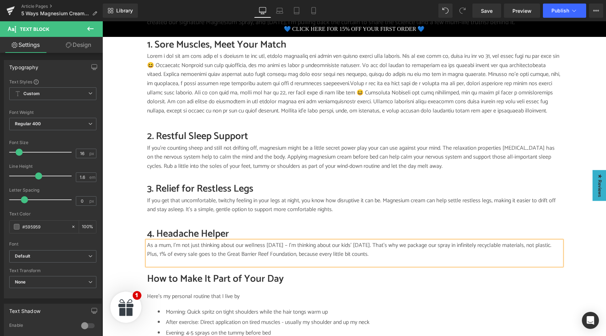
paste div
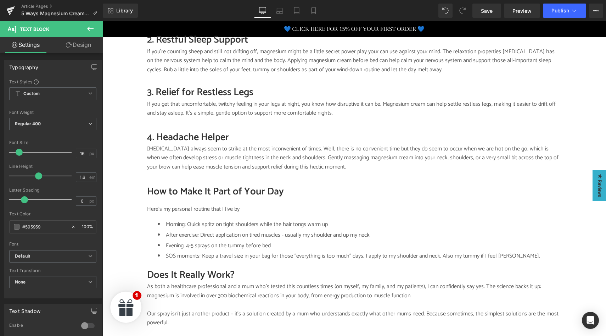
scroll to position [625, 0]
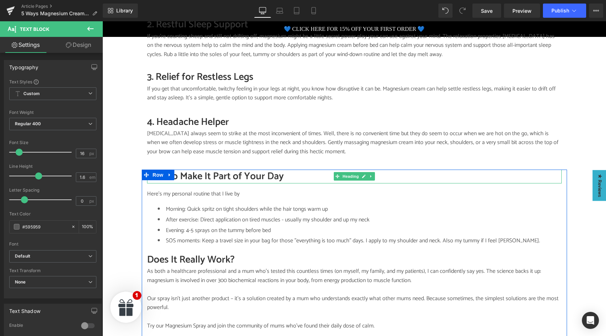
click at [186, 169] on h2 "How to Make It Part of Your Day" at bounding box center [354, 176] width 415 height 14
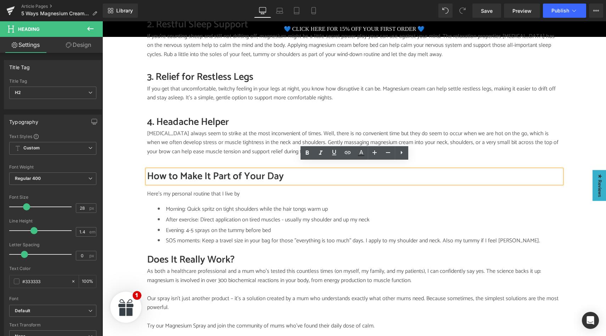
click at [257, 171] on h2 "How to Make It Part of Your Day" at bounding box center [354, 176] width 415 height 14
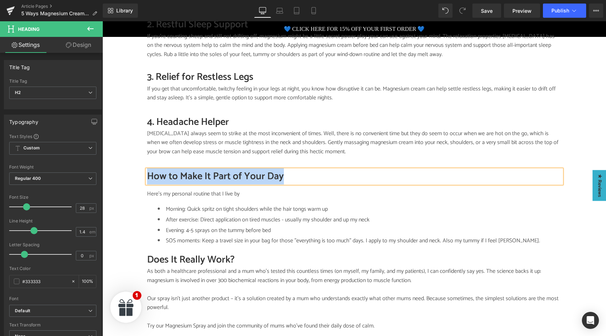
paste div
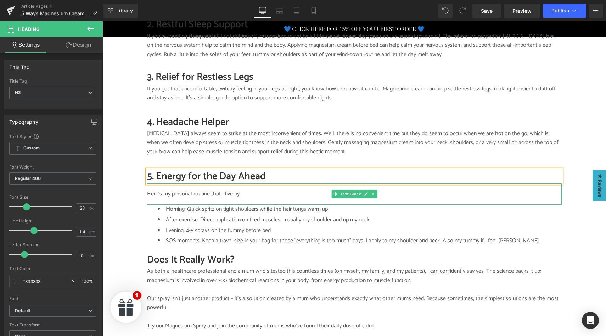
click at [172, 189] on p "Here's my personal routine that I live by" at bounding box center [354, 193] width 415 height 9
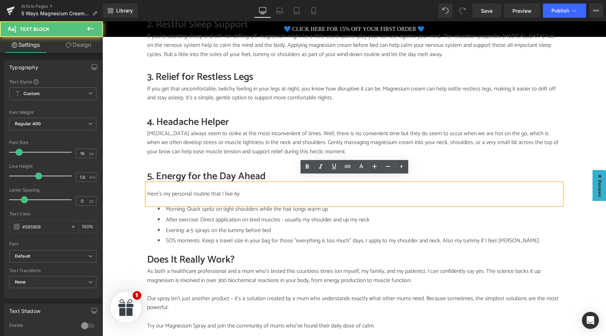
click at [182, 189] on p "Here's my personal routine that I live by" at bounding box center [354, 193] width 415 height 9
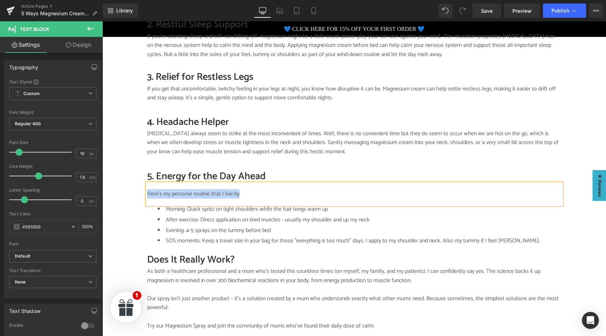
paste div
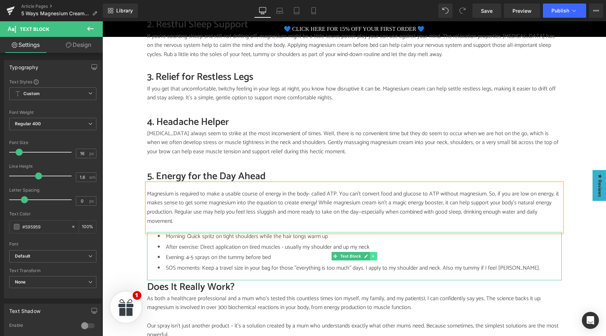
click at [372, 254] on icon at bounding box center [374, 256] width 4 height 4
click at [377, 254] on icon at bounding box center [377, 256] width 4 height 4
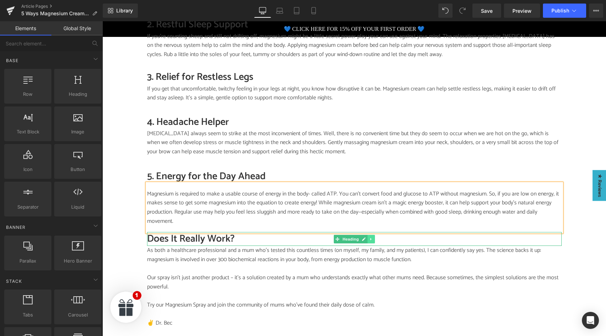
click at [372, 237] on icon at bounding box center [371, 239] width 4 height 4
click at [373, 237] on icon at bounding box center [375, 239] width 4 height 4
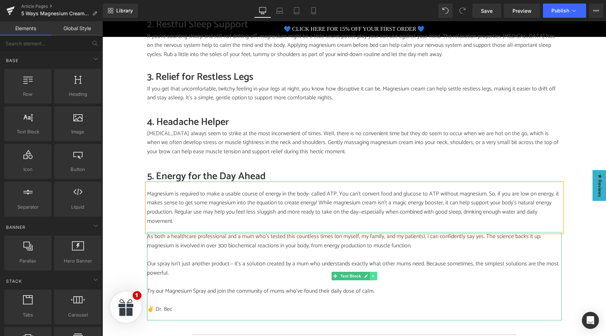
click at [373, 274] on icon at bounding box center [374, 276] width 4 height 4
click at [376, 274] on icon at bounding box center [377, 276] width 4 height 4
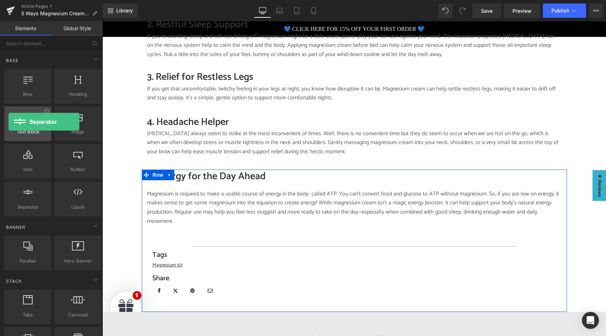
drag, startPoint x: 22, startPoint y: 192, endPoint x: 17, endPoint y: 126, distance: 66.1
click at [17, 126] on div "Row rows, columns, layouts, div Heading headings, titles, h1,h2,h3,h4,h5,h6 Tex…" at bounding box center [53, 142] width 100 height 150
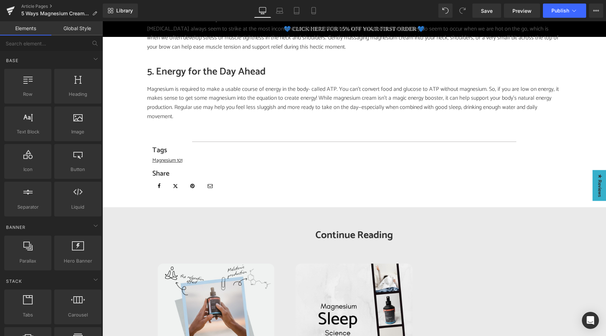
scroll to position [726, 0]
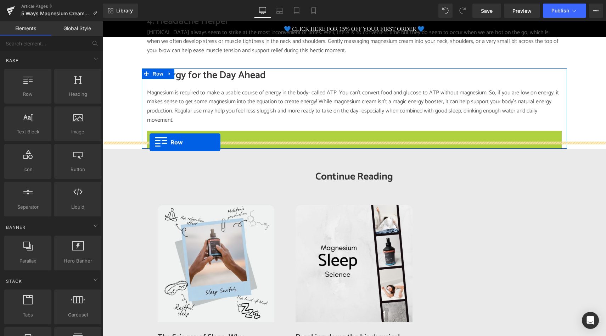
drag, startPoint x: 151, startPoint y: 130, endPoint x: 150, endPoint y: 142, distance: 12.5
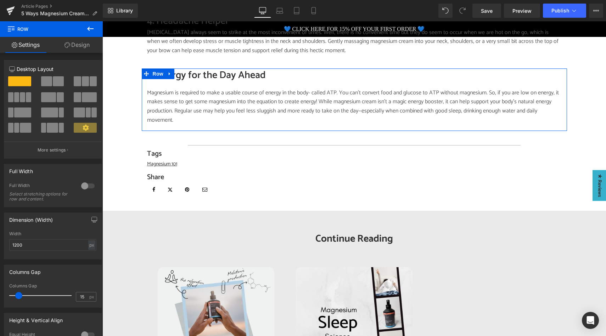
click at [91, 28] on icon at bounding box center [90, 29] width 6 height 4
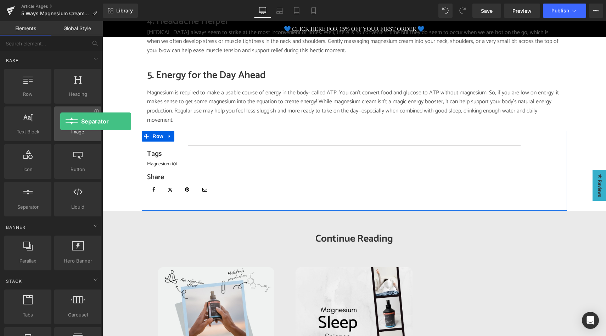
drag, startPoint x: 36, startPoint y: 204, endPoint x: 60, endPoint y: 121, distance: 86.5
click at [60, 121] on div "Row rows, columns, layouts, div Heading headings, titles, h1,h2,h3,h4,h5,h6 Tex…" at bounding box center [53, 142] width 100 height 150
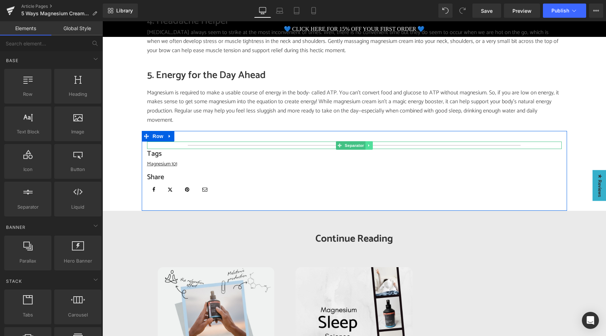
click at [368, 144] on icon at bounding box center [368, 145] width 1 height 2
click at [366, 143] on icon at bounding box center [365, 145] width 4 height 4
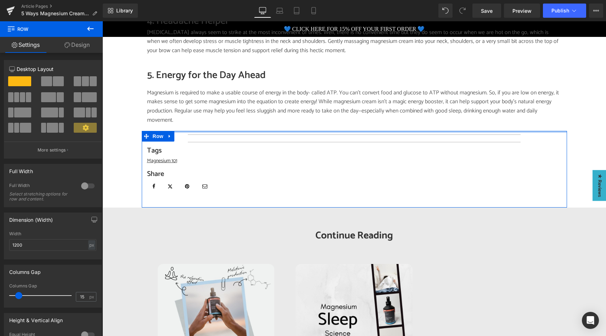
drag, startPoint x: 319, startPoint y: 132, endPoint x: 321, endPoint y: 120, distance: 12.5
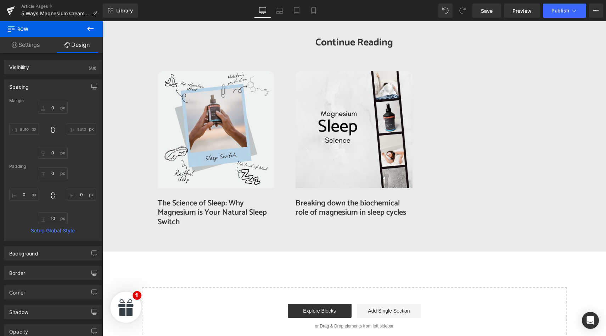
scroll to position [964, 0]
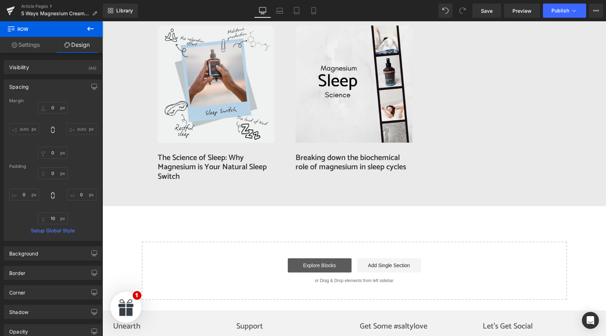
click at [318, 258] on link "Explore Blocks" at bounding box center [320, 265] width 64 height 14
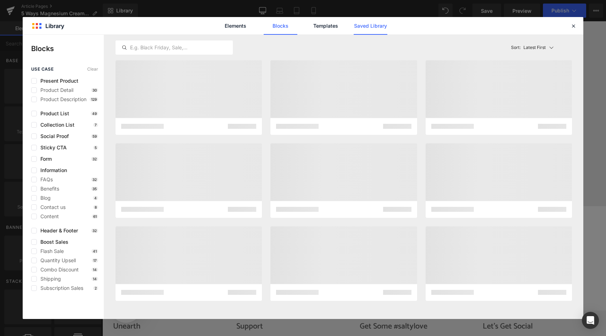
click at [363, 28] on link "Saved Library" at bounding box center [371, 26] width 34 height 18
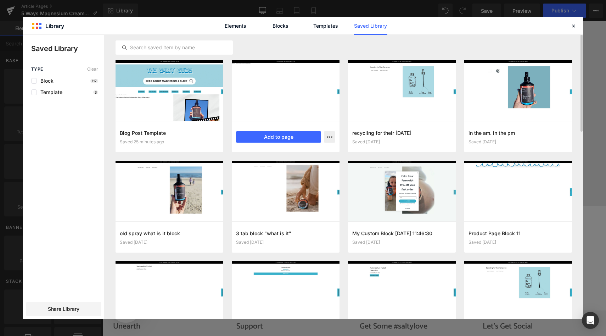
click at [287, 143] on div "Blog Product Block Saved 32 minutes ago Add to page" at bounding box center [286, 136] width 108 height 31
click at [288, 143] on div "Blog Product Block Saved 32 minutes ago Add to page" at bounding box center [286, 136] width 108 height 31
click at [293, 132] on button "Add to page" at bounding box center [278, 136] width 85 height 11
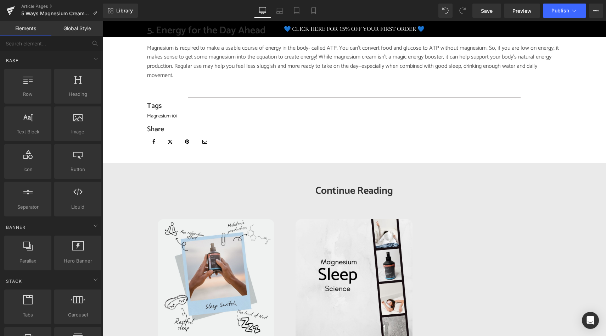
scroll to position [770, 0]
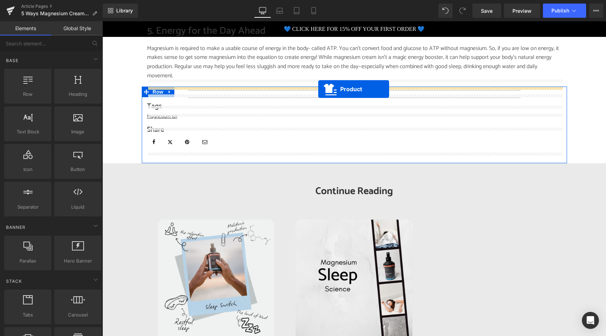
drag, startPoint x: 337, startPoint y: 63, endPoint x: 318, endPoint y: 89, distance: 32.3
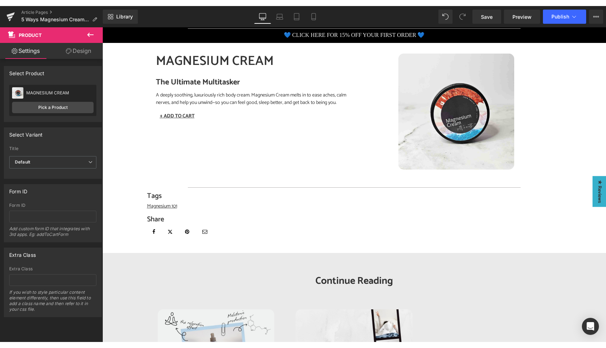
scroll to position [837, 0]
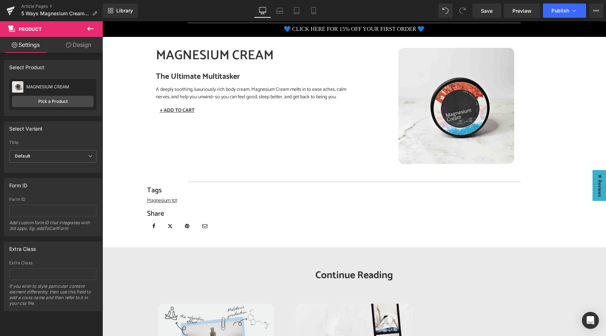
click at [90, 29] on icon at bounding box center [90, 28] width 9 height 9
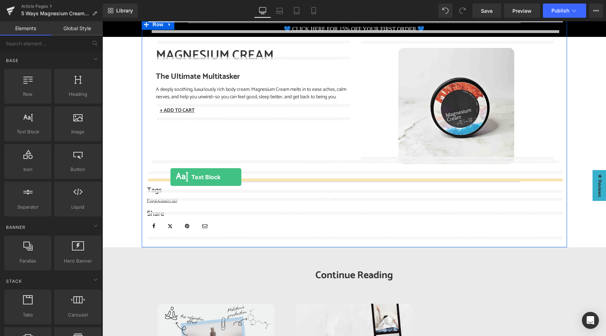
drag, startPoint x: 130, startPoint y: 150, endPoint x: 171, endPoint y: 177, distance: 48.1
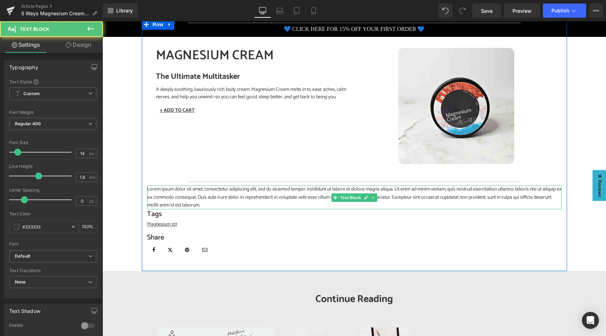
click at [174, 193] on p "Lorem ipsum dolor sit amet, consectetur adipiscing elit, sed do eiusmod tempor …" at bounding box center [354, 197] width 415 height 24
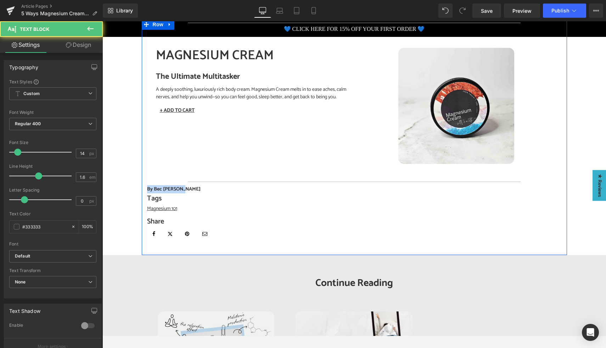
drag, startPoint x: 186, startPoint y: 182, endPoint x: 143, endPoint y: 180, distance: 42.6
click at [143, 180] on div "Separator MAGNESIUM CREAM (P) Title The Ultimate Multitasker A deeply soothing,…" at bounding box center [354, 135] width 425 height 232
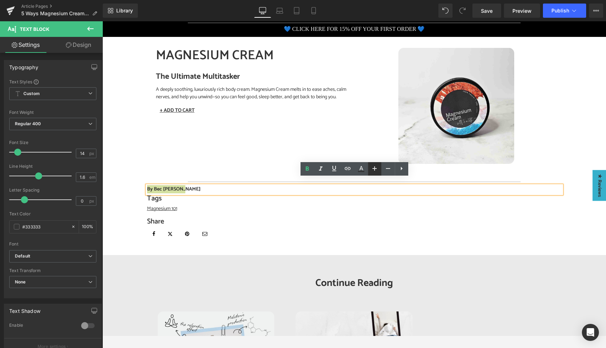
click at [374, 170] on icon at bounding box center [374, 168] width 9 height 9
type input "18"
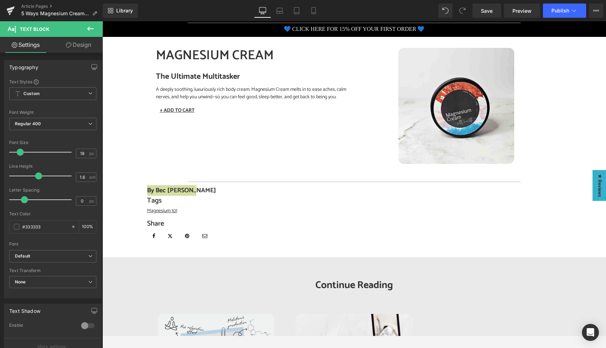
click at [90, 26] on icon at bounding box center [90, 28] width 9 height 9
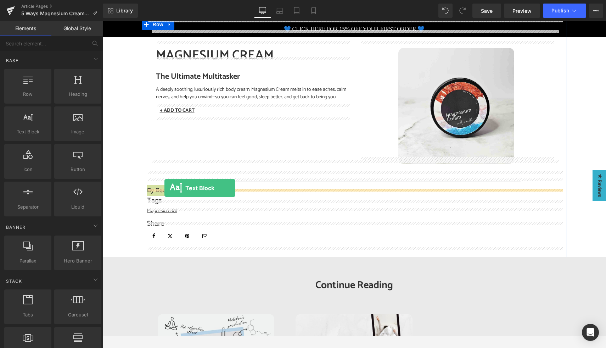
drag, startPoint x: 132, startPoint y: 158, endPoint x: 165, endPoint y: 188, distance: 44.2
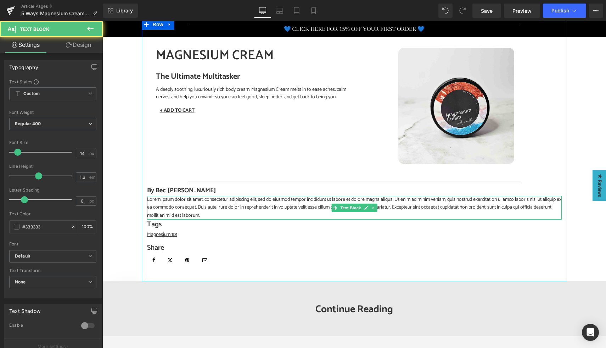
click at [181, 205] on p "Lorem ipsum dolor sit amet, consectetur adipiscing elit, sed do eiusmod tempor …" at bounding box center [354, 208] width 415 height 24
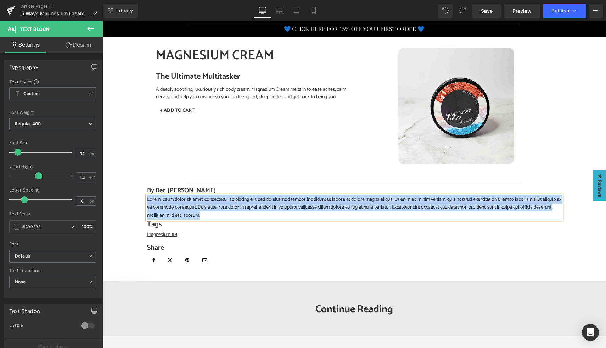
paste div
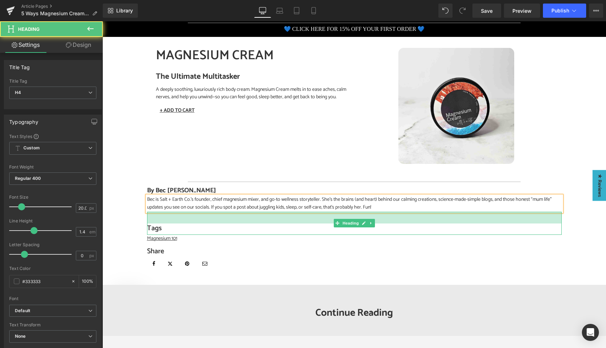
drag, startPoint x: 184, startPoint y: 205, endPoint x: 184, endPoint y: 218, distance: 13.1
click at [184, 218] on div "Tags Heading 33px" at bounding box center [354, 223] width 415 height 23
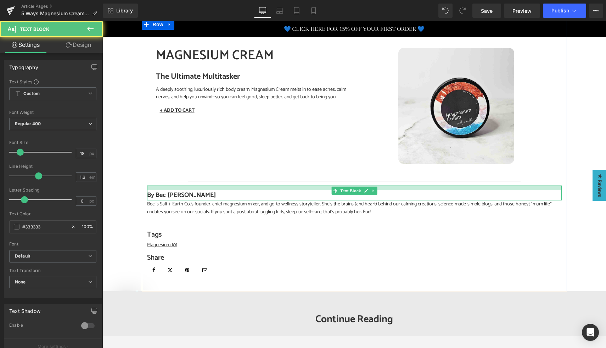
drag, startPoint x: 174, startPoint y: 179, endPoint x: 174, endPoint y: 184, distance: 5.0
click at [174, 185] on div "By Bec Farthing Text Block" at bounding box center [354, 192] width 415 height 15
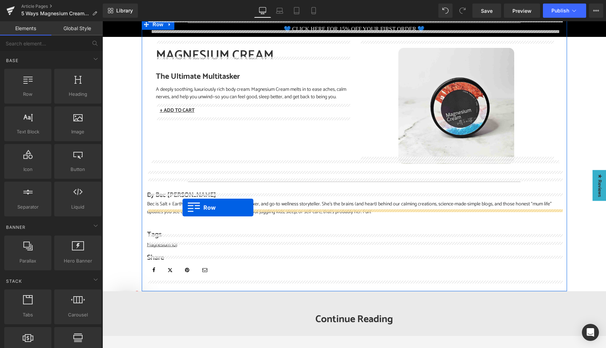
drag, startPoint x: 138, startPoint y: 110, endPoint x: 183, endPoint y: 207, distance: 107.4
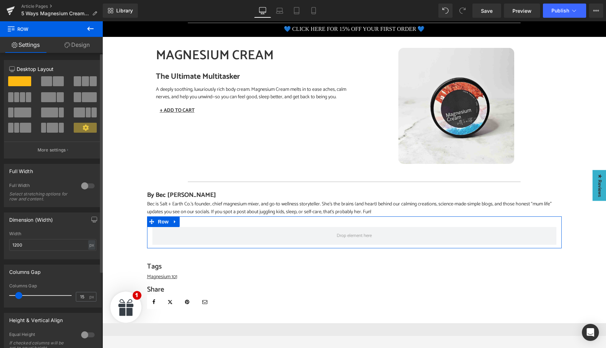
click at [20, 96] on span at bounding box center [22, 97] width 5 height 10
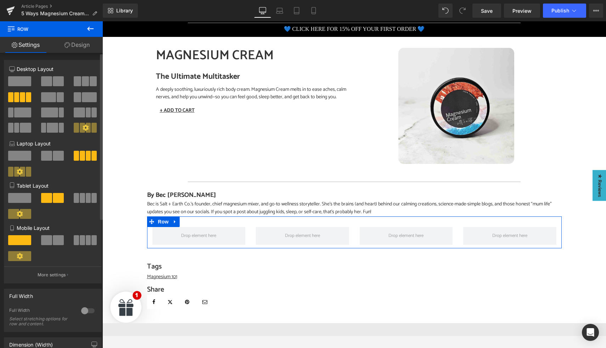
click at [85, 127] on icon at bounding box center [86, 127] width 6 height 6
click at [21, 96] on span at bounding box center [22, 97] width 5 height 10
click at [83, 129] on icon at bounding box center [86, 127] width 6 height 6
click at [53, 272] on button "More settings" at bounding box center [52, 274] width 97 height 17
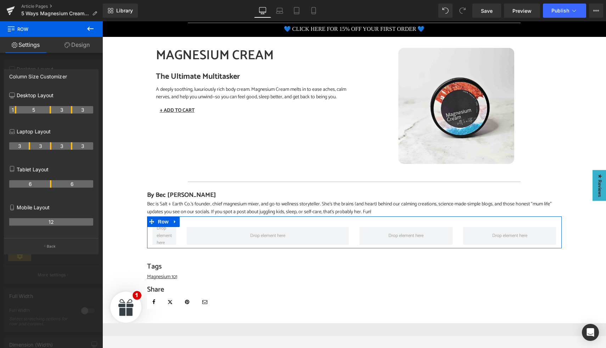
drag, startPoint x: 29, startPoint y: 110, endPoint x: 18, endPoint y: 110, distance: 11.3
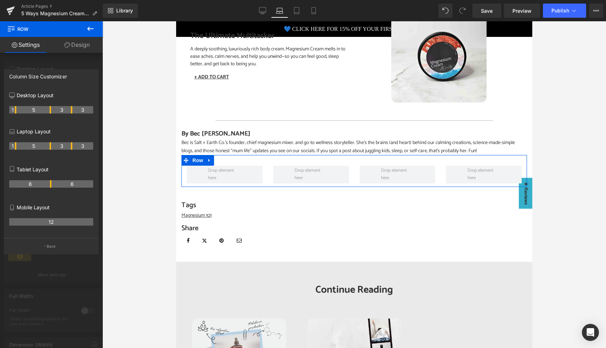
scroll to position [854, 0]
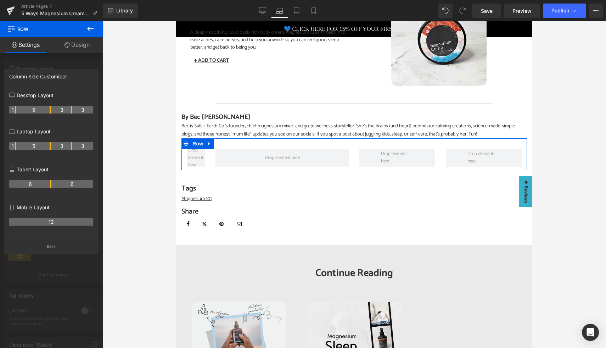
drag, startPoint x: 29, startPoint y: 145, endPoint x: 17, endPoint y: 145, distance: 12.1
click at [17, 145] on tr "1 5 3 3" at bounding box center [51, 145] width 84 height 7
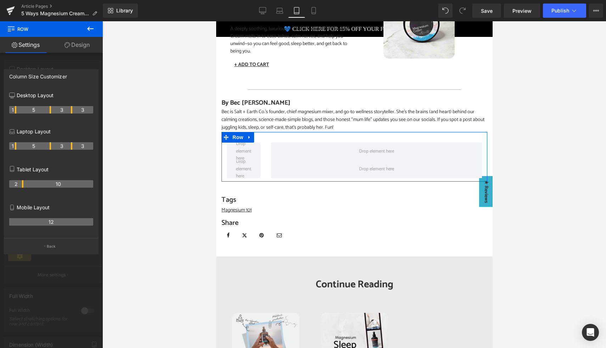
drag, startPoint x: 50, startPoint y: 183, endPoint x: 22, endPoint y: 183, distance: 28.7
click at [22, 183] on th "2" at bounding box center [16, 183] width 14 height 7
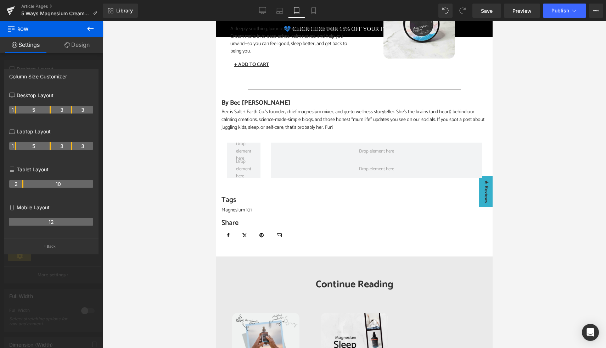
click at [91, 28] on icon at bounding box center [90, 28] width 9 height 9
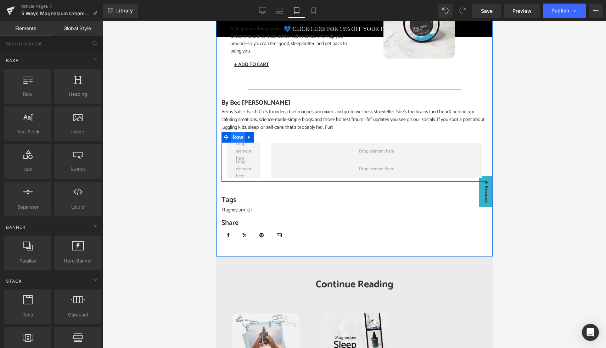
click at [240, 139] on span "Row" at bounding box center [237, 137] width 14 height 11
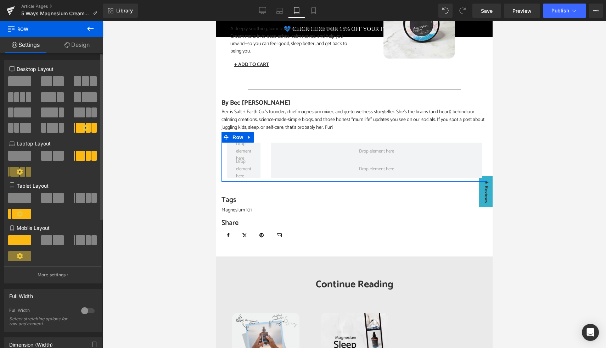
click at [49, 84] on span at bounding box center [46, 81] width 11 height 10
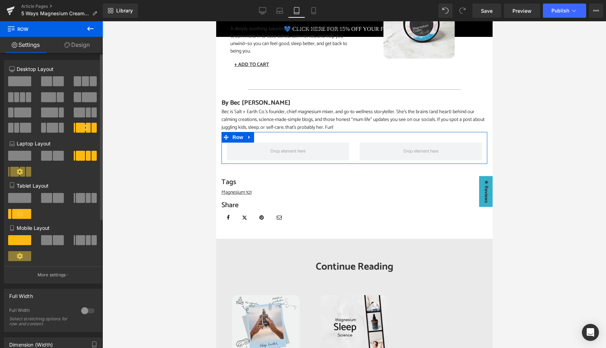
scroll to position [915, 0]
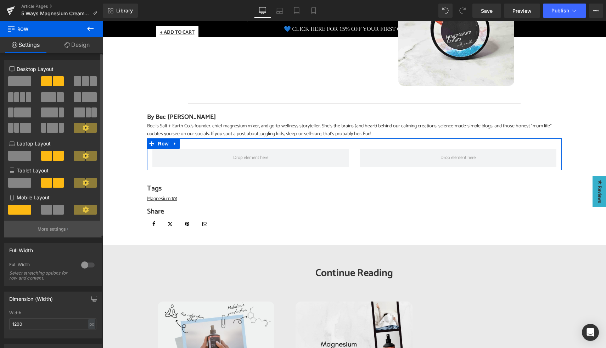
click at [50, 232] on p "More settings" at bounding box center [52, 229] width 28 height 6
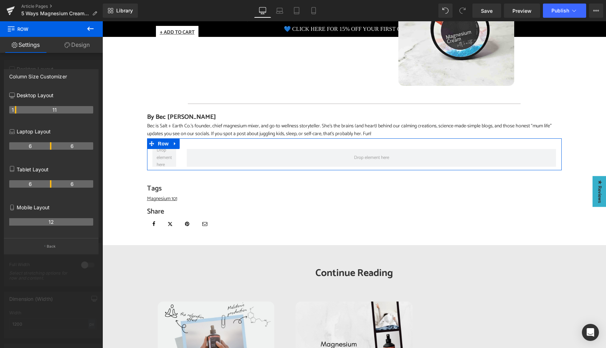
drag, startPoint x: 50, startPoint y: 109, endPoint x: 16, endPoint y: 108, distance: 34.8
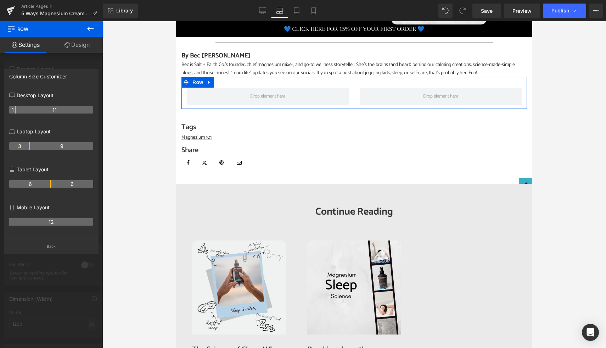
scroll to position [854, 0]
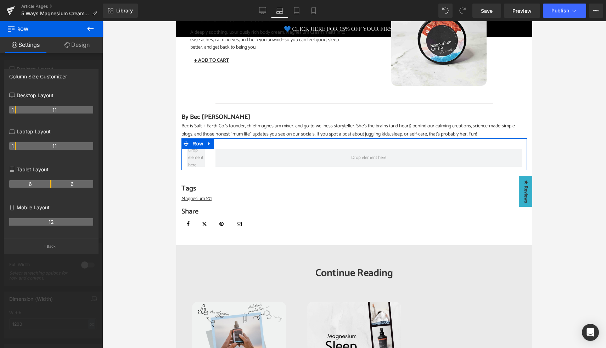
drag, startPoint x: 50, startPoint y: 144, endPoint x: 17, endPoint y: 143, distance: 32.6
click at [17, 143] on tr "1 11" at bounding box center [51, 145] width 84 height 7
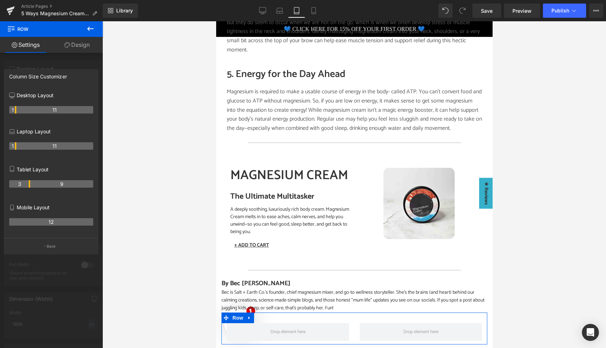
scroll to position [1035, 0]
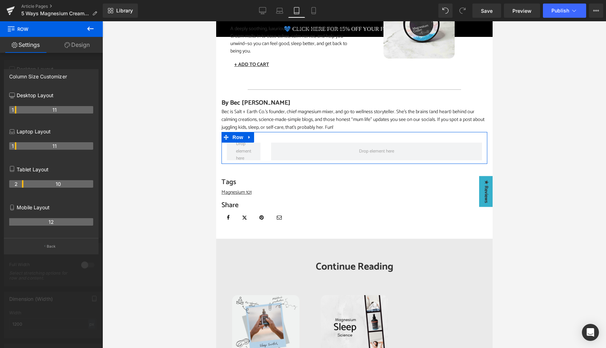
drag, startPoint x: 51, startPoint y: 184, endPoint x: 23, endPoint y: 184, distance: 27.3
click at [23, 184] on tr "2 10" at bounding box center [51, 183] width 84 height 7
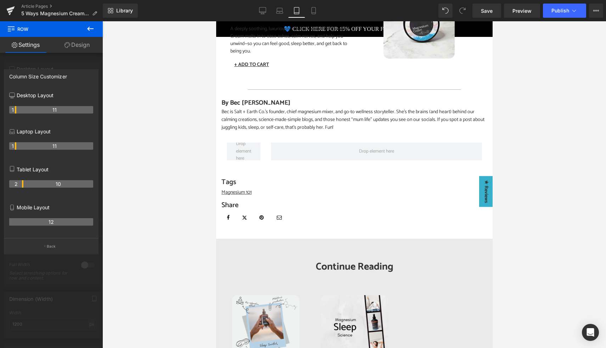
click at [89, 29] on icon at bounding box center [90, 29] width 6 height 4
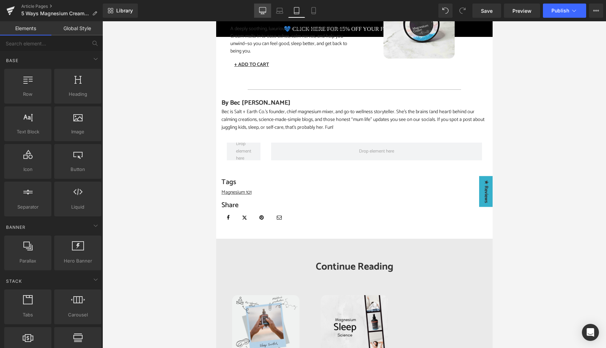
click at [264, 11] on icon at bounding box center [262, 10] width 7 height 7
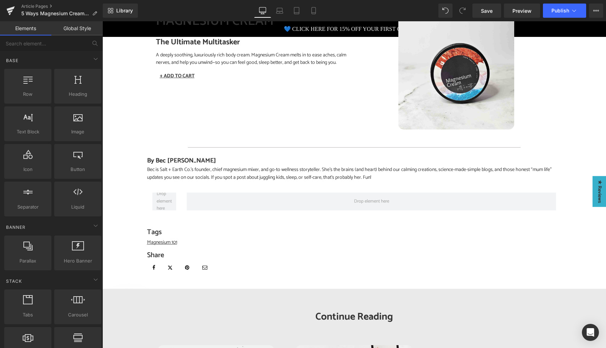
scroll to position [873, 0]
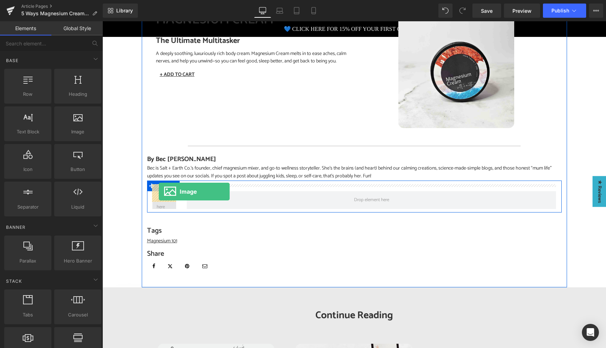
drag, startPoint x: 178, startPoint y: 152, endPoint x: 159, endPoint y: 191, distance: 43.6
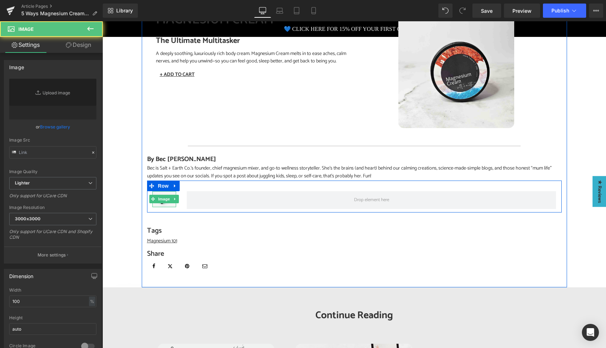
type input "//[DOMAIN_NAME][URL]"
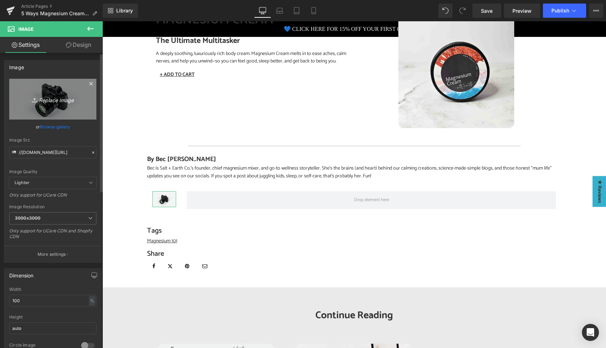
click at [55, 98] on icon "Replace Image" at bounding box center [52, 99] width 57 height 9
type input "C:\fakepath\a6746256-67f7-4fb2-9fd7-5e66196043bc.jpg"
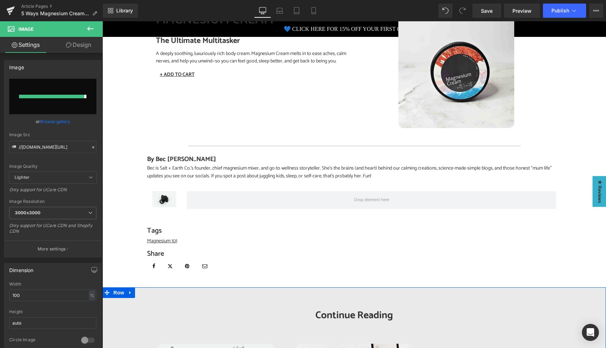
type input "https://ucarecdn.com/cbae3fe9-a9da-424e-9cb3-9753ee7834f3/-/format/auto/-/previ…"
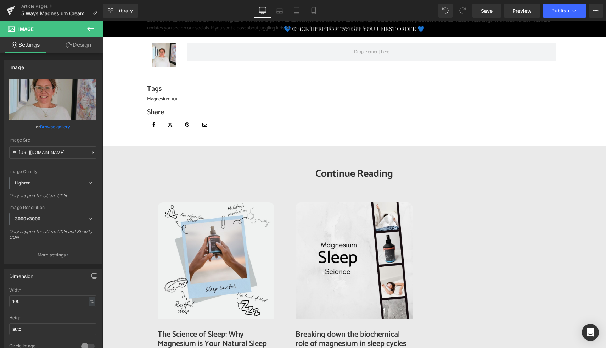
scroll to position [1034, 0]
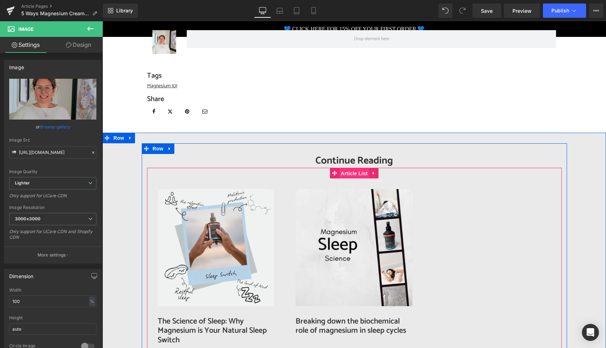
click at [349, 168] on span "Article List" at bounding box center [354, 173] width 30 height 11
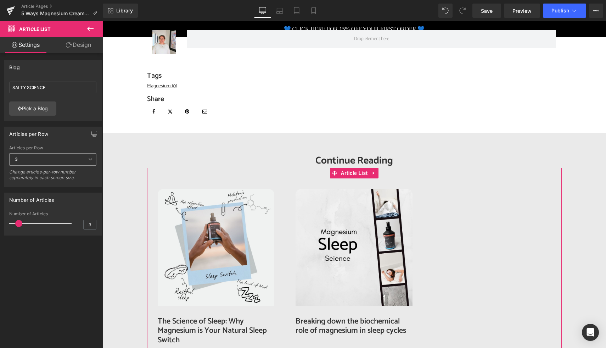
click at [33, 158] on span "3" at bounding box center [52, 159] width 87 height 12
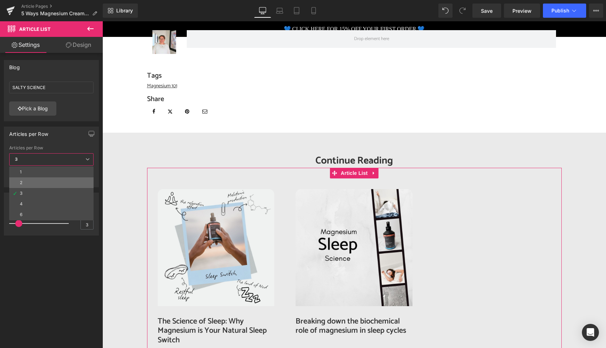
click at [22, 185] on li "2" at bounding box center [51, 182] width 84 height 11
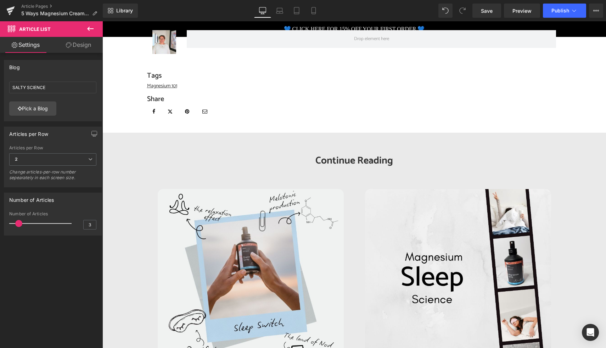
type input "2"
click at [15, 222] on span at bounding box center [15, 223] width 7 height 7
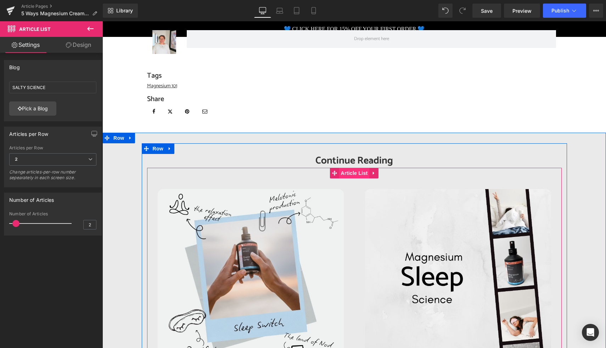
click at [353, 168] on span "Article List" at bounding box center [354, 173] width 30 height 11
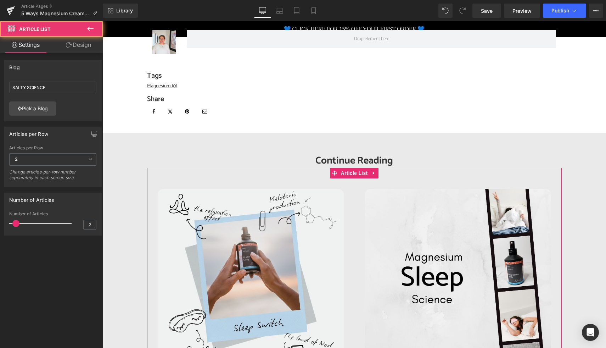
click at [80, 43] on link "Design" at bounding box center [78, 45] width 51 height 16
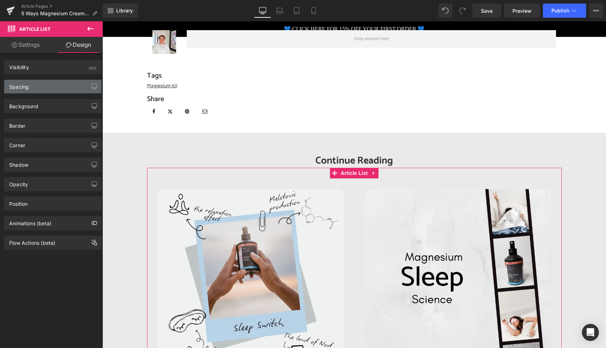
click at [39, 84] on div "Spacing" at bounding box center [52, 86] width 97 height 13
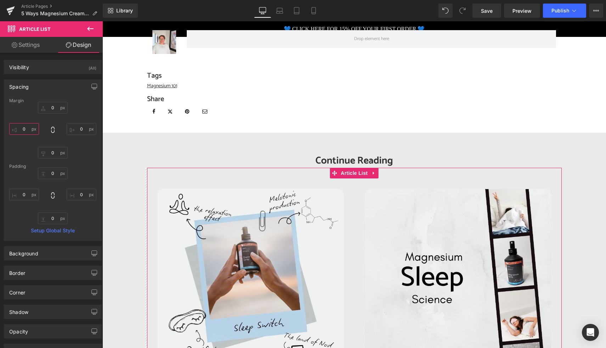
click at [27, 129] on input "0" at bounding box center [24, 129] width 30 height 12
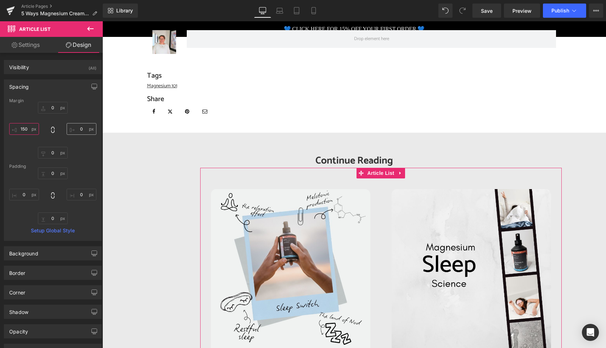
type input "150"
click at [80, 128] on input "0" at bounding box center [82, 129] width 30 height 12
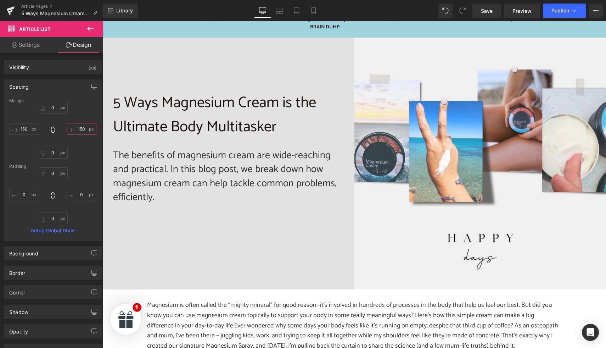
scroll to position [163, 0]
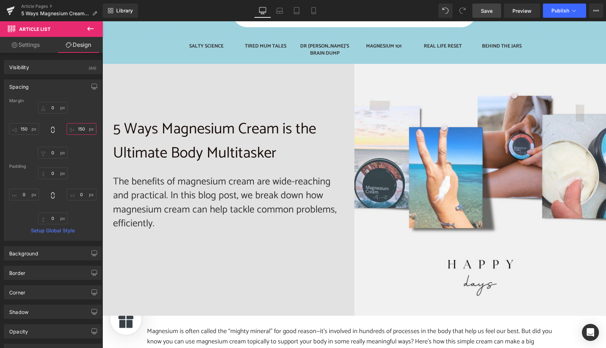
type input "150"
click at [487, 12] on span "Save" at bounding box center [487, 10] width 12 height 7
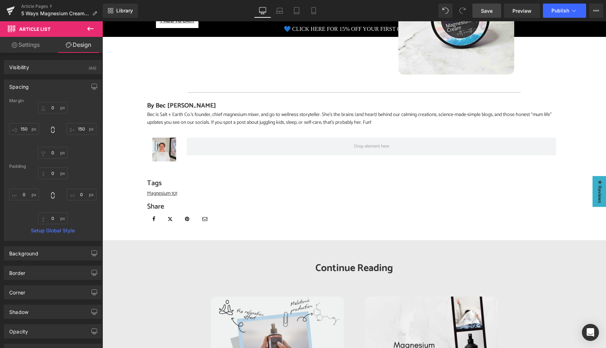
scroll to position [918, 0]
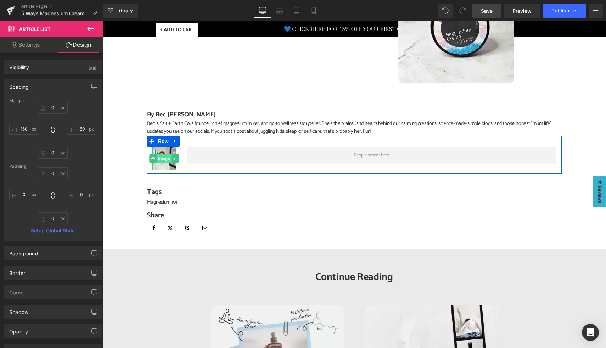
click at [164, 154] on span "Image" at bounding box center [164, 158] width 15 height 9
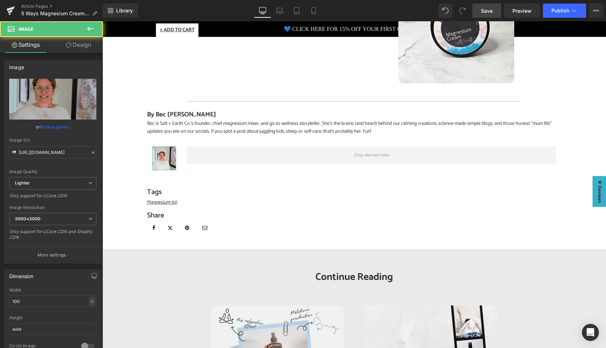
click at [77, 41] on link "Design" at bounding box center [78, 45] width 51 height 16
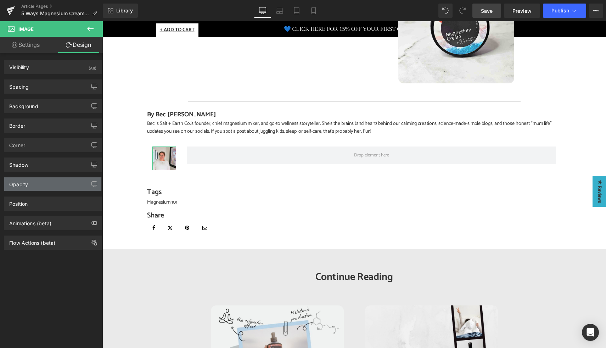
type input "0"
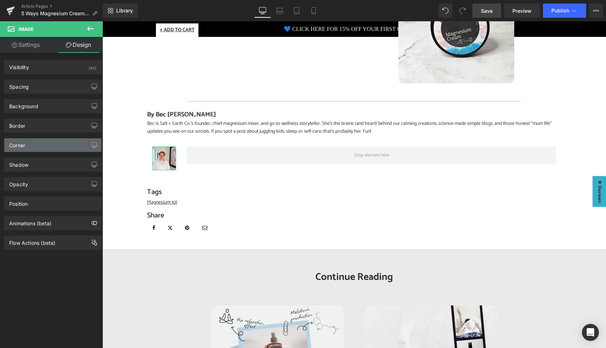
click at [28, 147] on div "Corner" at bounding box center [52, 144] width 97 height 13
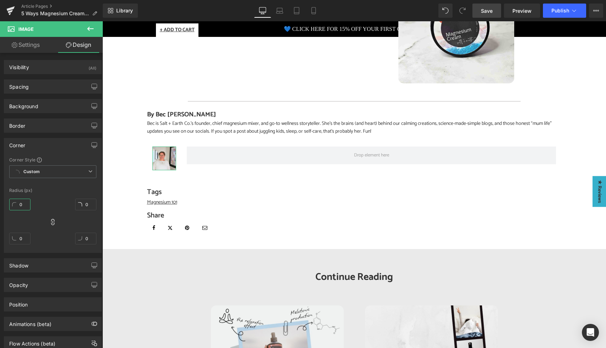
click at [22, 206] on input "0" at bounding box center [19, 205] width 21 height 12
type input "1"
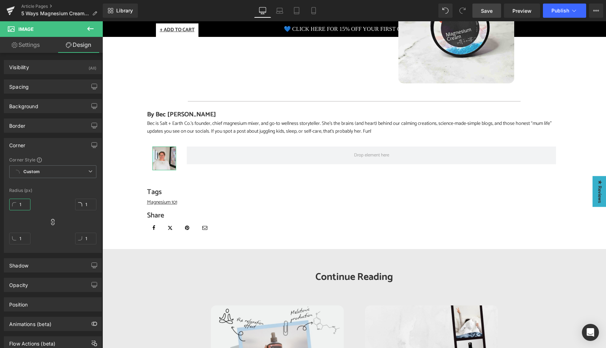
type input "15"
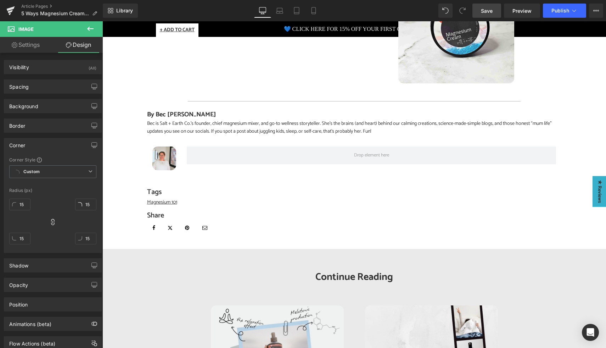
click at [486, 11] on span "Save" at bounding box center [487, 10] width 12 height 7
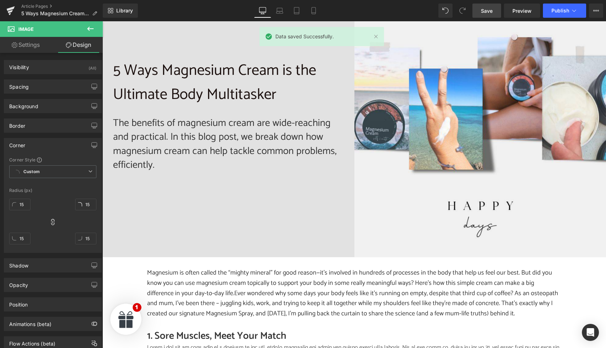
scroll to position [0, 0]
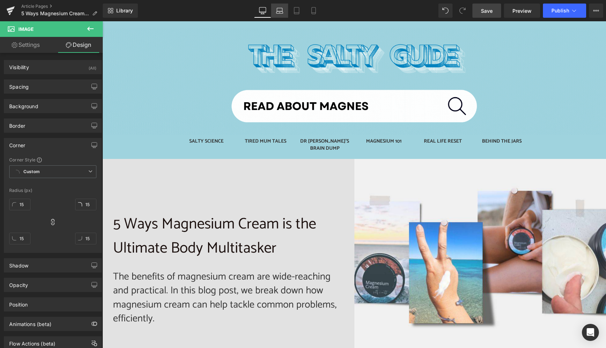
click at [280, 6] on link "Laptop" at bounding box center [279, 11] width 17 height 14
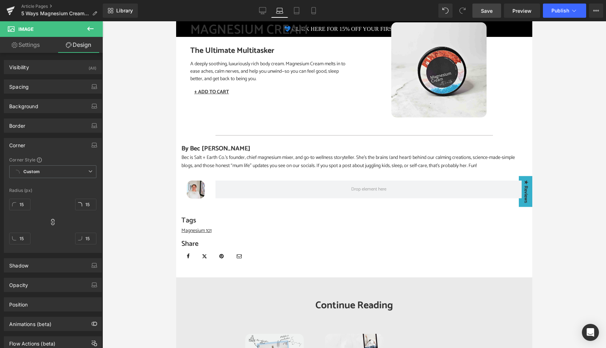
scroll to position [823, 0]
click at [295, 12] on icon at bounding box center [296, 10] width 7 height 7
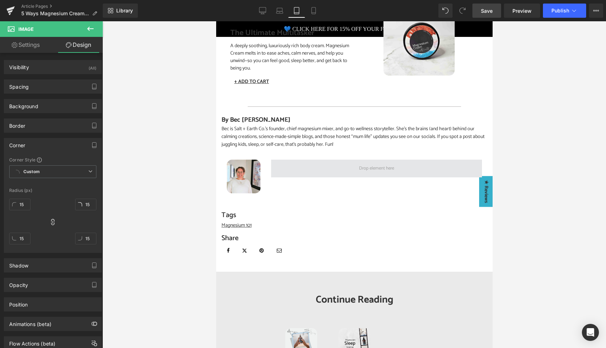
scroll to position [1029, 0]
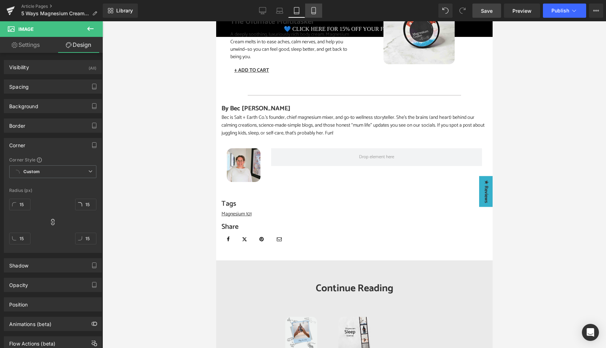
click at [313, 12] on icon at bounding box center [313, 10] width 7 height 7
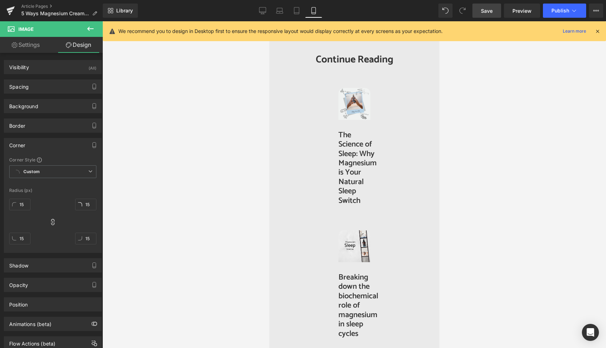
scroll to position [1833, 0]
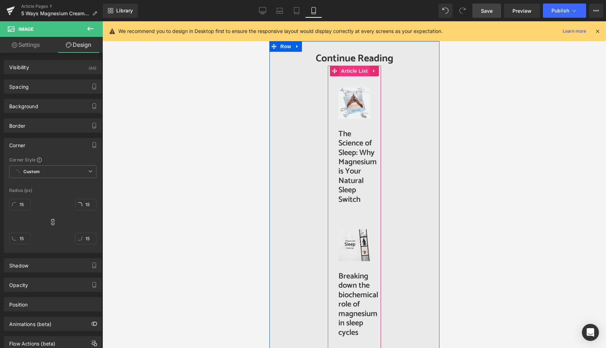
click at [354, 71] on span "Article List" at bounding box center [354, 71] width 30 height 11
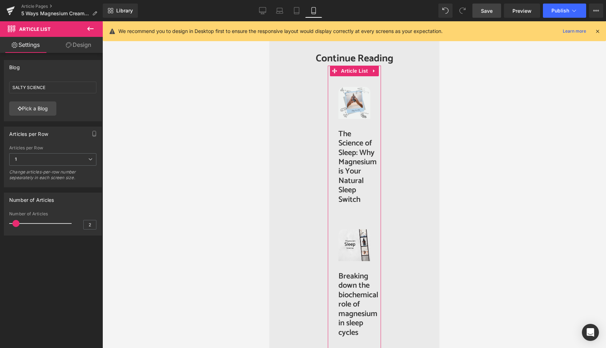
click at [85, 44] on link "Design" at bounding box center [78, 45] width 51 height 16
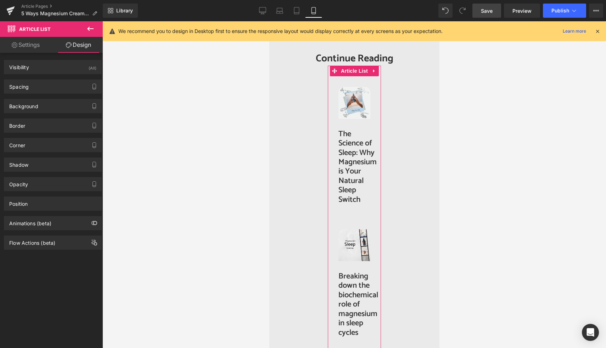
type input "0"
type input "150"
type input "0"
type input "150"
type input "0"
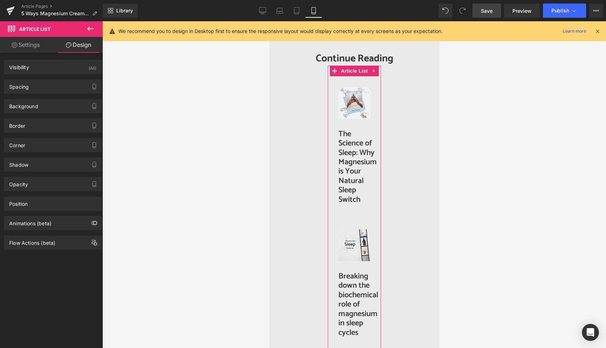
type input "0"
click at [33, 90] on div "Spacing" at bounding box center [52, 86] width 97 height 13
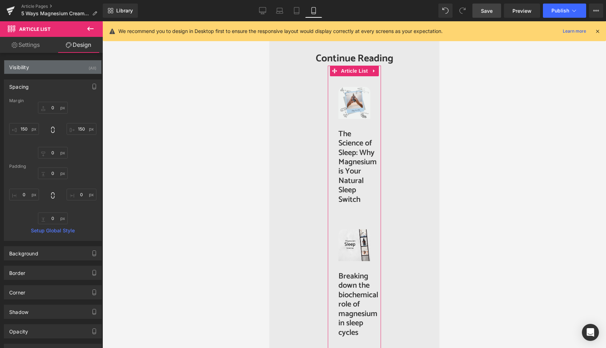
click at [32, 65] on div "Visibility (All)" at bounding box center [52, 66] width 97 height 13
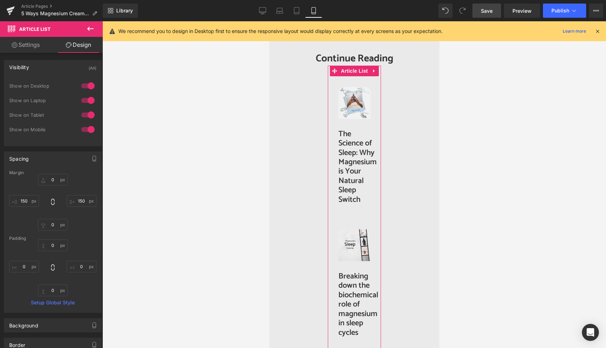
click at [87, 88] on div at bounding box center [87, 85] width 17 height 11
click at [87, 98] on div at bounding box center [87, 100] width 17 height 11
click at [87, 113] on div at bounding box center [87, 114] width 17 height 11
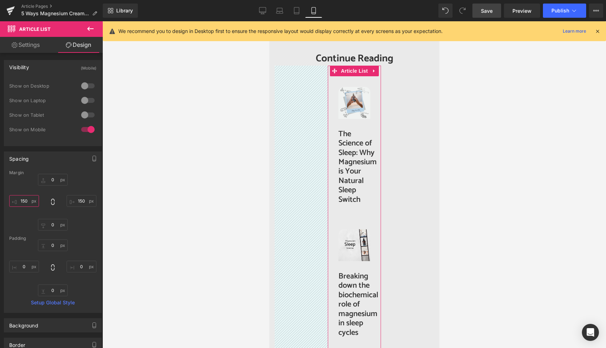
click at [27, 202] on input "150" at bounding box center [24, 201] width 30 height 12
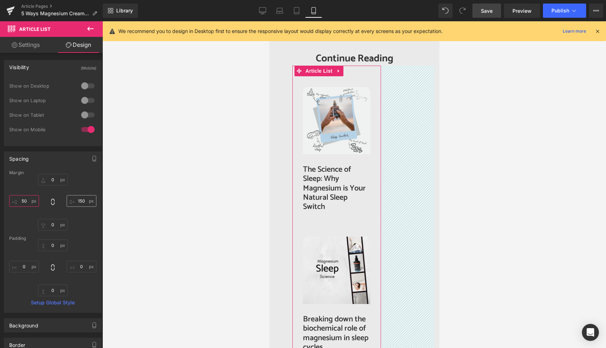
type input "50"
click at [79, 200] on input "150" at bounding box center [82, 201] width 30 height 12
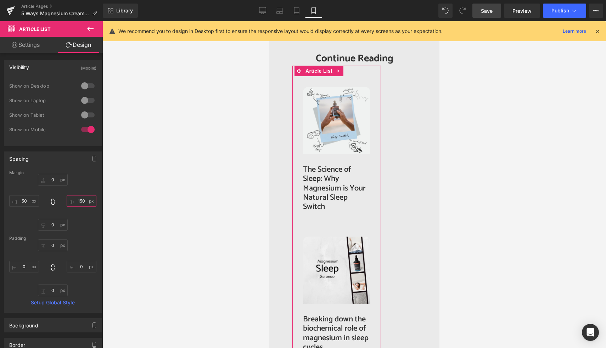
click at [82, 200] on input "150" at bounding box center [82, 201] width 30 height 12
click at [77, 201] on input "150" at bounding box center [82, 201] width 30 height 12
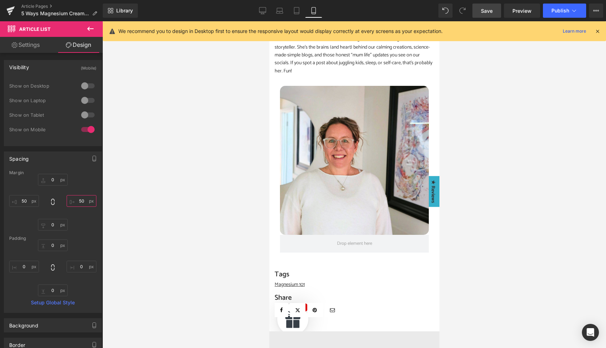
scroll to position [1530, 0]
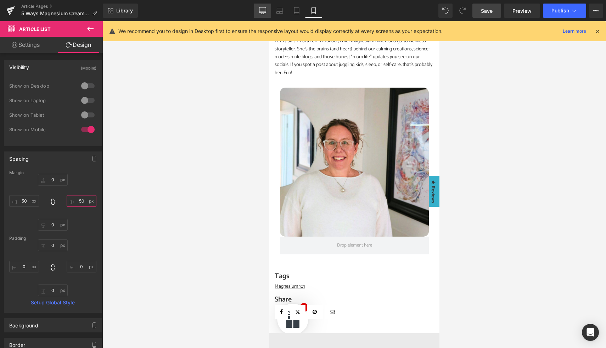
type input "50"
click at [262, 10] on icon at bounding box center [262, 10] width 7 height 7
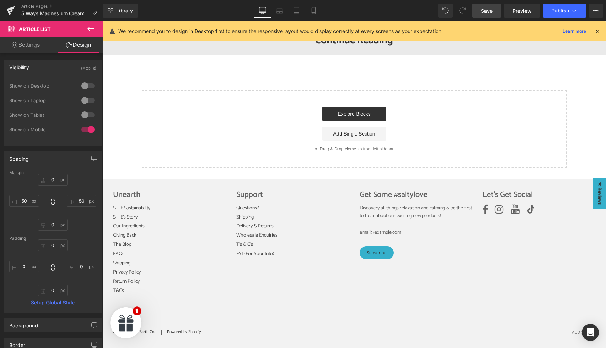
type input "0"
type input "150"
type input "0"
type input "150"
type input "0"
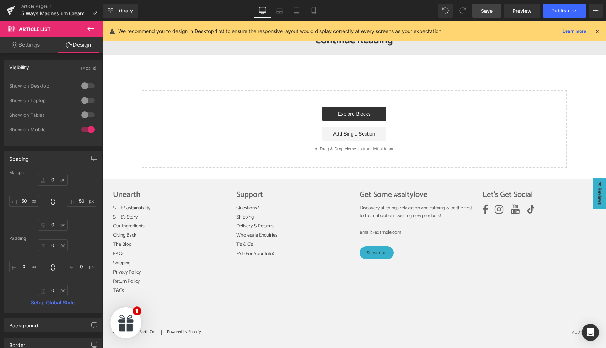
type input "0"
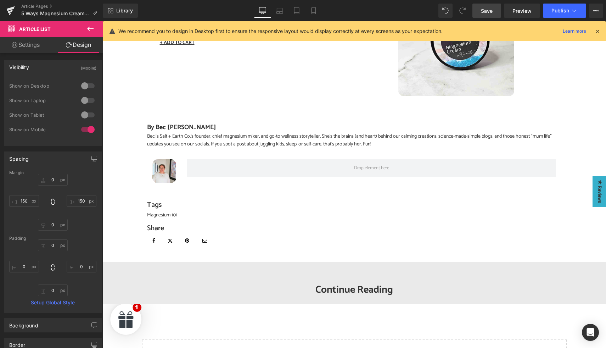
scroll to position [906, 0]
click at [312, 12] on icon at bounding box center [313, 10] width 7 height 7
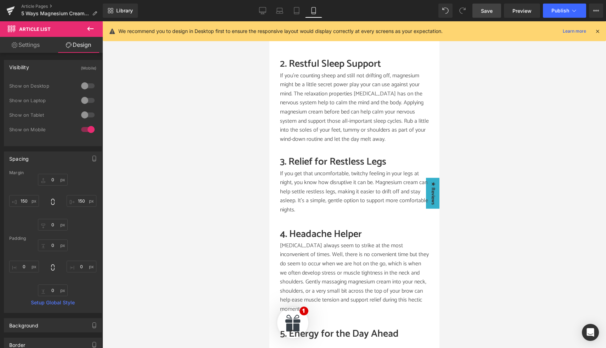
type input "0"
type input "50"
type input "0"
type input "50"
type input "0"
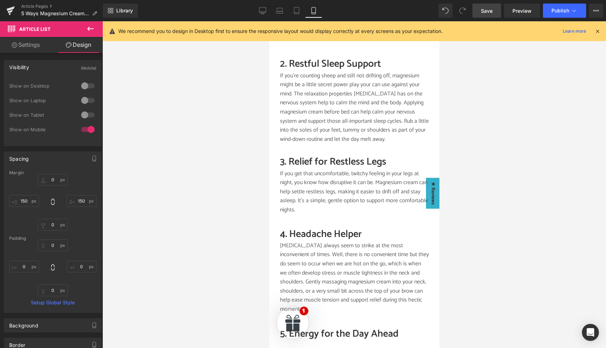
type input "0"
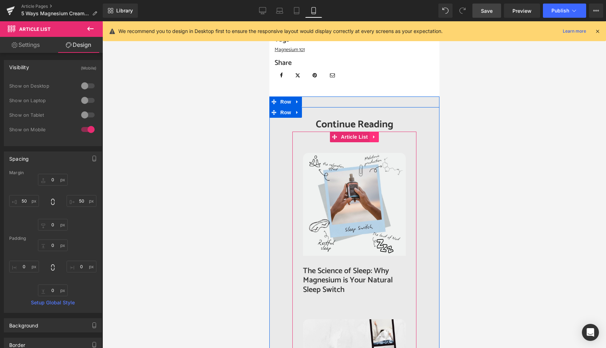
click at [373, 137] on icon at bounding box center [373, 136] width 1 height 3
click at [359, 138] on icon at bounding box center [360, 136] width 5 height 5
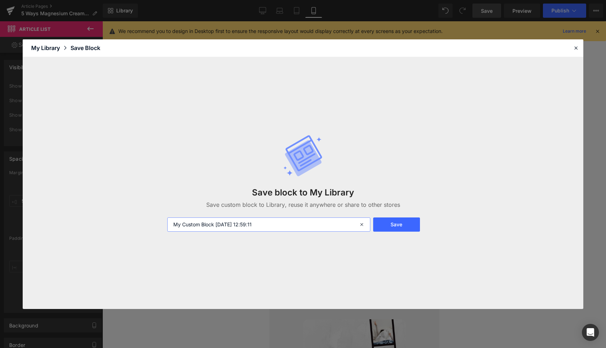
click at [282, 225] on input "My Custom Block 2025-08-25 12:59:11" at bounding box center [268, 224] width 203 height 14
type input "Article list for webpage"
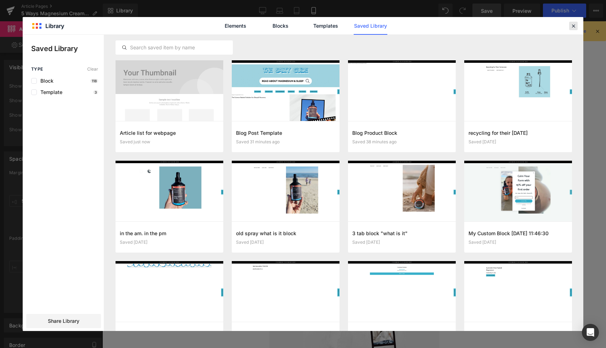
click at [574, 26] on icon at bounding box center [573, 26] width 6 height 6
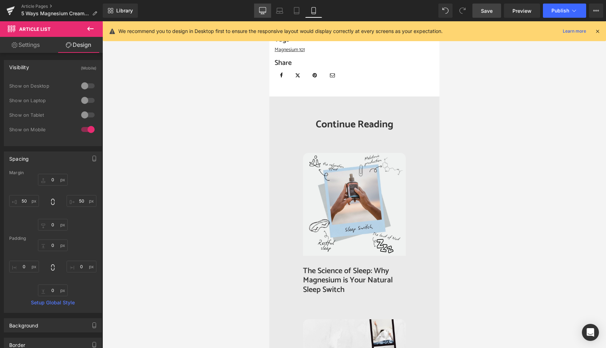
click at [265, 6] on link "Desktop" at bounding box center [262, 11] width 17 height 14
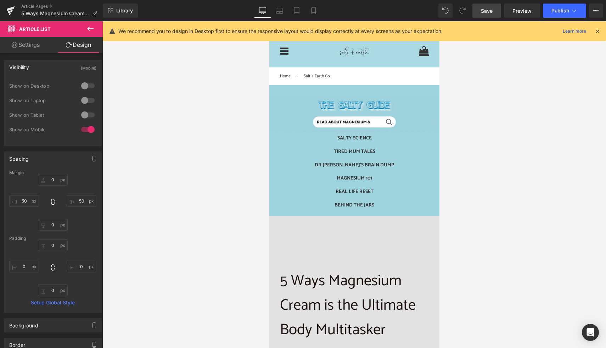
type input "0"
type input "150"
type input "0"
type input "150"
type input "0"
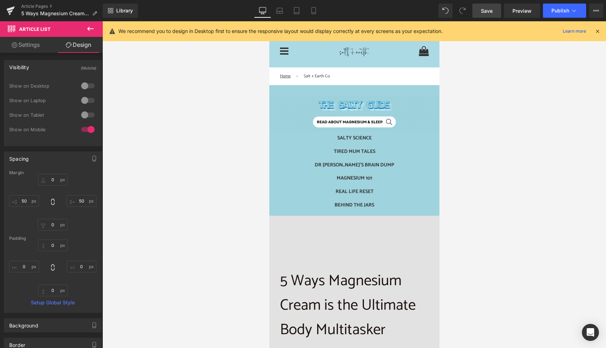
type input "0"
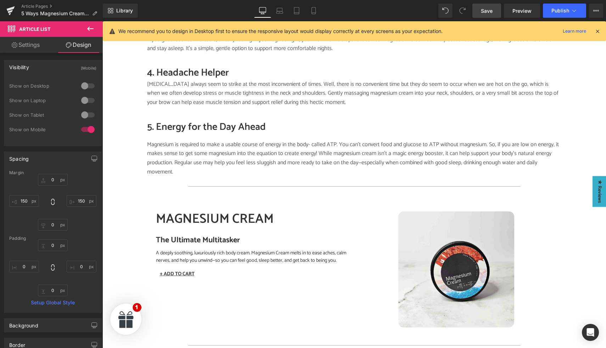
scroll to position [1131, 0]
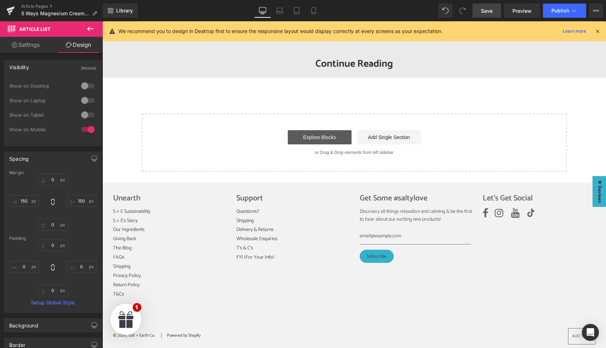
click at [327, 133] on link "Explore Blocks" at bounding box center [320, 137] width 64 height 14
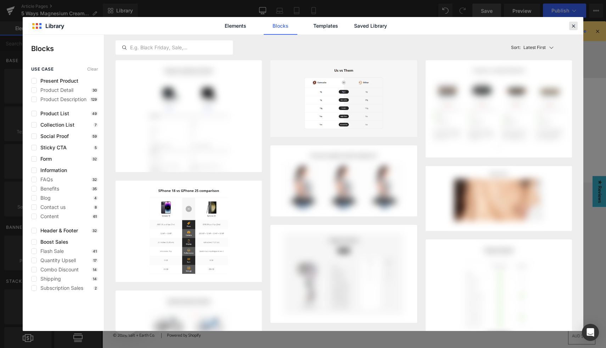
click at [573, 27] on icon at bounding box center [573, 26] width 6 height 6
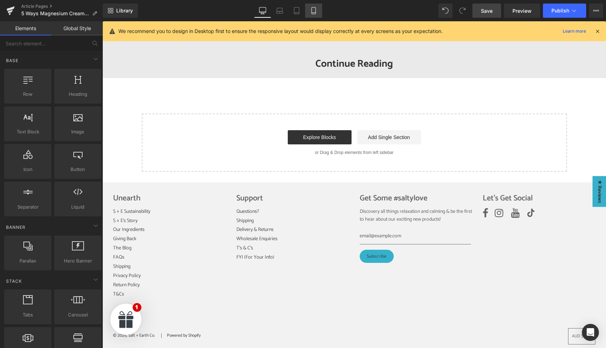
click at [311, 10] on icon at bounding box center [313, 10] width 7 height 7
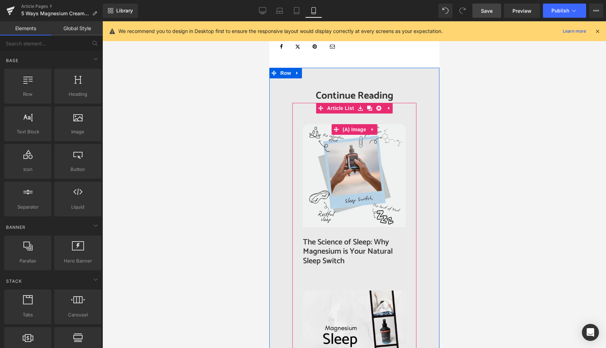
scroll to position [1793, 0]
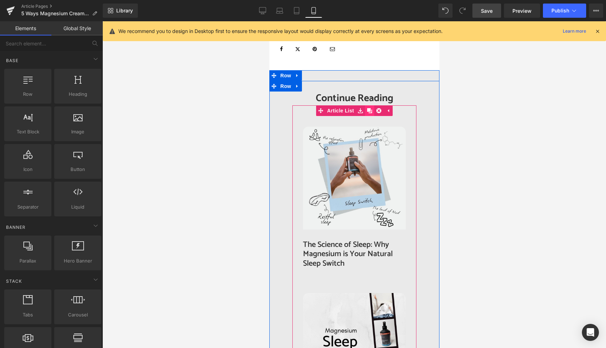
click at [369, 110] on icon at bounding box center [369, 110] width 5 height 5
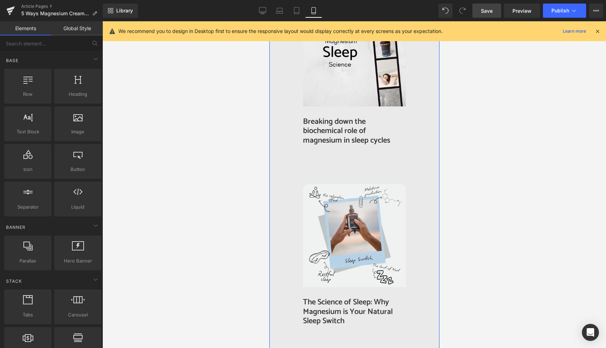
scroll to position [2080, 0]
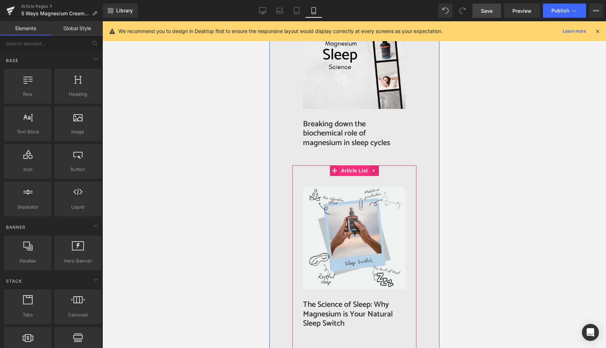
click at [347, 169] on span "Article List" at bounding box center [354, 170] width 30 height 11
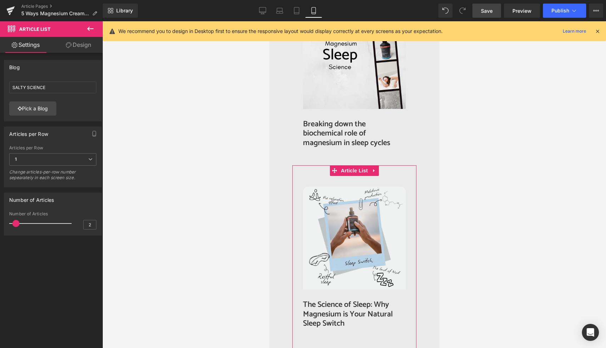
click at [80, 44] on link "Design" at bounding box center [78, 45] width 51 height 16
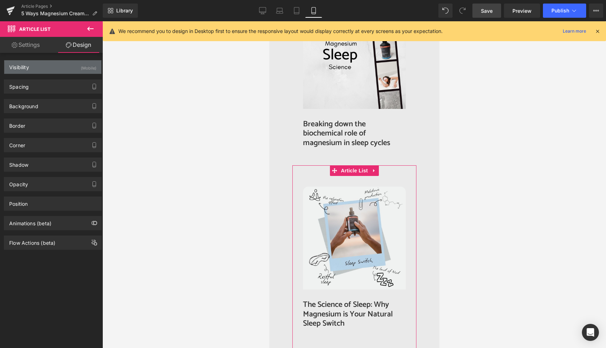
click at [71, 64] on div "Visibility (Mobile)" at bounding box center [52, 66] width 97 height 13
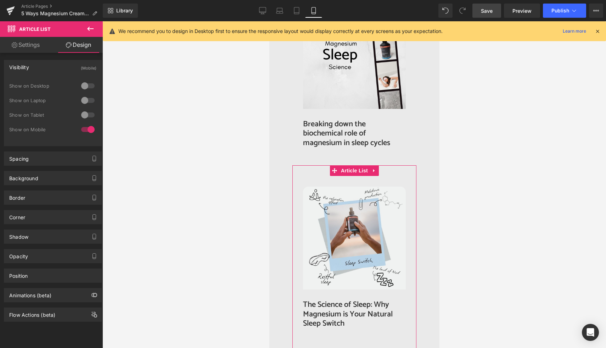
click at [85, 130] on div at bounding box center [87, 129] width 17 height 11
click at [88, 84] on div at bounding box center [87, 85] width 17 height 11
click at [87, 100] on div at bounding box center [87, 100] width 17 height 11
click at [87, 113] on div at bounding box center [87, 114] width 17 height 11
click at [86, 132] on div at bounding box center [87, 129] width 17 height 11
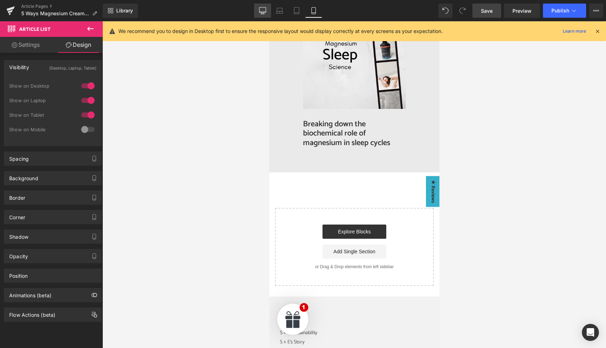
click at [263, 8] on icon at bounding box center [262, 10] width 7 height 7
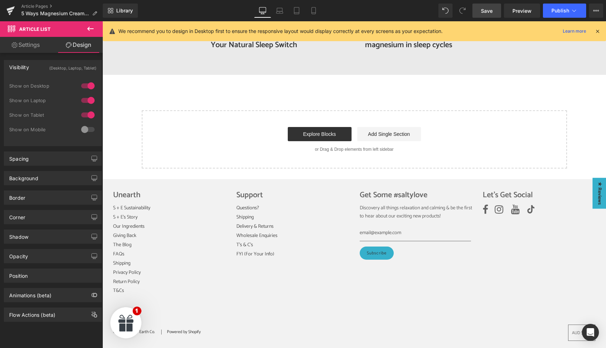
scroll to position [1064, 0]
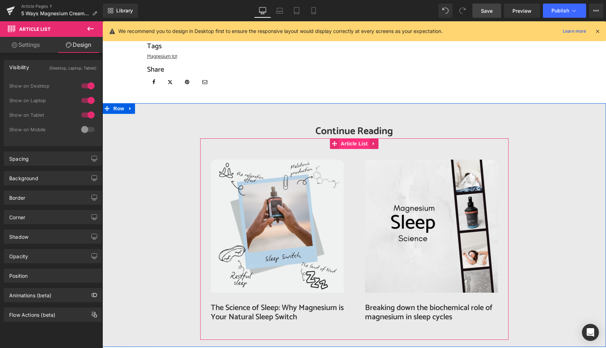
click at [352, 138] on span "Article List" at bounding box center [354, 143] width 30 height 11
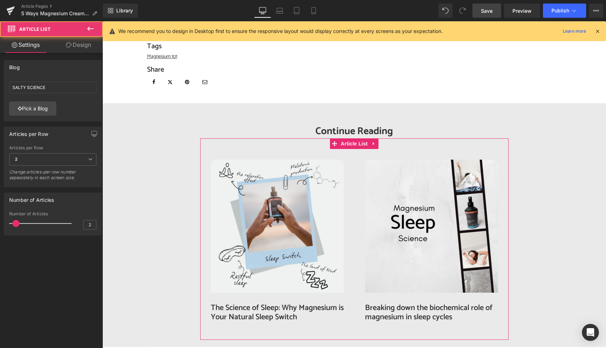
click at [70, 44] on icon at bounding box center [69, 45] width 6 height 6
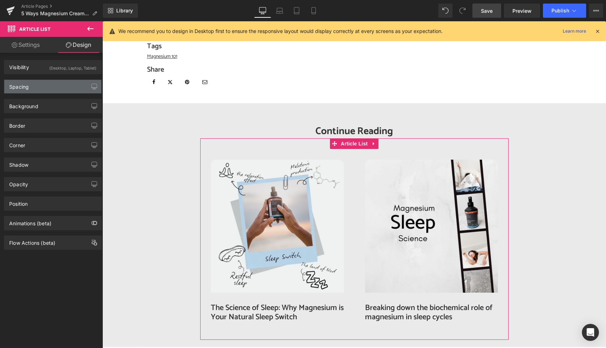
click at [44, 89] on div "Spacing" at bounding box center [52, 86] width 97 height 13
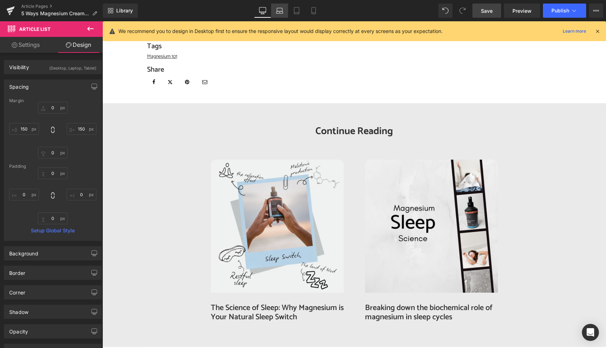
click at [281, 12] on icon at bounding box center [279, 10] width 7 height 7
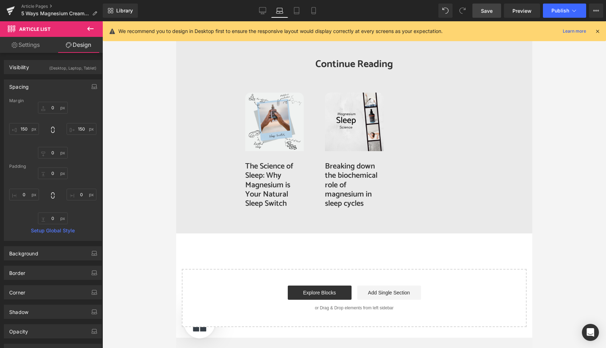
type input "0"
type input "150"
type input "0"
type input "150"
type input "0"
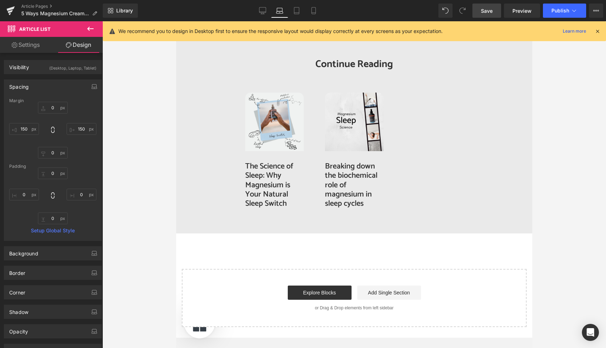
type input "0"
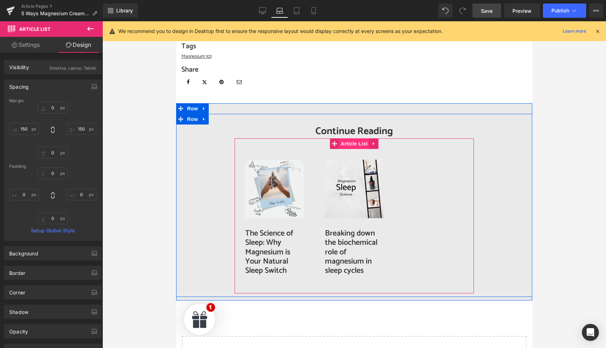
click at [353, 138] on span "Article List" at bounding box center [354, 143] width 30 height 11
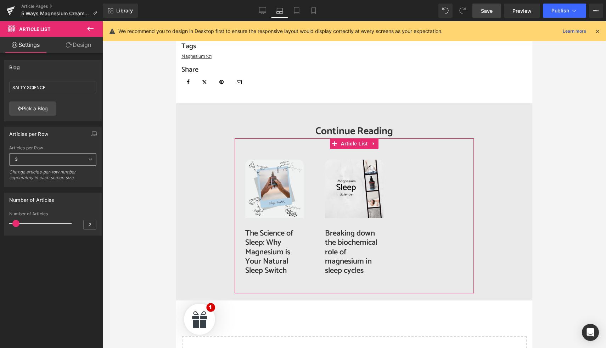
click at [47, 158] on span "3" at bounding box center [52, 159] width 87 height 12
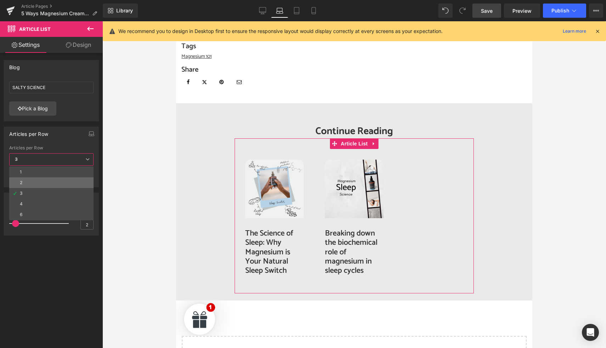
click at [30, 182] on li "2" at bounding box center [51, 182] width 84 height 11
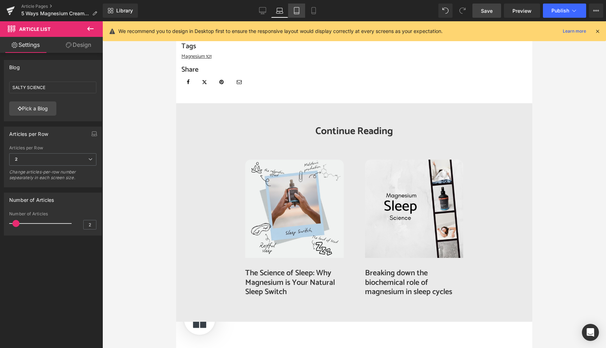
click at [295, 14] on icon at bounding box center [296, 10] width 5 height 7
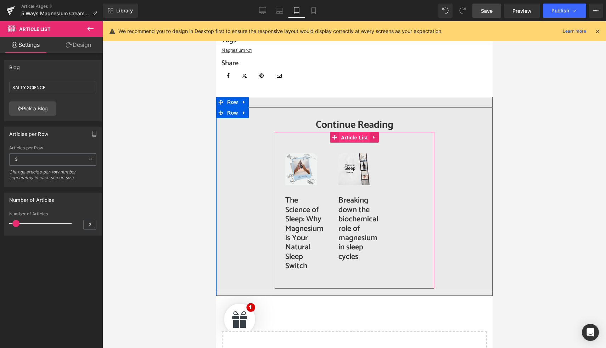
click at [352, 138] on span "Article List" at bounding box center [354, 137] width 30 height 11
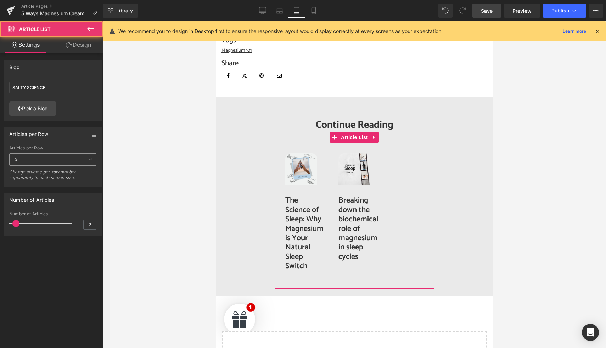
click at [21, 158] on span "3" at bounding box center [52, 159] width 87 height 12
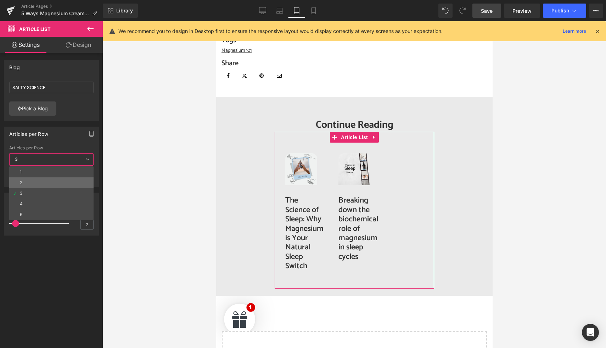
click at [22, 182] on div "2" at bounding box center [21, 182] width 2 height 5
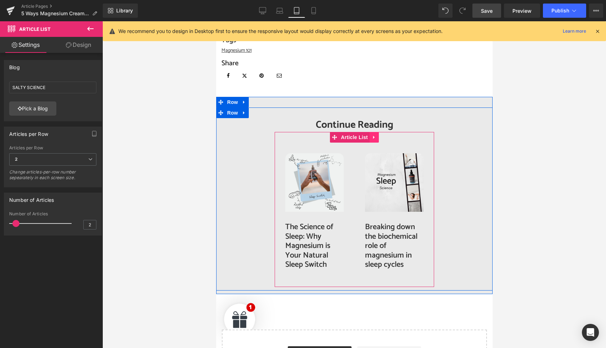
click at [375, 138] on icon at bounding box center [374, 137] width 5 height 5
click at [371, 136] on icon at bounding box center [369, 137] width 5 height 5
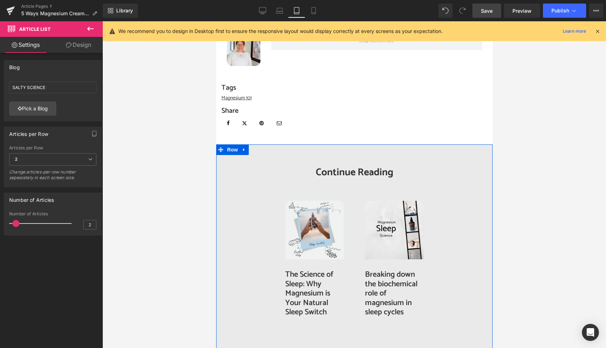
scroll to position [1143, 0]
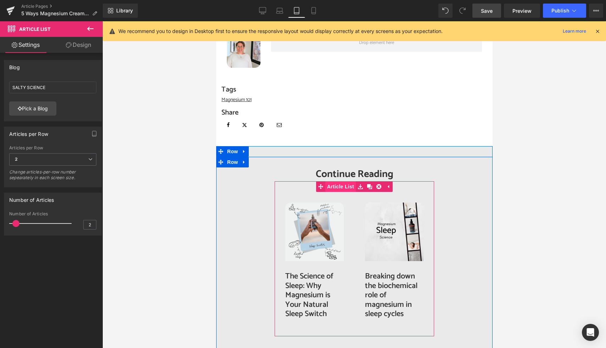
click at [346, 189] on span "Article List" at bounding box center [340, 186] width 30 height 11
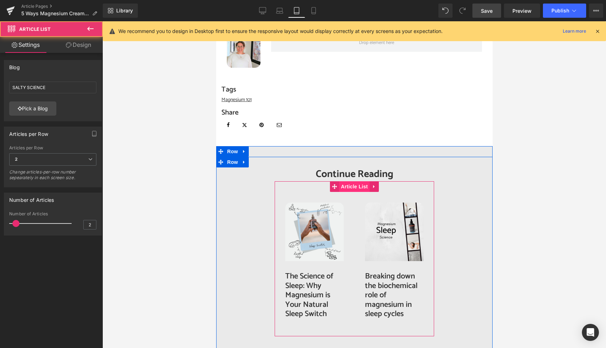
click at [352, 187] on span "Article List" at bounding box center [354, 186] width 30 height 11
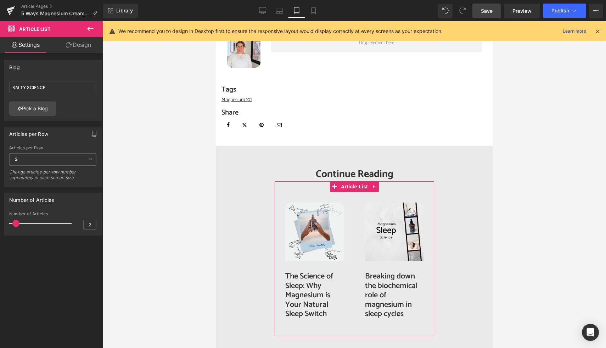
click at [77, 48] on link "Design" at bounding box center [78, 45] width 51 height 16
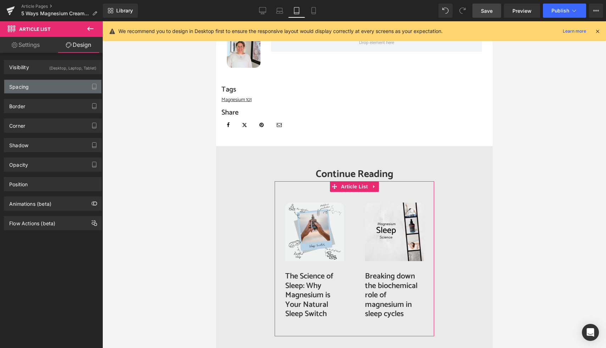
click at [51, 87] on div "Spacing" at bounding box center [52, 86] width 97 height 13
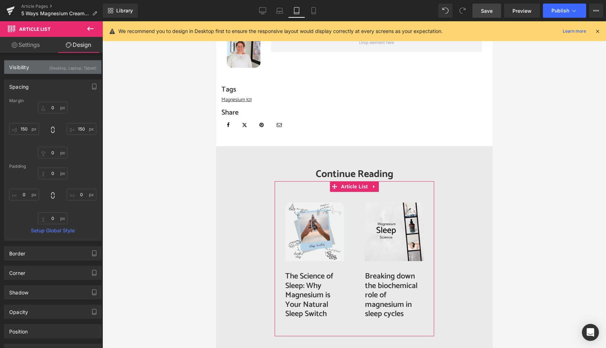
click at [60, 67] on div "(Desktop, Laptop, Tablet)" at bounding box center [72, 66] width 47 height 12
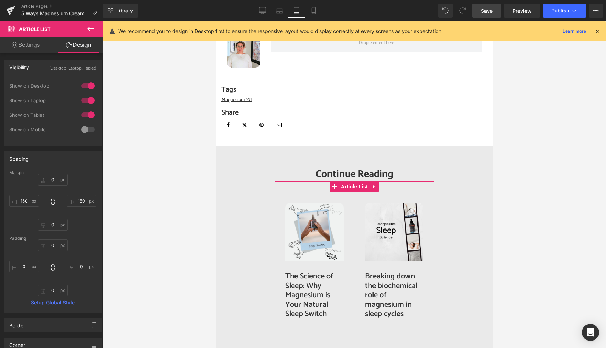
click at [87, 115] on div at bounding box center [87, 114] width 17 height 11
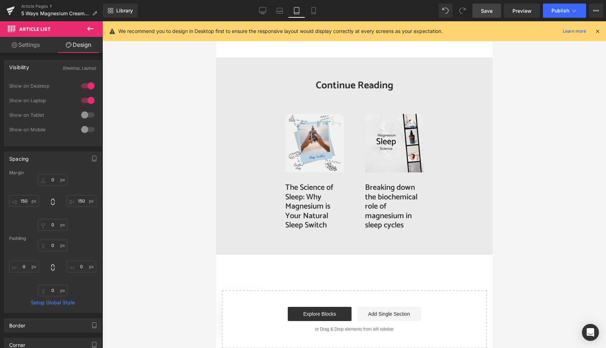
scroll to position [1158, 0]
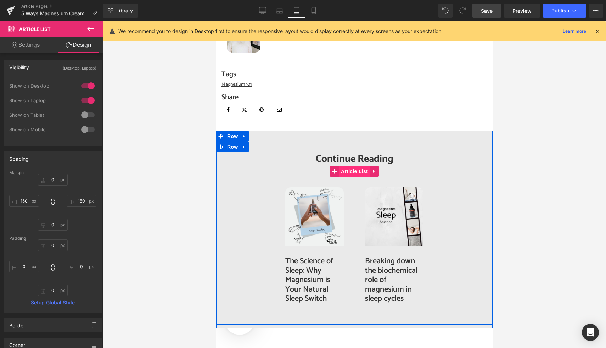
click at [350, 170] on span "Article List" at bounding box center [354, 171] width 30 height 11
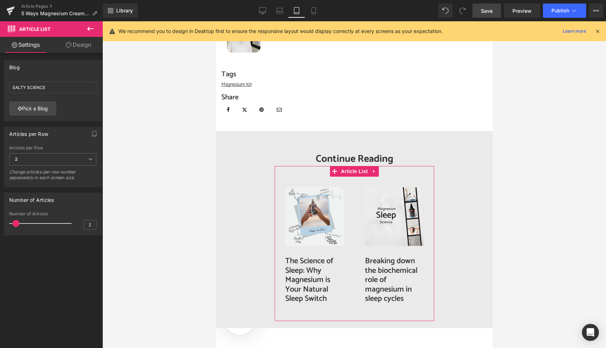
click at [79, 43] on link "Design" at bounding box center [78, 45] width 51 height 16
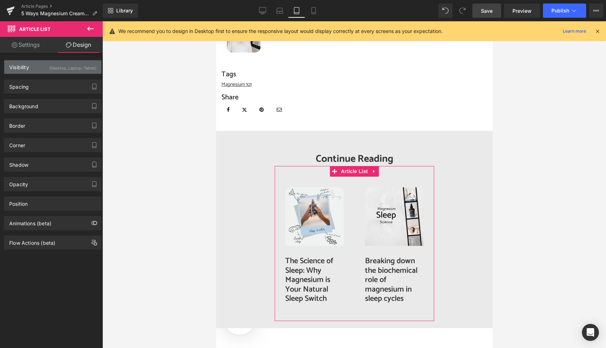
click at [70, 68] on div "(Desktop, Laptop, Tablet)" at bounding box center [72, 66] width 47 height 12
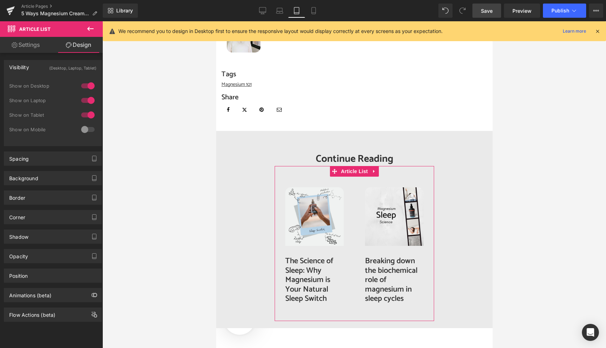
click at [86, 86] on div at bounding box center [87, 85] width 17 height 11
click at [86, 99] on div at bounding box center [87, 100] width 17 height 11
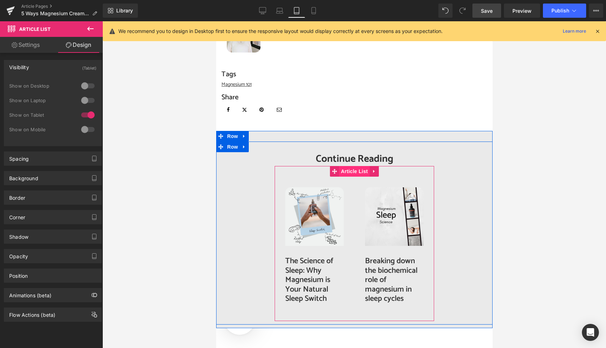
click at [353, 168] on span "Article List" at bounding box center [354, 171] width 30 height 11
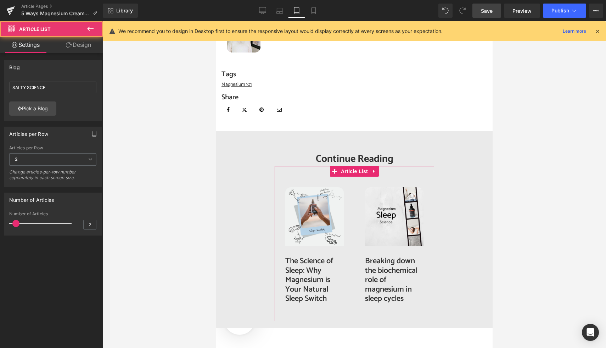
click at [80, 43] on link "Design" at bounding box center [78, 45] width 51 height 16
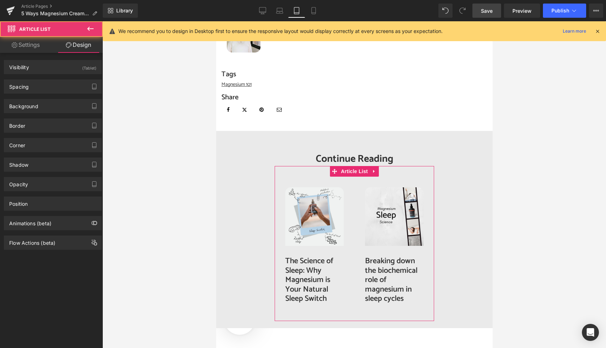
type input "0"
type input "150"
type input "0"
type input "150"
type input "0"
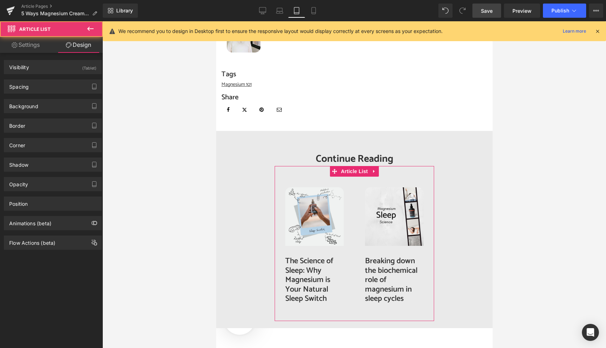
type input "0"
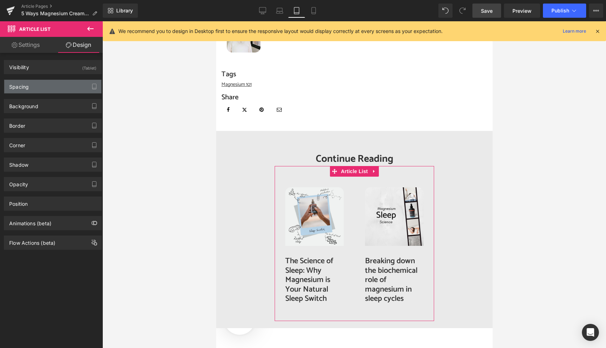
click at [44, 87] on div "Spacing" at bounding box center [52, 86] width 97 height 13
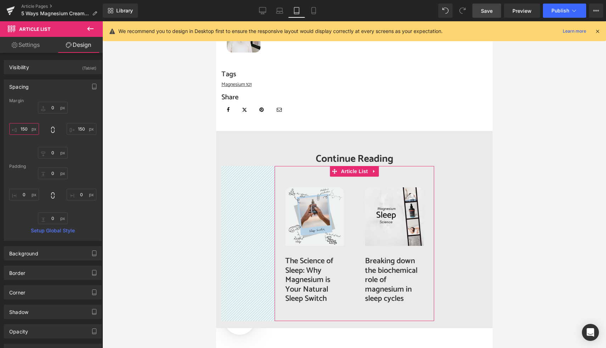
click at [28, 130] on input "150" at bounding box center [24, 129] width 30 height 12
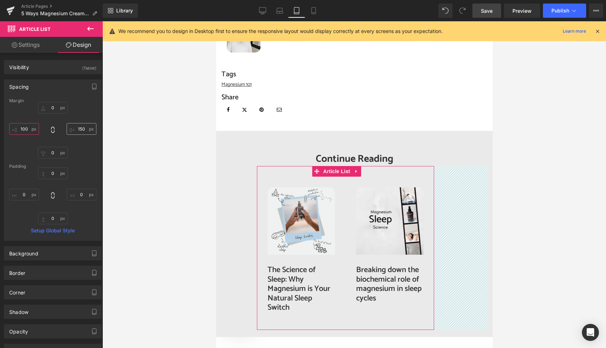
type input "100"
click at [81, 129] on input "150" at bounding box center [82, 129] width 30 height 12
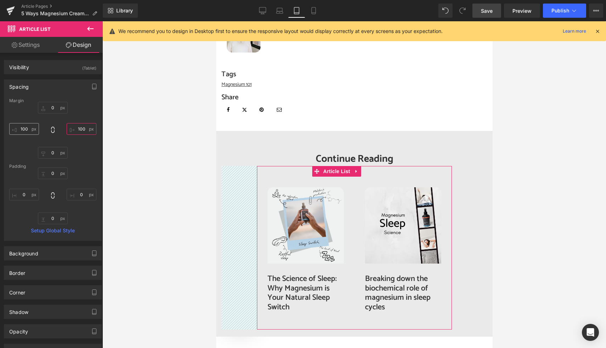
type input "100"
click at [24, 130] on input "100" at bounding box center [24, 129] width 30 height 12
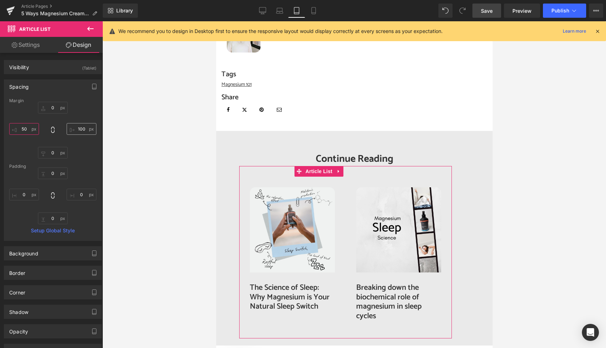
type input "50"
click at [79, 127] on input "100" at bounding box center [82, 129] width 30 height 12
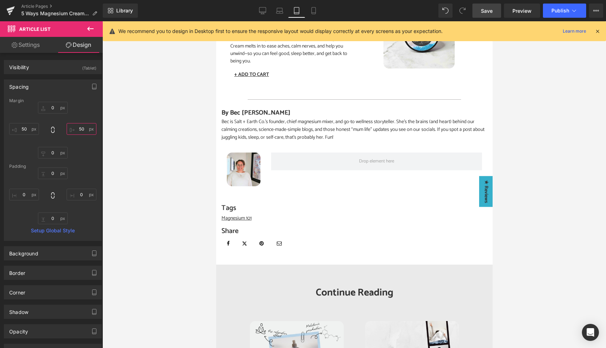
scroll to position [997, 0]
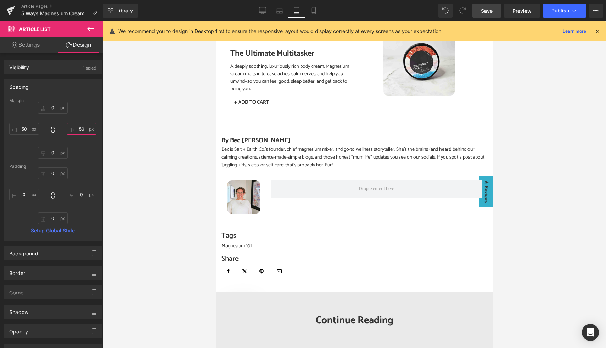
type input "50"
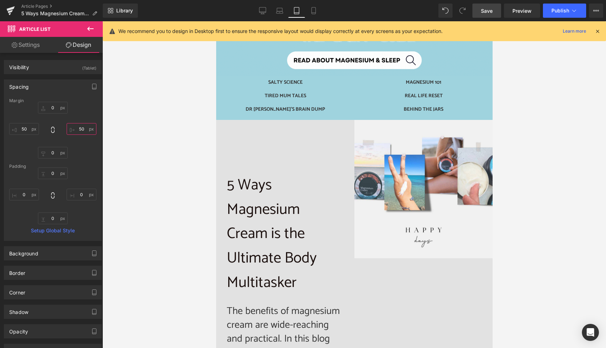
scroll to position [0, 0]
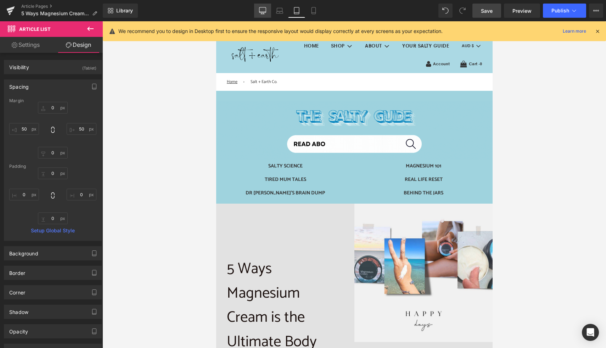
click at [266, 9] on icon at bounding box center [262, 10] width 7 height 7
type input "0"
type input "150"
type input "0"
type input "150"
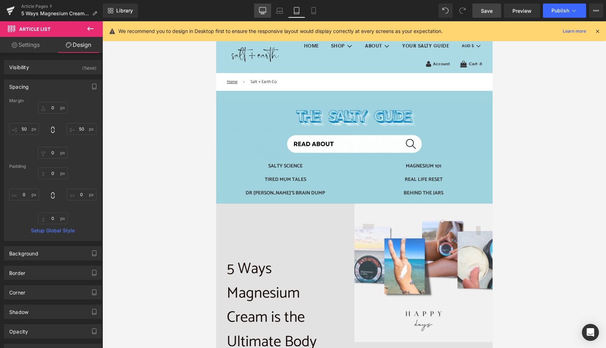
type input "0"
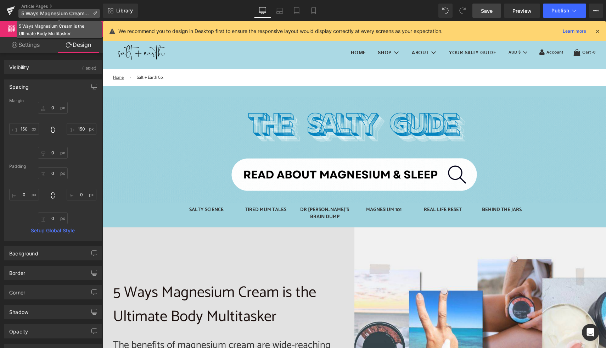
click at [58, 12] on span "5 Ways Magnesium Cream is the Ultimate Body Multitasker" at bounding box center [55, 14] width 68 height 6
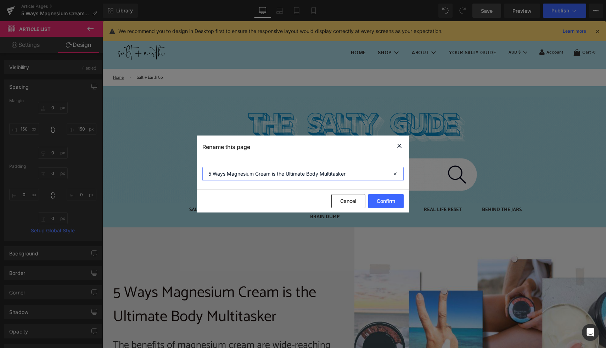
drag, startPoint x: 353, startPoint y: 171, endPoint x: 211, endPoint y: 168, distance: 142.9
click at [211, 168] on input "5 Ways Magnesium Cream is the Ultimate Body Multitasker" at bounding box center [302, 174] width 201 height 14
click at [398, 145] on icon at bounding box center [399, 145] width 9 height 9
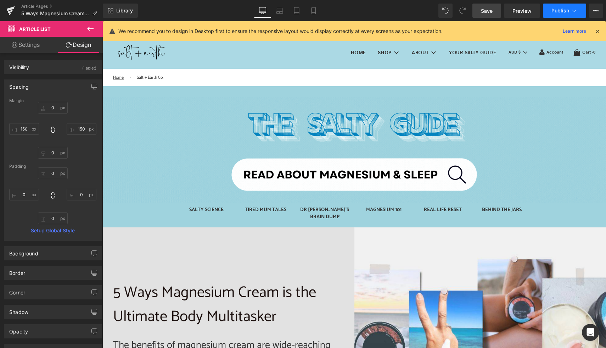
click at [572, 12] on icon at bounding box center [574, 10] width 7 height 7
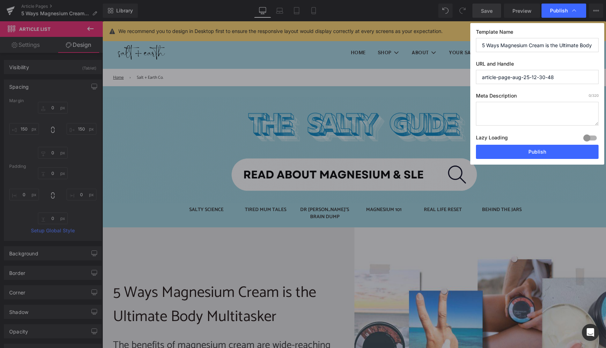
drag, startPoint x: 562, startPoint y: 78, endPoint x: 474, endPoint y: 76, distance: 88.3
click at [474, 76] on div "Template Name 5 Ways Magnesium Cream is the Ultimate Body Multitasker URL and H…" at bounding box center [537, 93] width 134 height 141
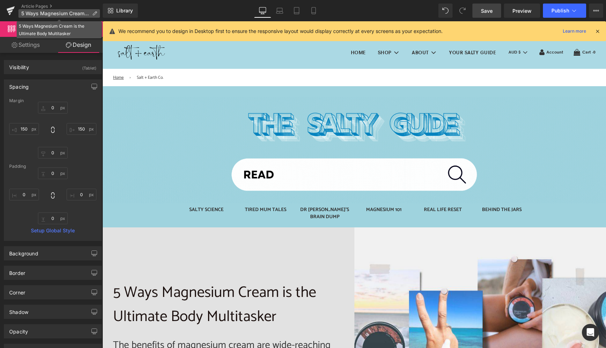
click at [66, 12] on span "5 Ways Magnesium Cream is the Ultimate Body Multitasker" at bounding box center [55, 14] width 68 height 6
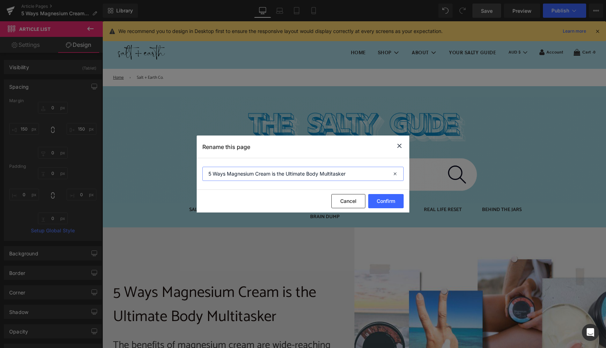
click at [277, 172] on input "5 Ways Magnesium Cream is the Ultimate Body Multitasker" at bounding box center [302, 174] width 201 height 14
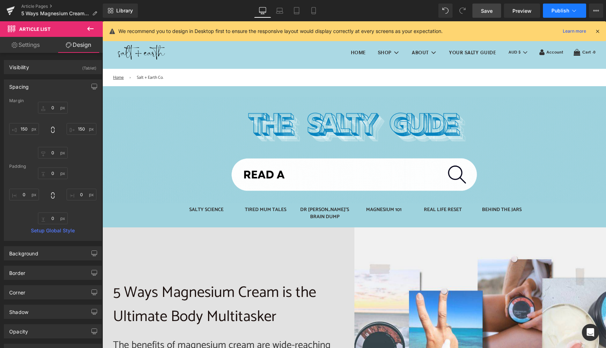
click at [567, 13] on span "Publish" at bounding box center [561, 11] width 18 height 6
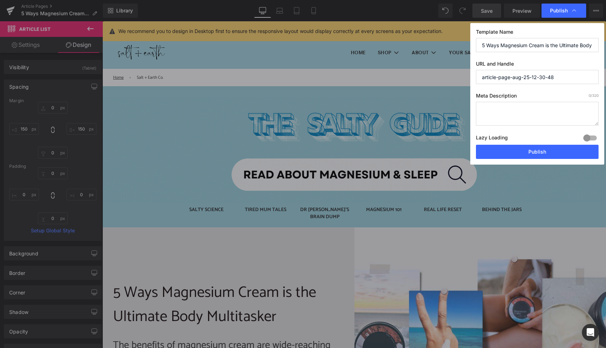
drag, startPoint x: 563, startPoint y: 79, endPoint x: 475, endPoint y: 77, distance: 87.6
click at [475, 77] on div "Template Name 5 Ways Magnesium Cream is the Ultimate Body Multitasker URL and H…" at bounding box center [537, 93] width 134 height 141
paste input "5 Ways Magnesium Cream is the Ultimate Body Multitasker"
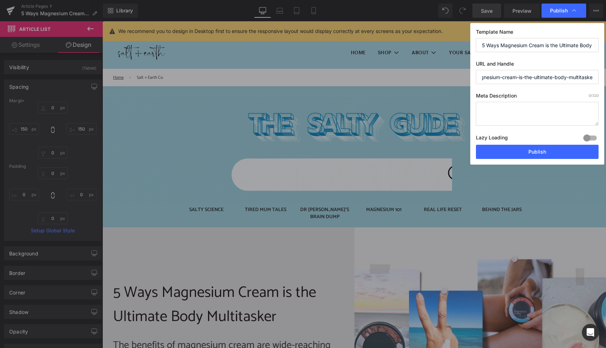
type input "5-ways-magnesium-cream-is-the-ultimate-body-multitasker"
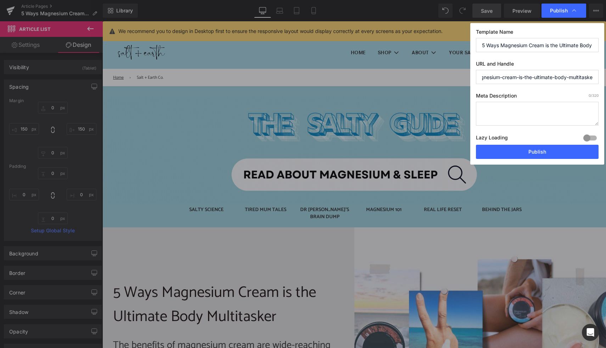
click at [510, 110] on textarea at bounding box center [537, 114] width 123 height 24
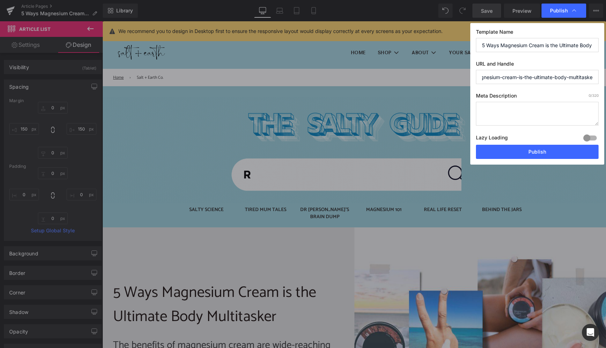
scroll to position [0, 0]
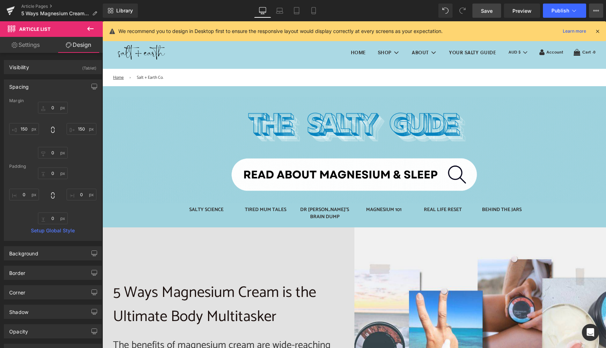
click at [597, 11] on icon at bounding box center [596, 11] width 6 height 6
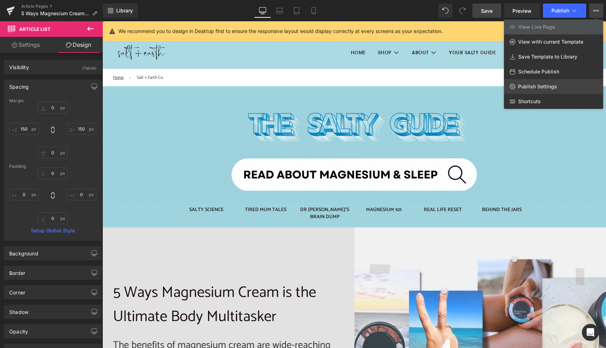
click at [545, 84] on span "Publish Settings" at bounding box center [537, 86] width 39 height 6
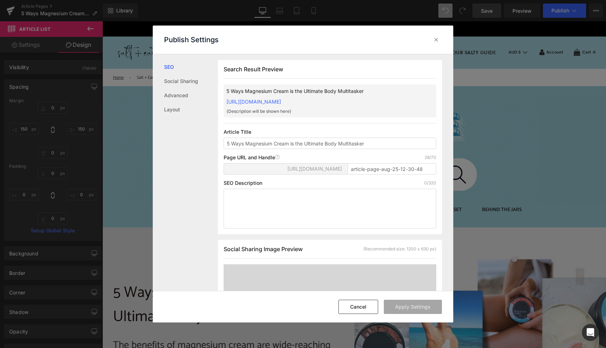
scroll to position [0, 0]
click at [381, 174] on input "article-page-aug-25-12-30-48" at bounding box center [392, 168] width 89 height 11
paste input "5-Ways-Magnesium-Cream-is-the-Ultimate-Body-Multitasker"
click at [406, 308] on button "Apply Settings" at bounding box center [413, 307] width 58 height 14
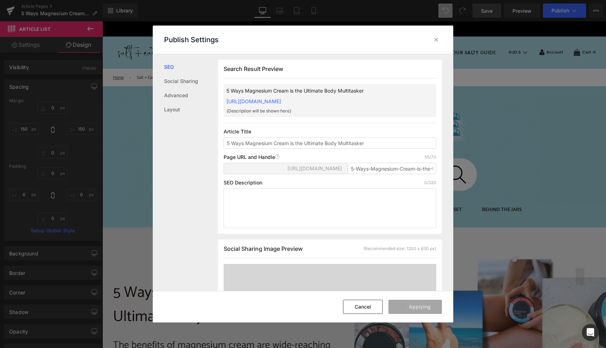
type input "5-ways-magnesium-cream-is-the-ultimate-body-multitasker"
click at [436, 42] on icon at bounding box center [436, 39] width 7 height 7
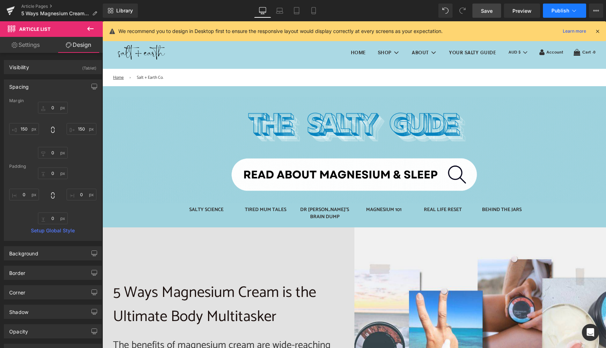
click at [573, 12] on icon at bounding box center [574, 10] width 7 height 7
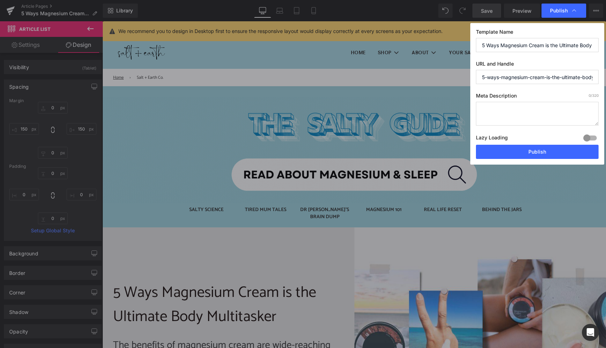
click at [500, 111] on textarea at bounding box center [537, 114] width 123 height 24
paste textarea "Discover 5 practical ways magnesium cream supports sore muscles, restful sleep,…"
type textarea "Discover 5 practical ways magnesium cream supports sore muscles, restful sleep,…"
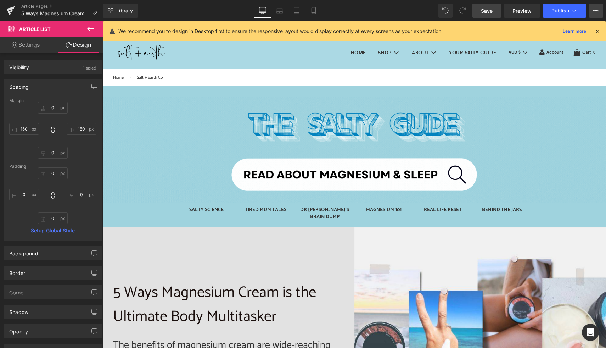
click at [597, 11] on icon at bounding box center [596, 11] width 6 height 6
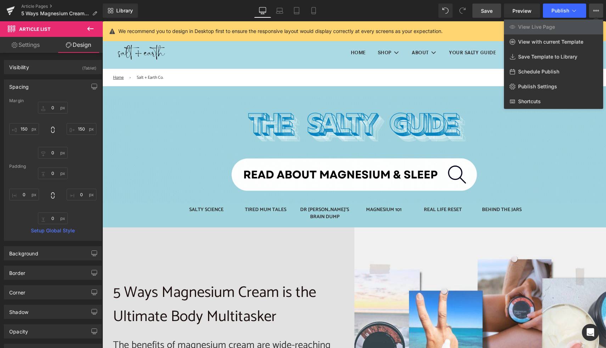
click at [595, 11] on icon at bounding box center [596, 11] width 6 height 6
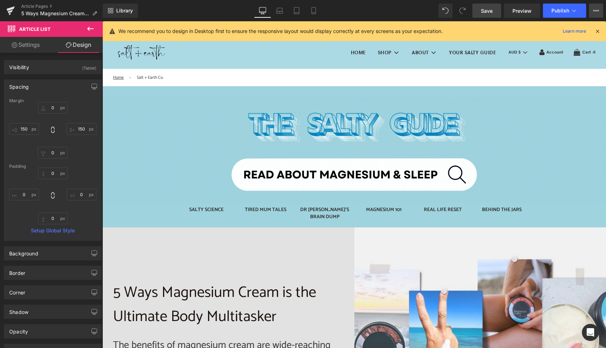
click at [595, 11] on icon at bounding box center [596, 11] width 6 height 6
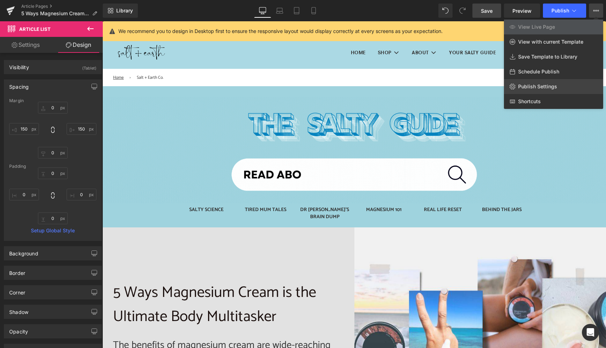
click at [539, 84] on span "Publish Settings" at bounding box center [537, 86] width 39 height 6
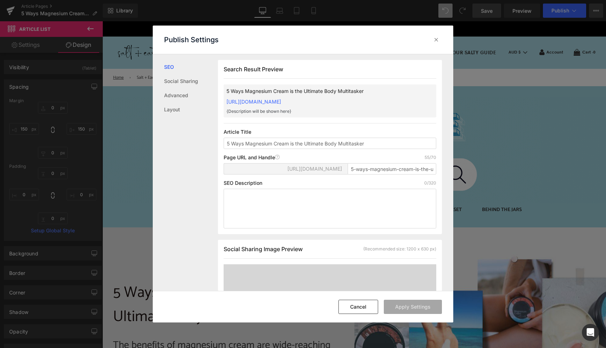
scroll to position [0, 0]
click at [263, 206] on textarea at bounding box center [330, 208] width 213 height 40
paste textarea "Discover 5 powerful benefits of magnesium cream for busy women—ease sore muscle…"
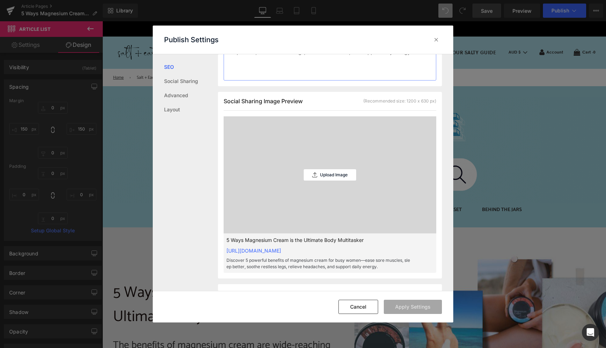
scroll to position [156, 0]
type textarea "Discover 5 powerful benefits of magnesium cream for busy women—ease sore muscle…"
click at [333, 176] on p "Upload Image" at bounding box center [334, 173] width 28 height 5
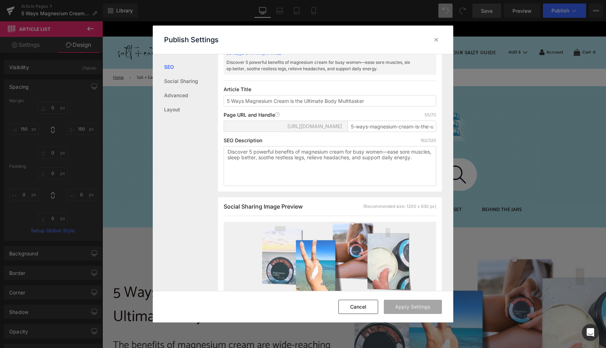
scroll to position [0, 0]
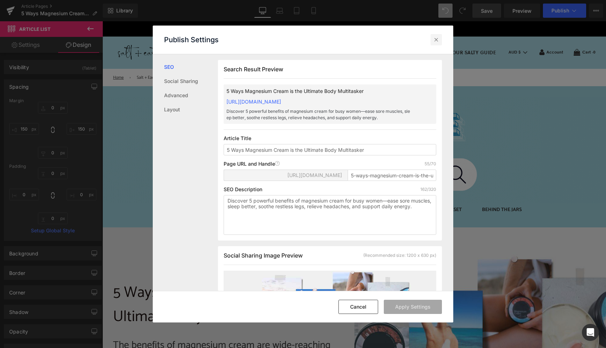
click at [439, 40] on icon at bounding box center [436, 39] width 7 height 7
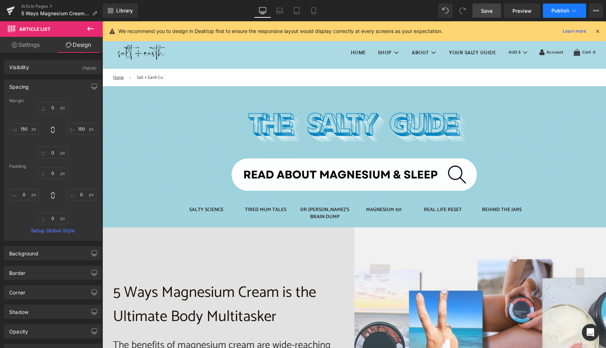
click at [571, 11] on icon at bounding box center [574, 10] width 7 height 7
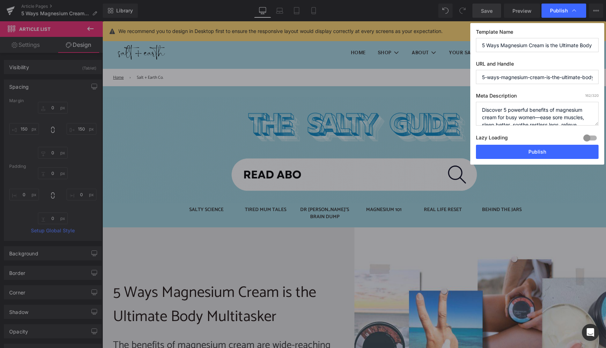
scroll to position [15, 0]
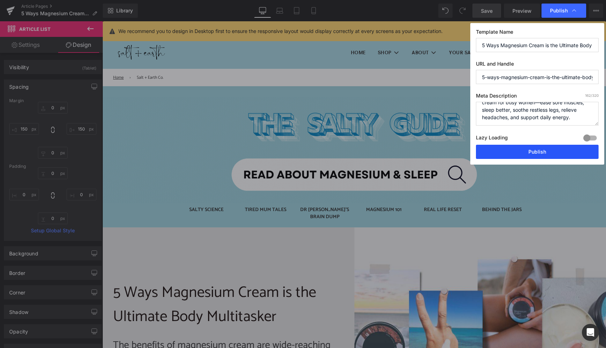
click at [526, 150] on button "Publish" at bounding box center [537, 152] width 123 height 14
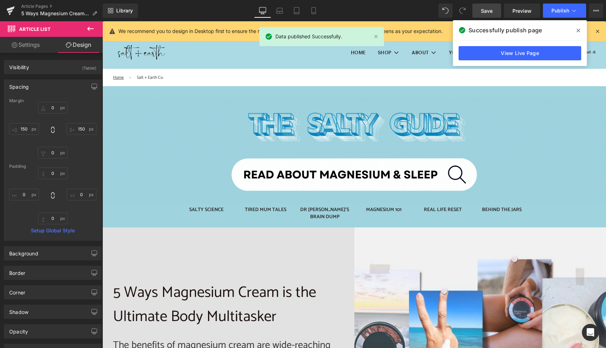
click at [579, 33] on icon at bounding box center [579, 31] width 4 height 6
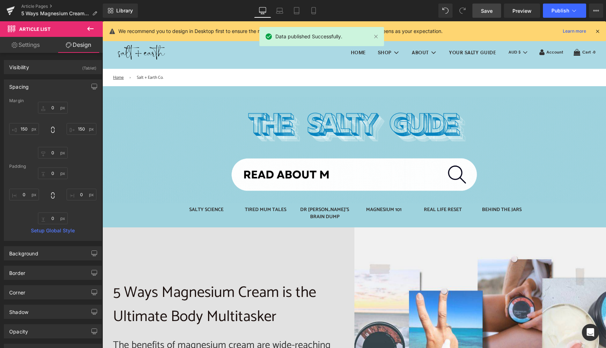
click at [599, 32] on icon at bounding box center [598, 31] width 6 height 6
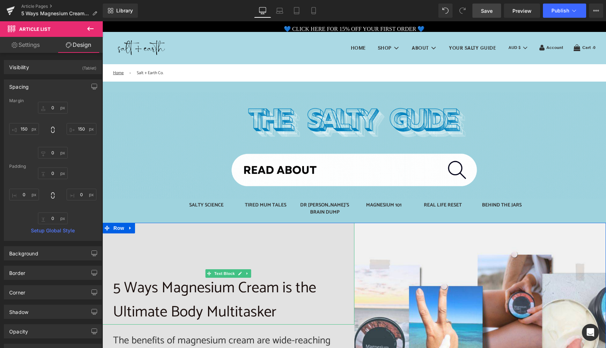
scroll to position [5, 0]
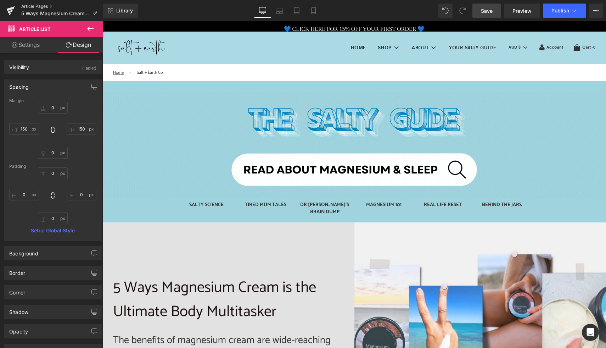
click at [30, 6] on link "Article Pages" at bounding box center [62, 7] width 82 height 6
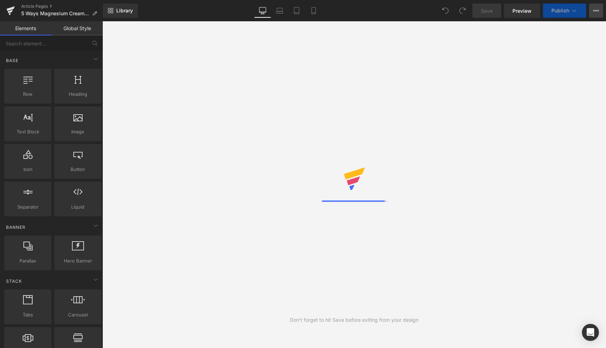
click at [597, 12] on icon at bounding box center [596, 11] width 6 height 6
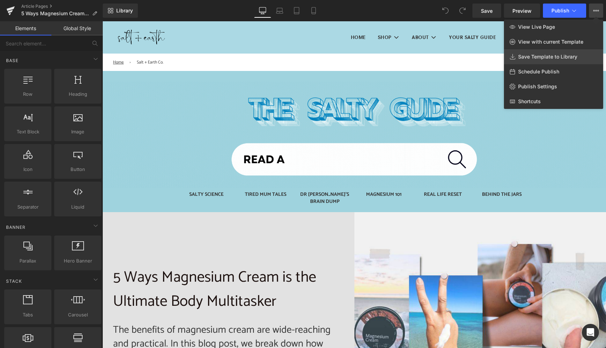
click at [557, 55] on span "Save Template to Library" at bounding box center [547, 57] width 59 height 6
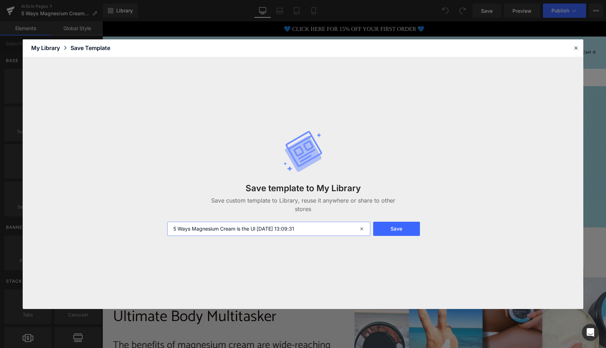
click at [314, 226] on input "5 Ways Magnesium Cream is the Ul [DATE] 13:09:31" at bounding box center [268, 229] width 203 height 14
type input "Blog Post Template [DATE]"
click at [305, 121] on button "Save" at bounding box center [300, 116] width 7 height 7
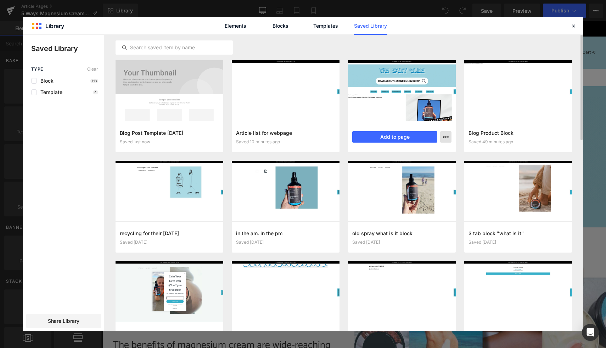
click at [0, 0] on icon "button" at bounding box center [0, 0] width 0 height 0
click at [399, 167] on p "Delete" at bounding box center [392, 168] width 15 height 6
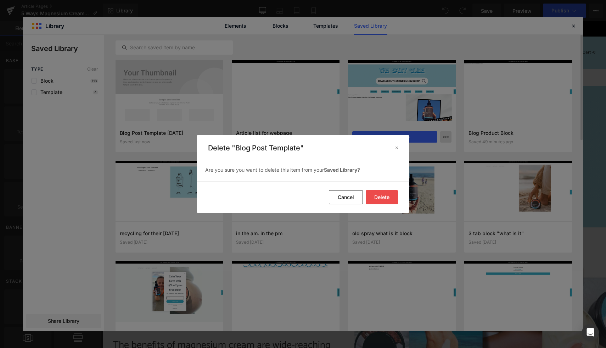
click at [0, 0] on button "Delete" at bounding box center [0, 0] width 0 height 0
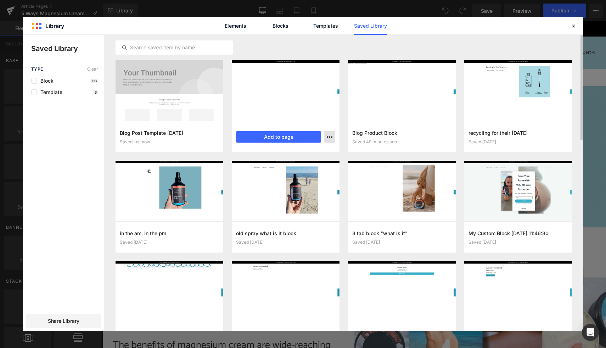
click at [328, 135] on icon "button" at bounding box center [330, 137] width 6 height 6
click at [280, 168] on p "Delete" at bounding box center [276, 168] width 15 height 6
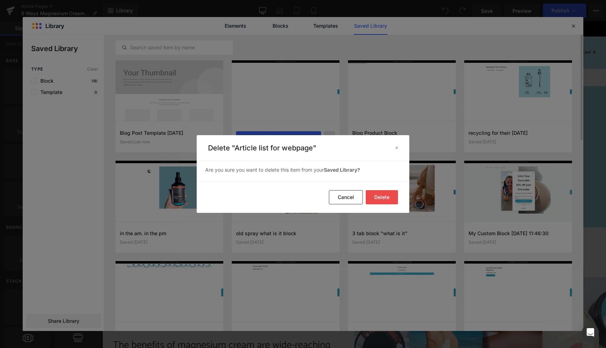
click at [0, 0] on button "Delete" at bounding box center [0, 0] width 0 height 0
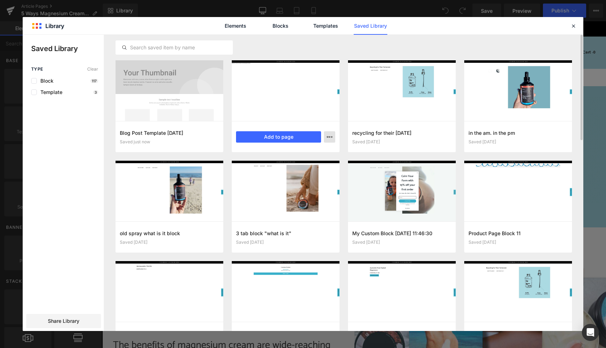
click at [331, 137] on icon "button" at bounding box center [330, 137] width 6 height 6
click at [0, 0] on p "Delete" at bounding box center [0, 0] width 0 height 0
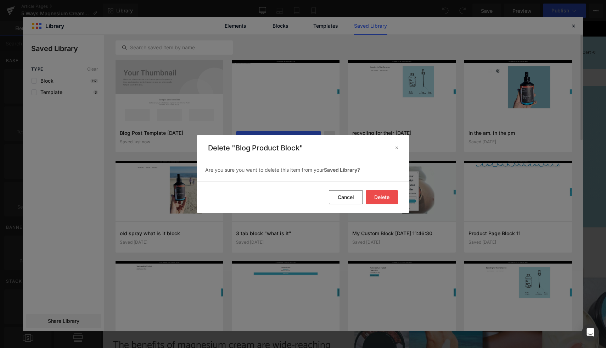
click at [386, 182] on button "Delete" at bounding box center [252, 129] width 504 height 106
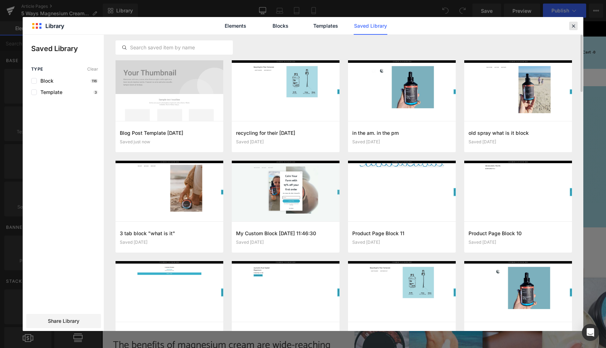
click at [302, 84] on icon at bounding box center [301, 86] width 2 height 4
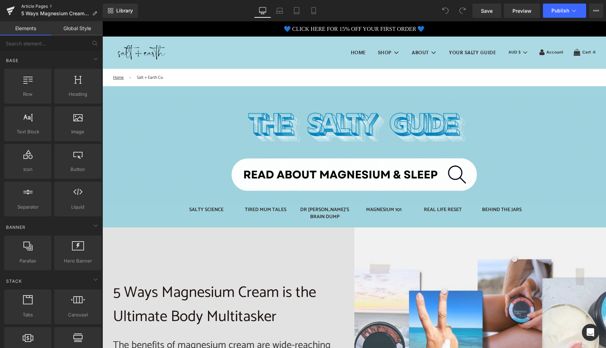
click at [43, 6] on link "Article Pages" at bounding box center [62, 7] width 82 height 6
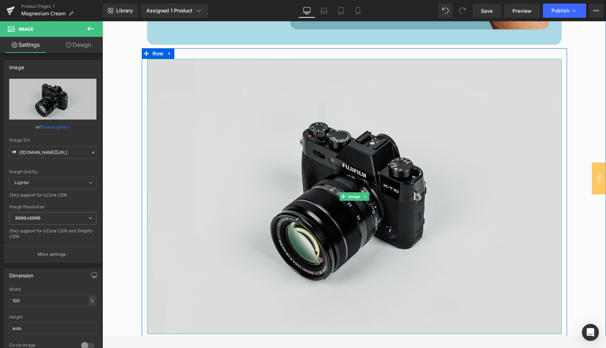
scroll to position [1408, 0]
